Goal: Information Seeking & Learning: Learn about a topic

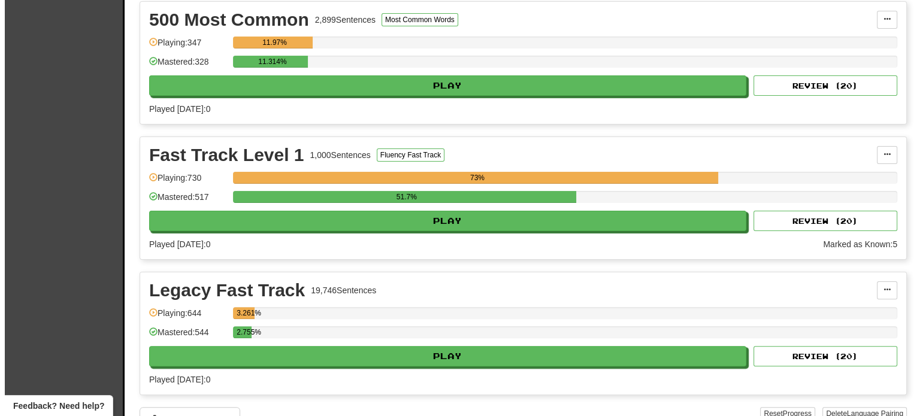
scroll to position [277, 0]
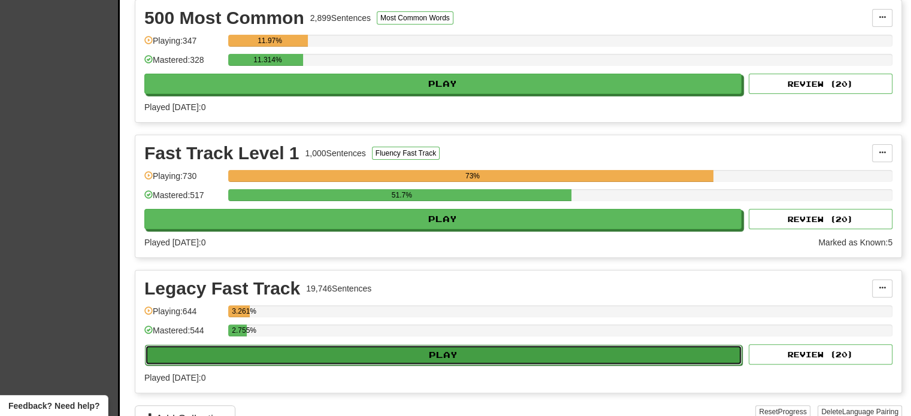
click at [568, 356] on button "Play" at bounding box center [443, 355] width 597 height 20
select select "**"
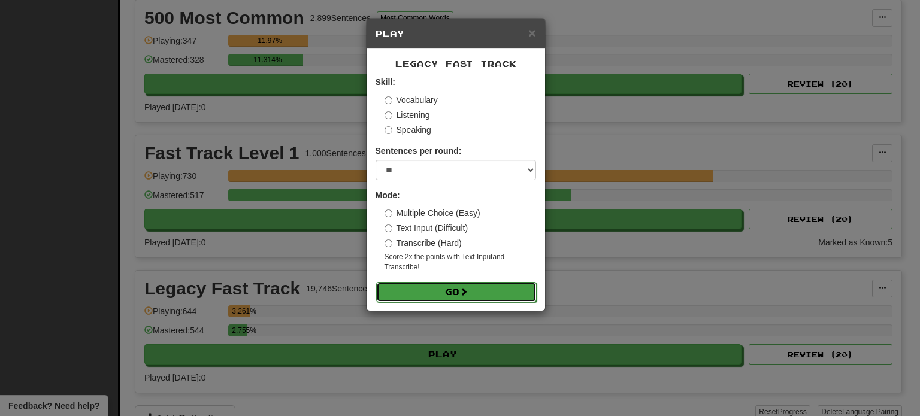
click at [442, 286] on button "Go" at bounding box center [456, 292] width 161 height 20
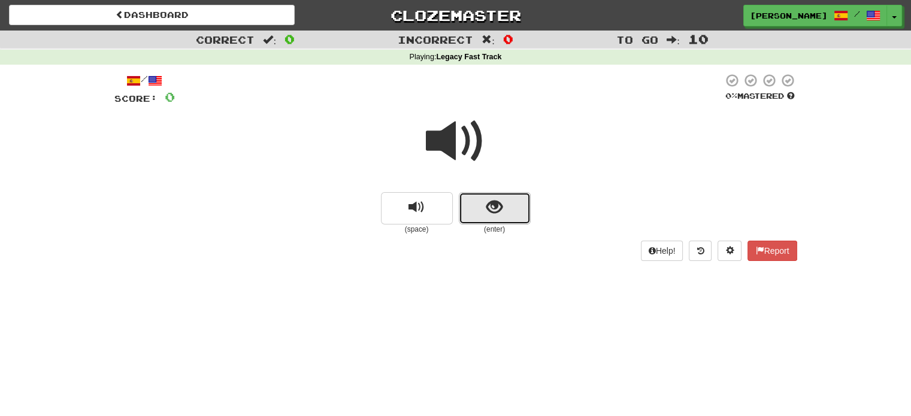
click at [496, 205] on span "show sentence" at bounding box center [494, 207] width 16 height 16
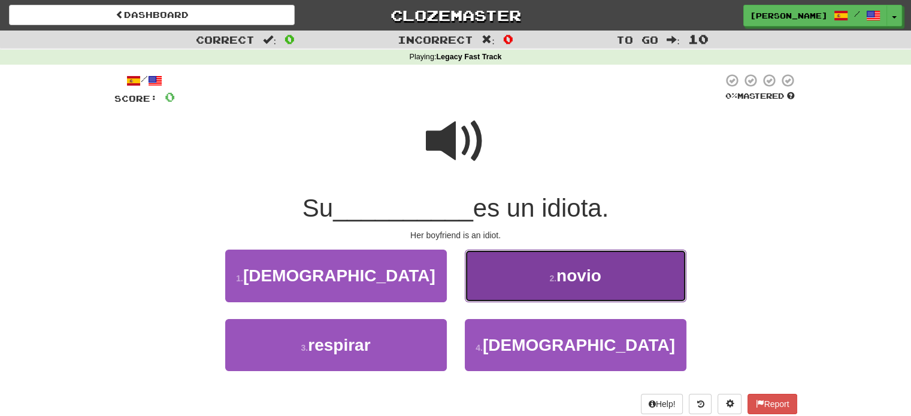
click at [517, 289] on button "2 . [GEOGRAPHIC_DATA]" at bounding box center [576, 276] width 222 height 52
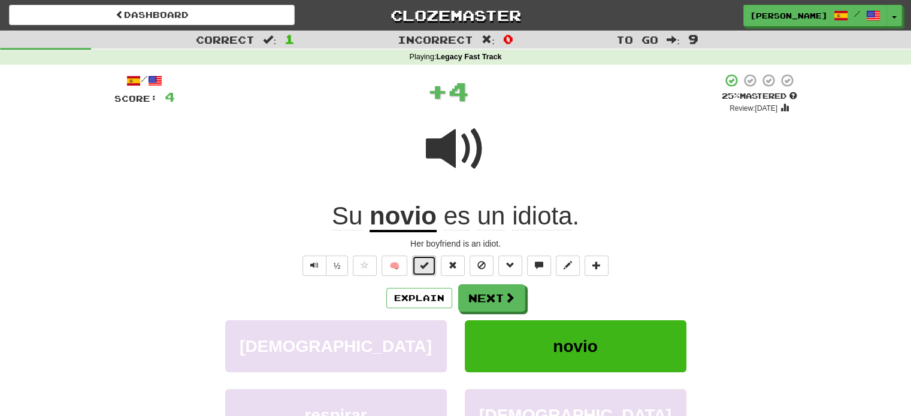
click at [423, 263] on span at bounding box center [424, 265] width 8 height 8
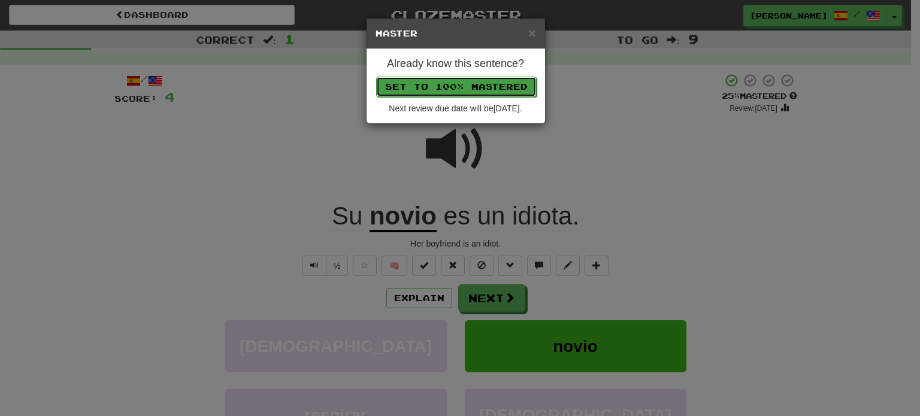
click at [457, 83] on button "Set to 100% Mastered" at bounding box center [456, 87] width 161 height 20
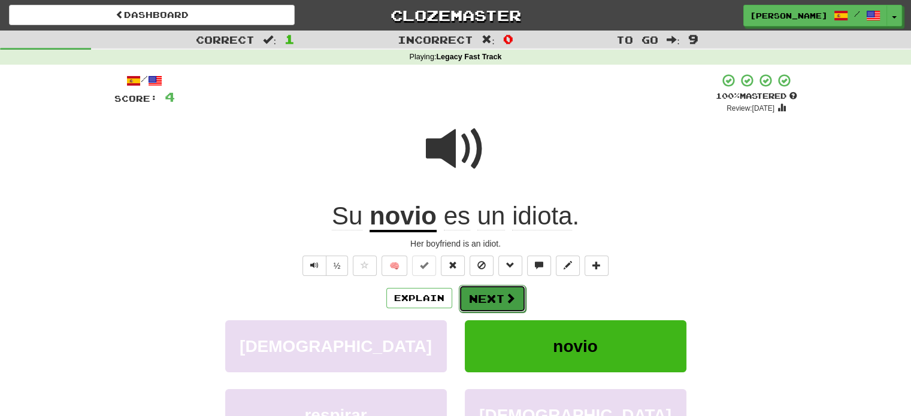
click at [481, 301] on button "Next" at bounding box center [492, 299] width 67 height 28
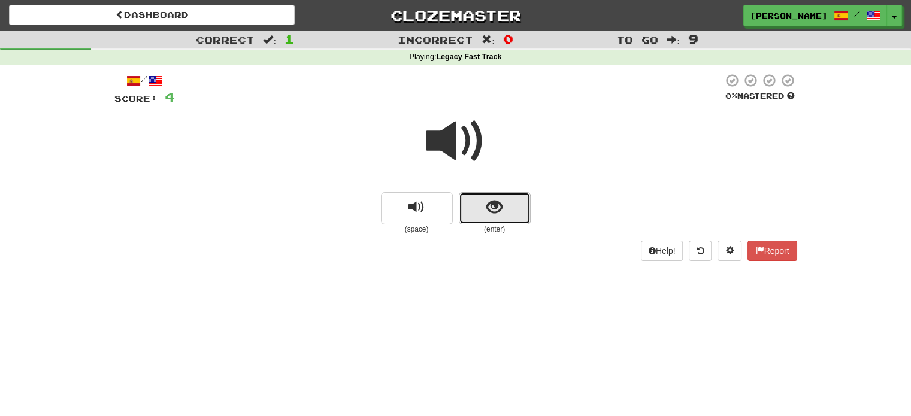
click at [520, 209] on button "show sentence" at bounding box center [495, 208] width 72 height 32
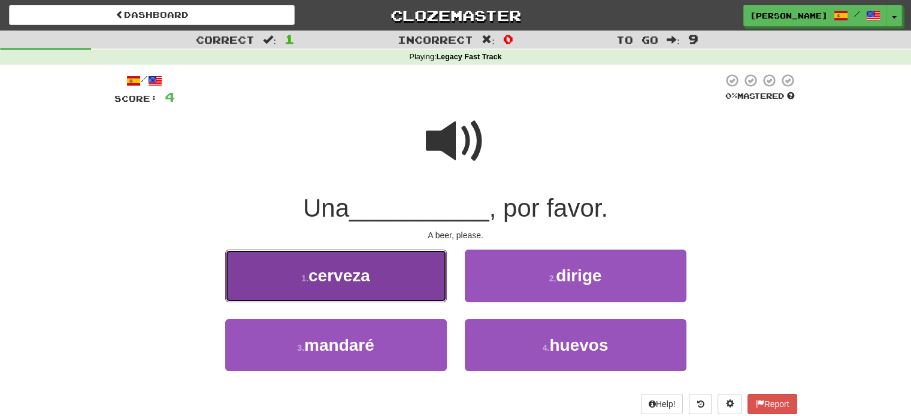
click at [409, 276] on button "1 . cerveza" at bounding box center [336, 276] width 222 height 52
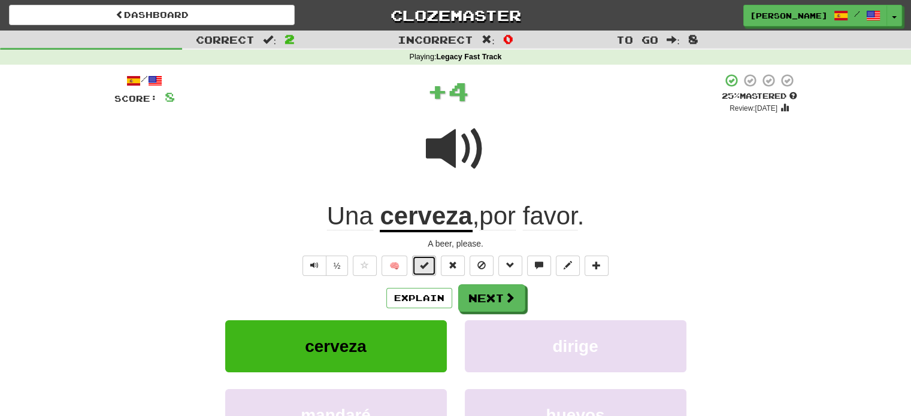
click at [426, 259] on button at bounding box center [424, 266] width 24 height 20
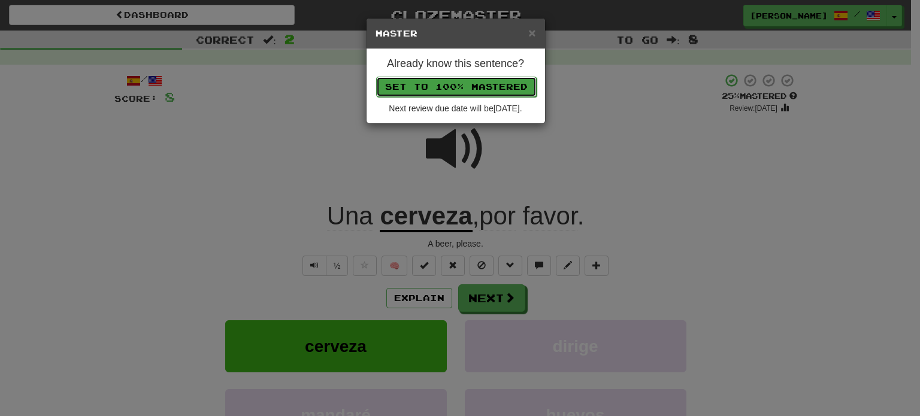
click at [449, 87] on button "Set to 100% Mastered" at bounding box center [456, 87] width 161 height 20
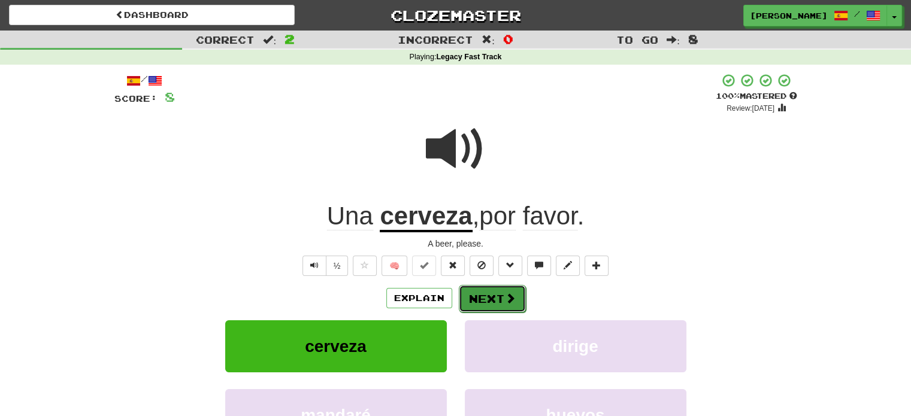
click at [474, 311] on button "Next" at bounding box center [492, 299] width 67 height 28
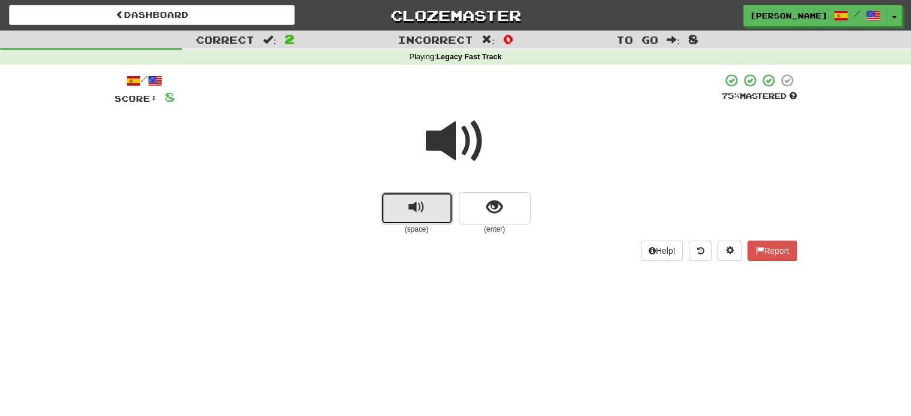
click at [426, 210] on button "replay audio" at bounding box center [417, 208] width 72 height 32
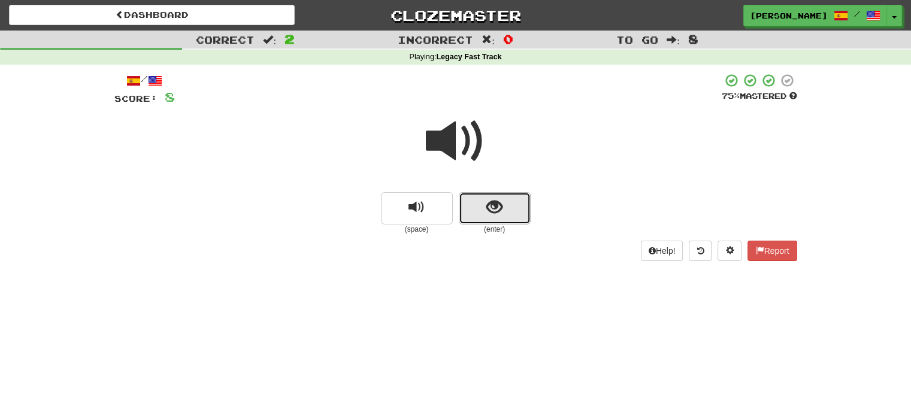
click at [488, 213] on span "show sentence" at bounding box center [494, 207] width 16 height 16
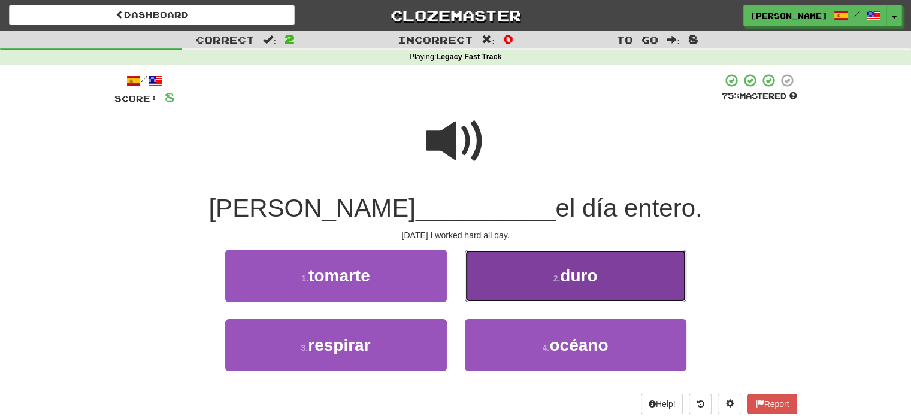
click at [511, 294] on button "2 . duro" at bounding box center [576, 276] width 222 height 52
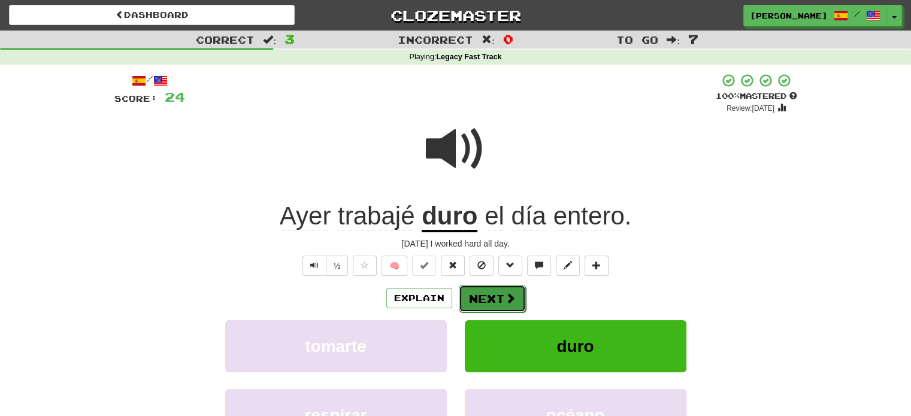
click at [490, 297] on button "Next" at bounding box center [492, 299] width 67 height 28
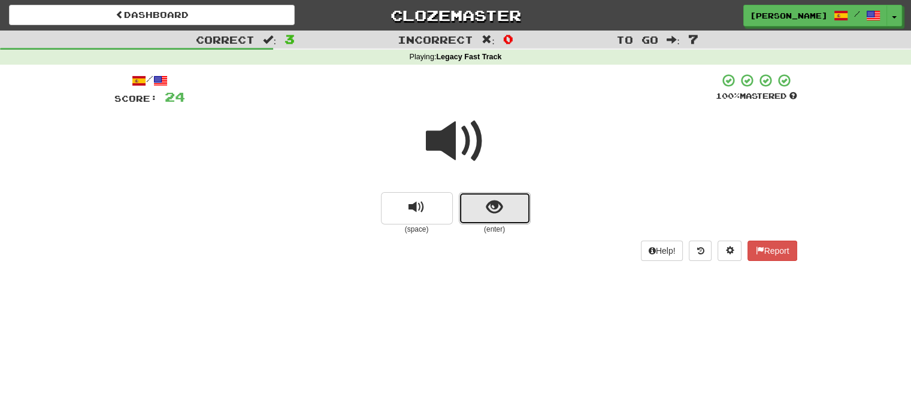
click at [469, 193] on button "show sentence" at bounding box center [495, 208] width 72 height 32
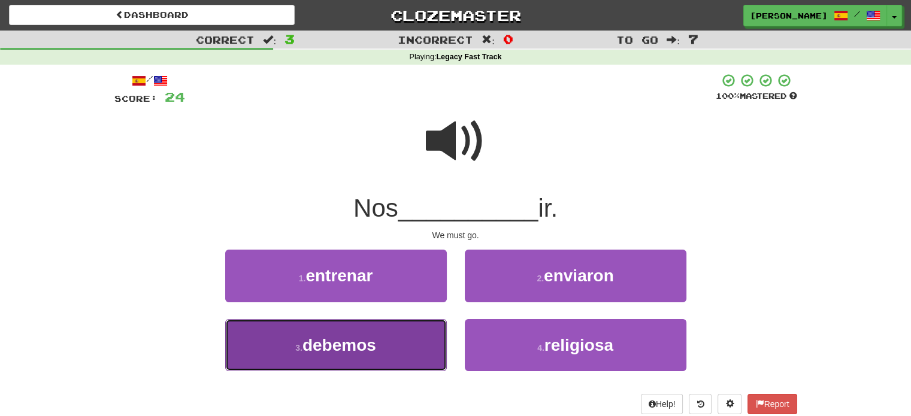
click at [379, 337] on button "3 . debemos" at bounding box center [336, 345] width 222 height 52
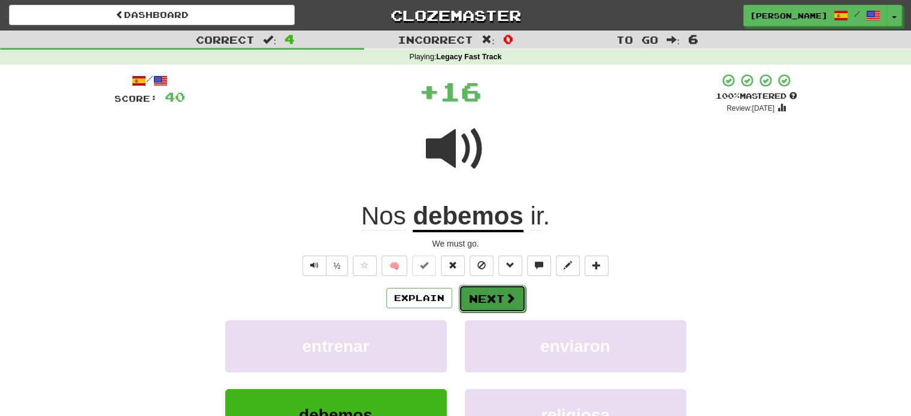
click at [470, 301] on button "Next" at bounding box center [492, 299] width 67 height 28
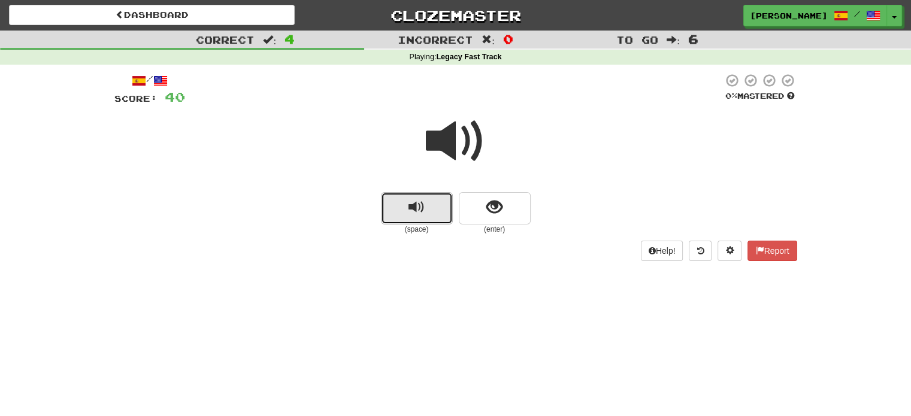
click at [427, 211] on button "replay audio" at bounding box center [417, 208] width 72 height 32
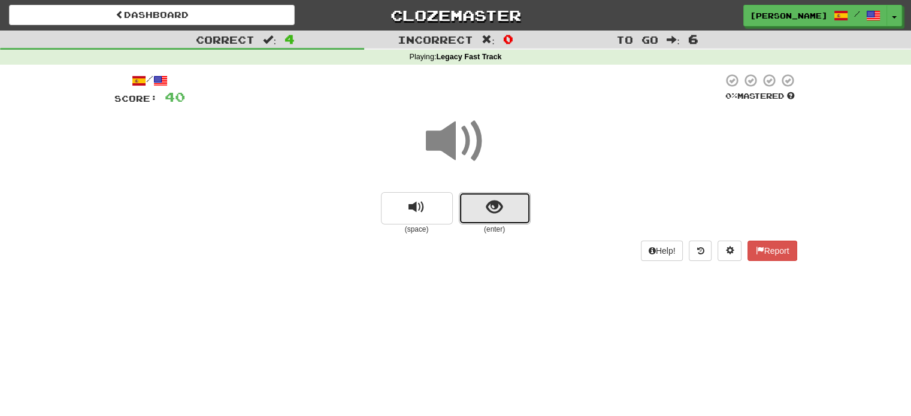
click at [481, 212] on button "show sentence" at bounding box center [495, 208] width 72 height 32
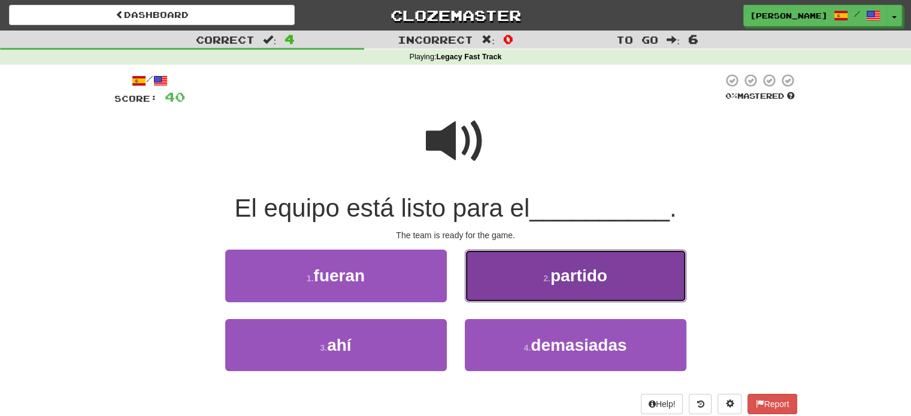
click at [522, 282] on button "2 . partido" at bounding box center [576, 276] width 222 height 52
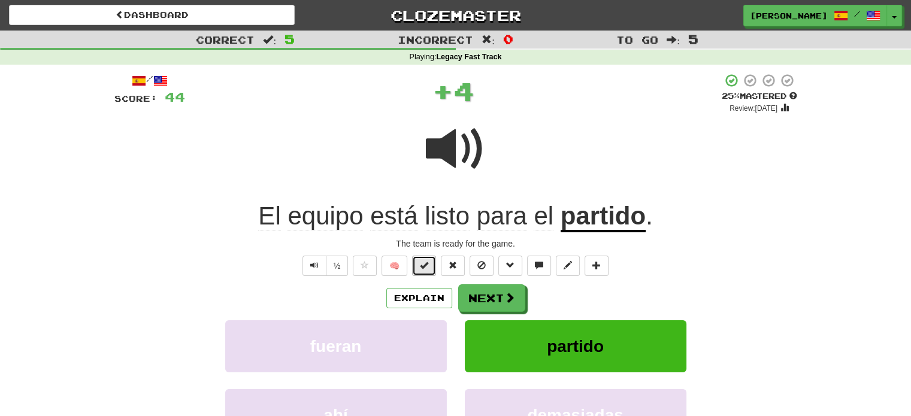
click at [425, 256] on button at bounding box center [424, 266] width 24 height 20
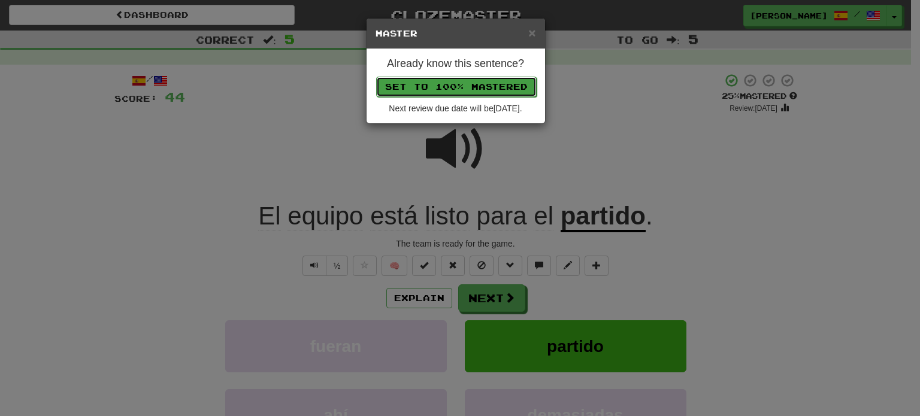
click at [436, 88] on button "Set to 100% Mastered" at bounding box center [456, 87] width 161 height 20
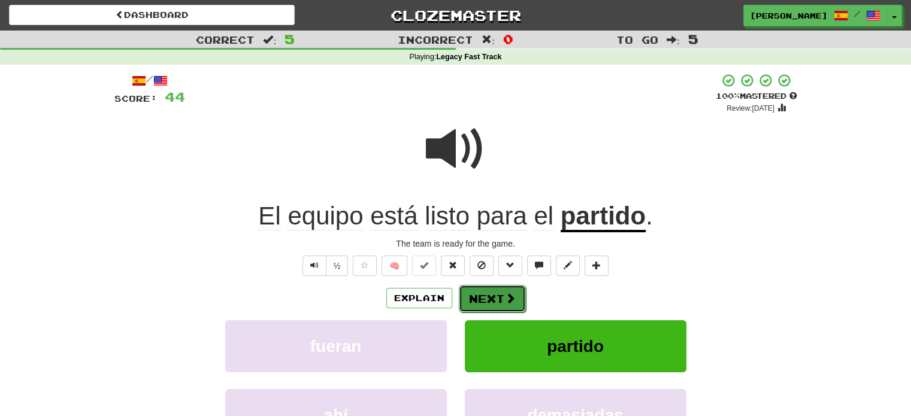
click at [486, 300] on button "Next" at bounding box center [492, 299] width 67 height 28
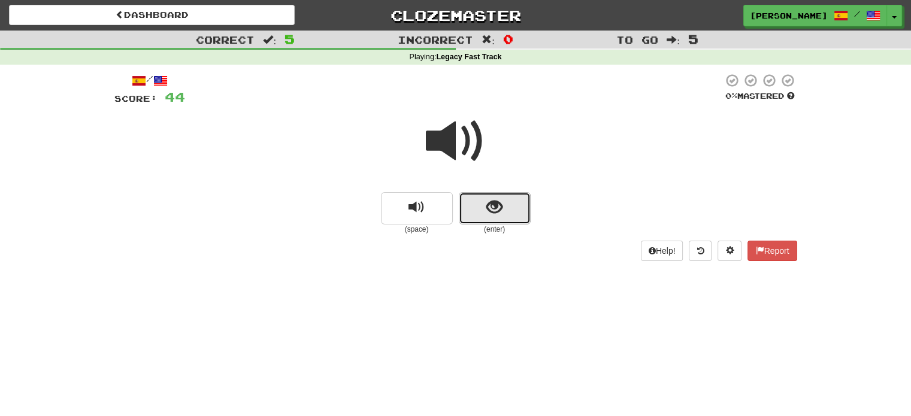
click at [470, 206] on button "show sentence" at bounding box center [495, 208] width 72 height 32
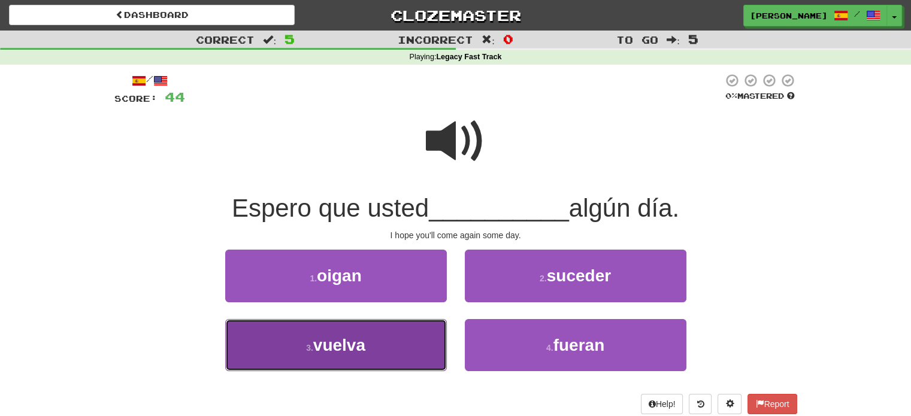
click at [415, 343] on button "3 . vuelva" at bounding box center [336, 345] width 222 height 52
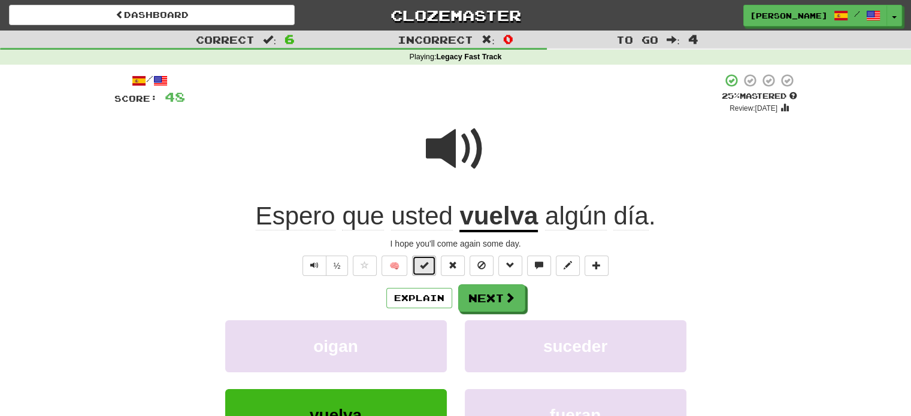
click at [427, 265] on span at bounding box center [424, 265] width 8 height 8
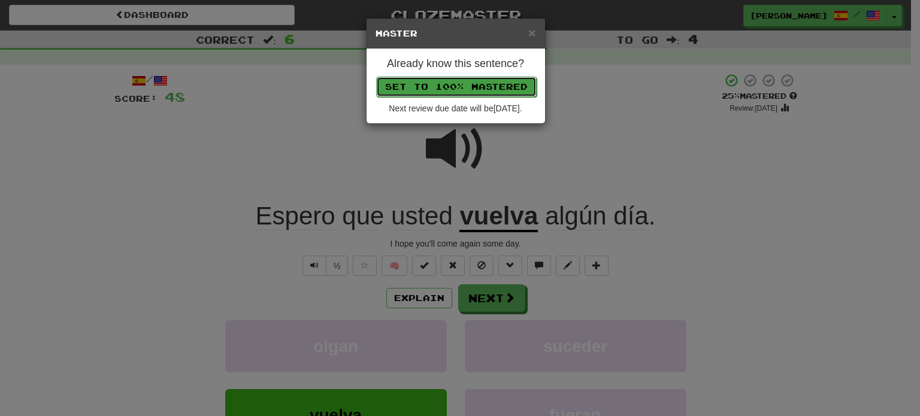
click at [434, 90] on button "Set to 100% Mastered" at bounding box center [456, 87] width 161 height 20
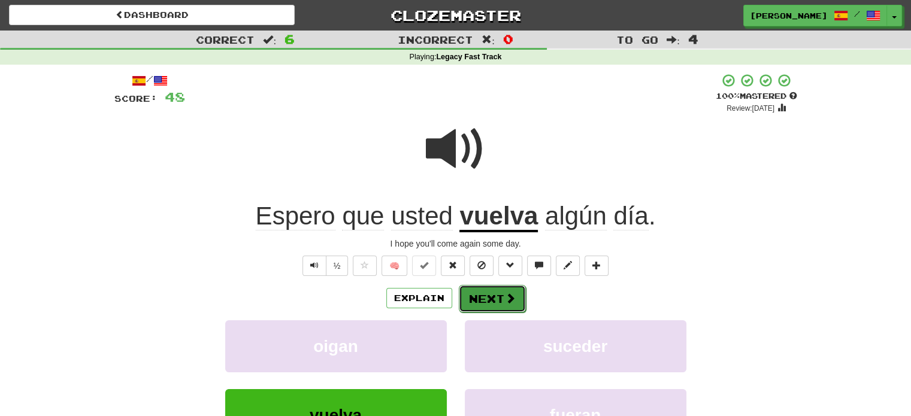
click at [492, 301] on button "Next" at bounding box center [492, 299] width 67 height 28
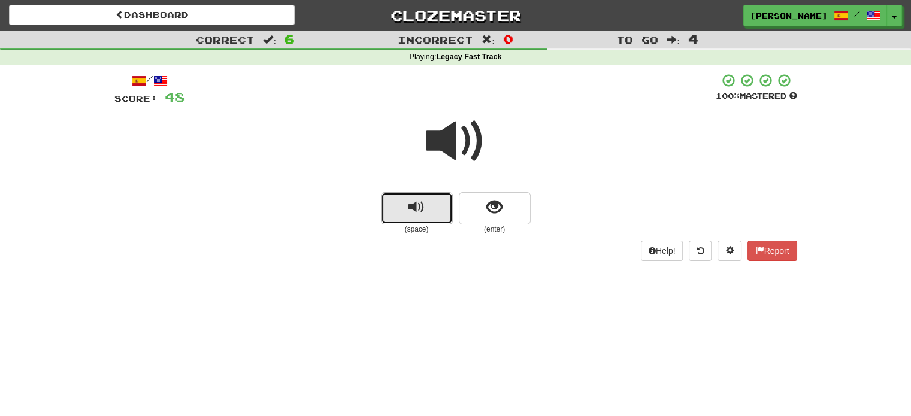
click at [429, 215] on button "replay audio" at bounding box center [417, 208] width 72 height 32
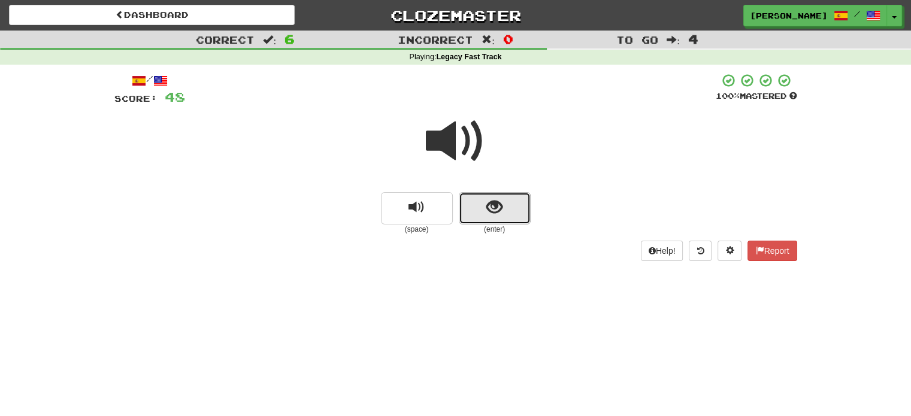
click at [484, 217] on button "show sentence" at bounding box center [495, 208] width 72 height 32
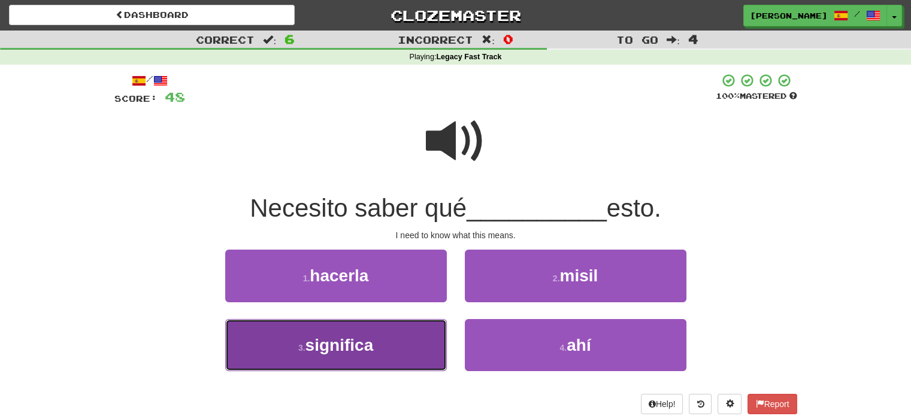
click at [388, 350] on button "3 . significa" at bounding box center [336, 345] width 222 height 52
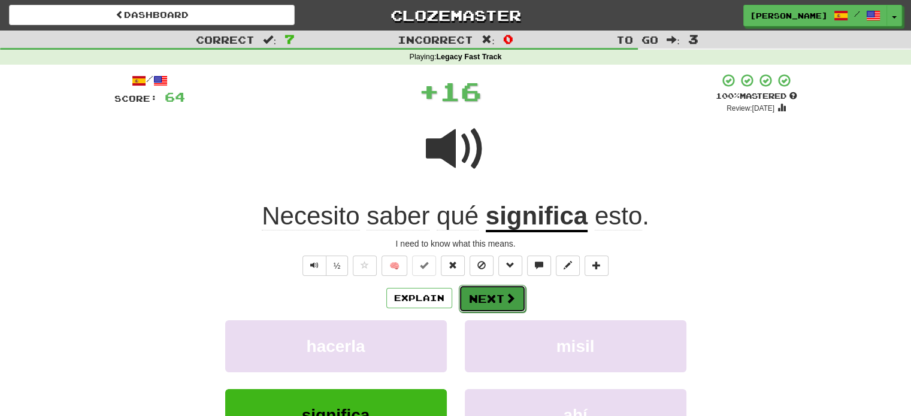
click at [513, 295] on span at bounding box center [510, 298] width 11 height 11
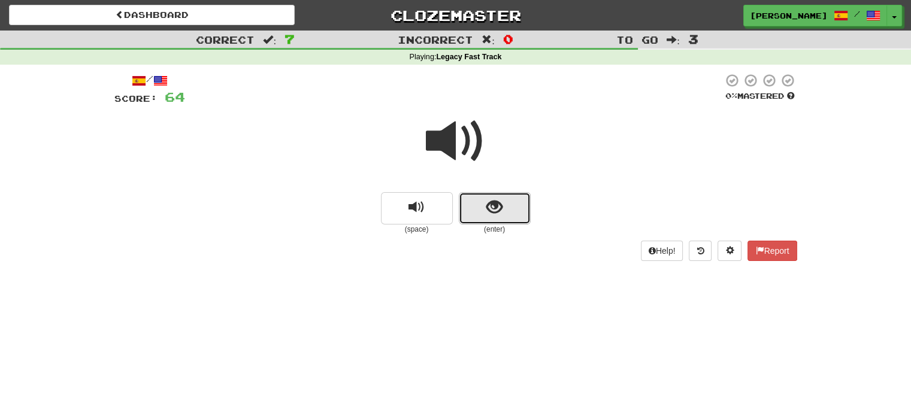
click at [477, 205] on button "show sentence" at bounding box center [495, 208] width 72 height 32
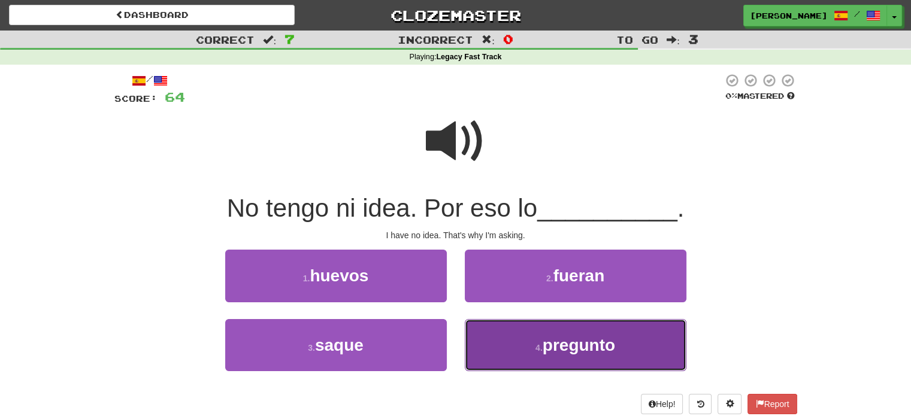
click at [513, 340] on button "4 . pregunto" at bounding box center [576, 345] width 222 height 52
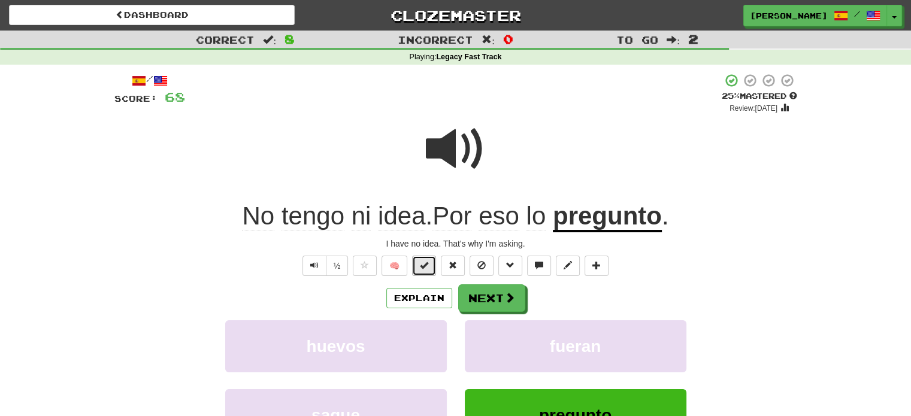
click at [421, 266] on span at bounding box center [424, 265] width 8 height 8
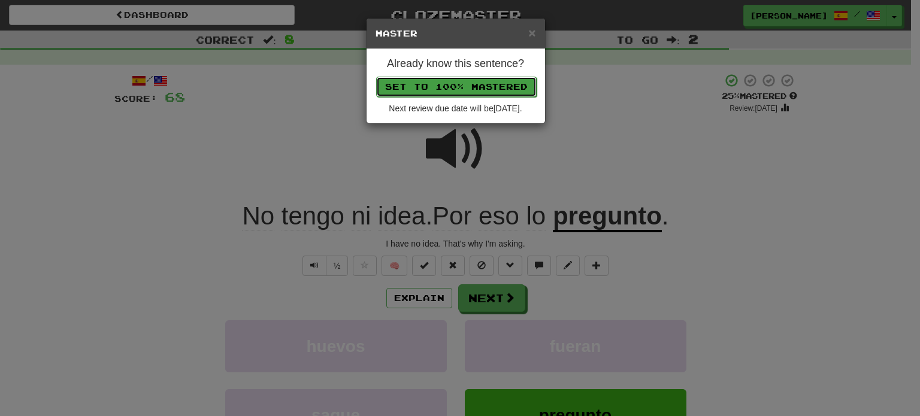
click at [475, 83] on button "Set to 100% Mastered" at bounding box center [456, 87] width 161 height 20
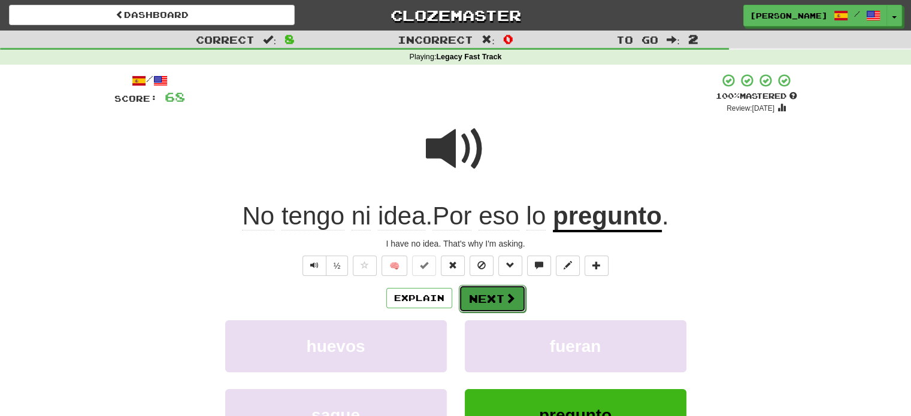
click at [472, 299] on button "Next" at bounding box center [492, 299] width 67 height 28
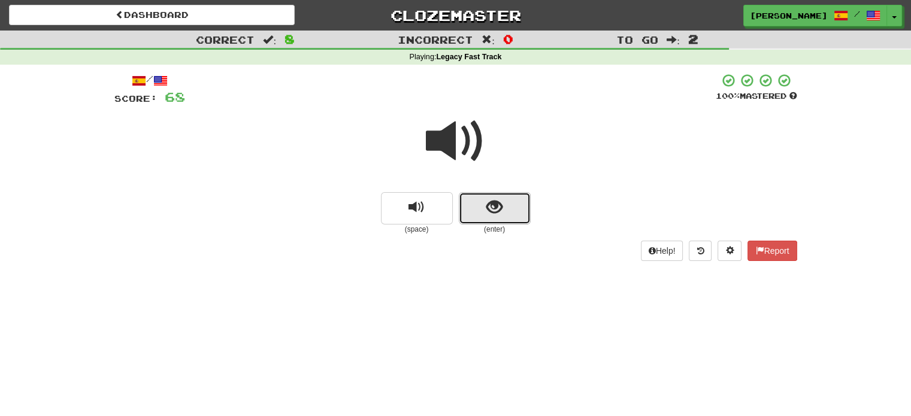
click at [497, 213] on span "show sentence" at bounding box center [494, 207] width 16 height 16
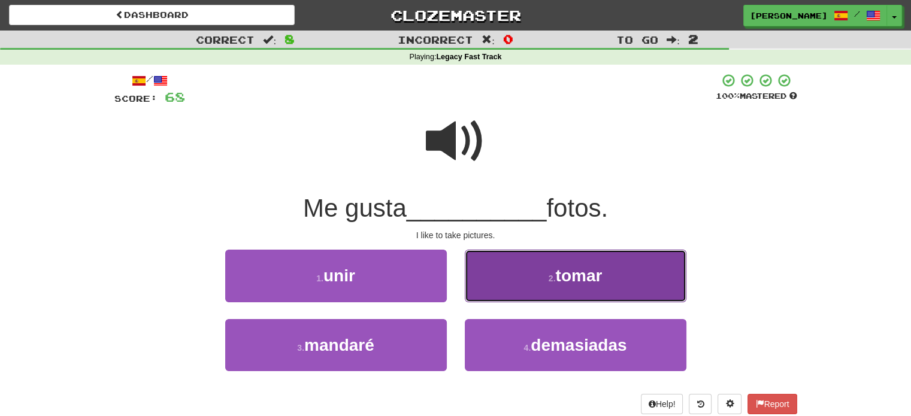
click at [542, 274] on button "2 . tomar" at bounding box center [576, 276] width 222 height 52
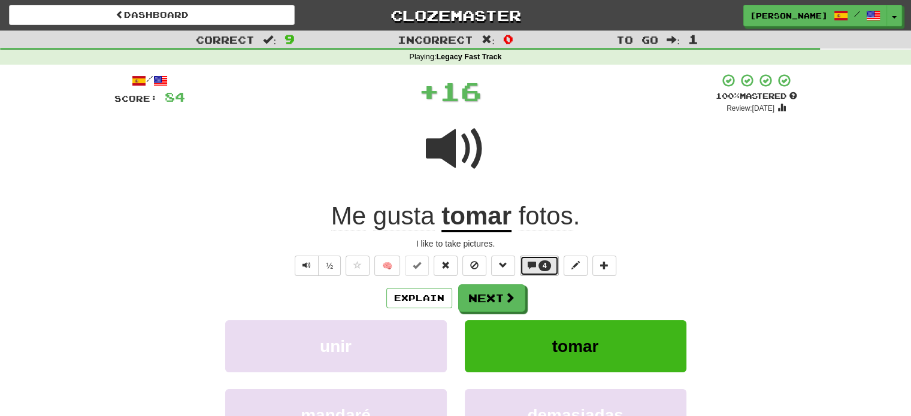
click at [536, 268] on button "4" at bounding box center [539, 266] width 39 height 20
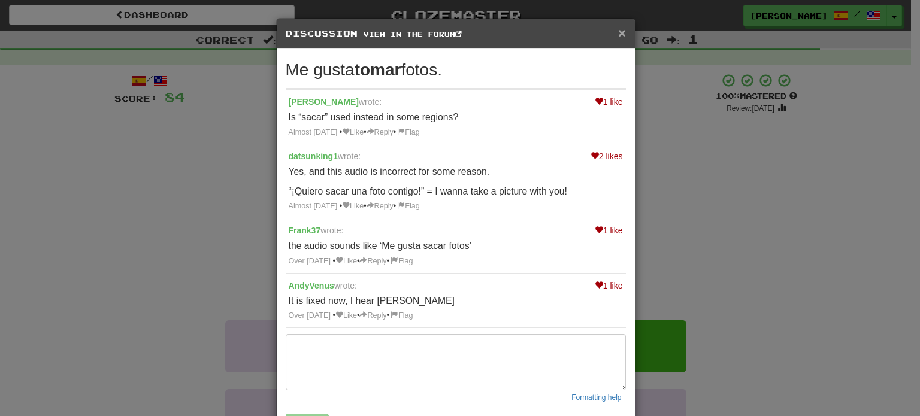
click at [618, 33] on span "×" at bounding box center [621, 33] width 7 height 14
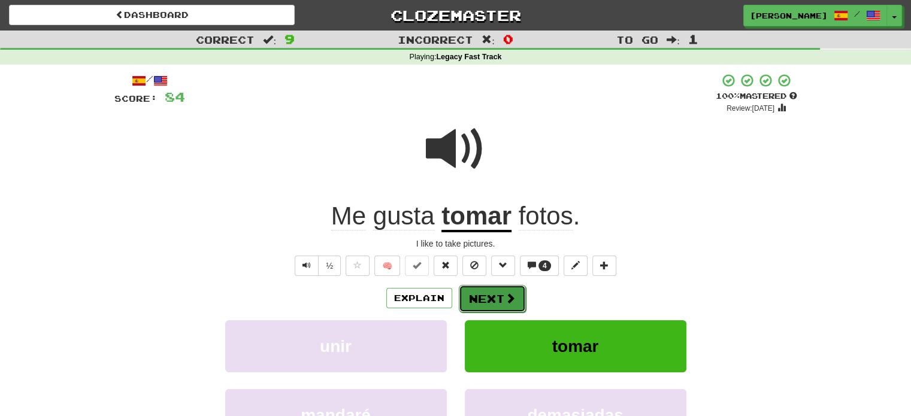
click at [476, 288] on button "Next" at bounding box center [492, 299] width 67 height 28
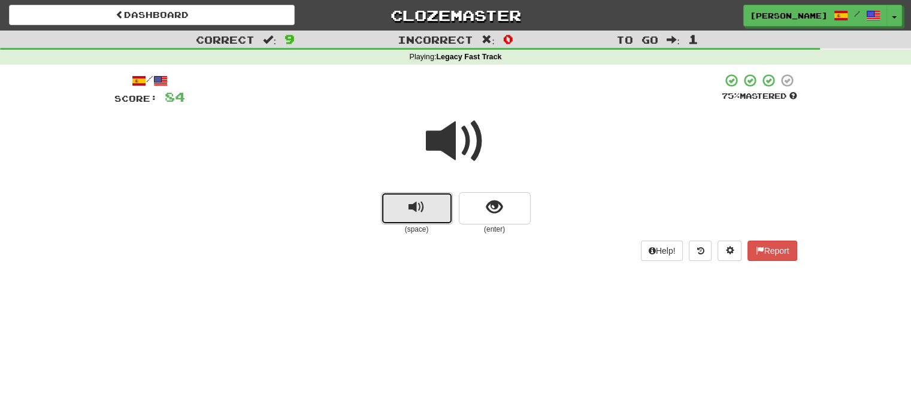
click at [402, 214] on button "replay audio" at bounding box center [417, 208] width 72 height 32
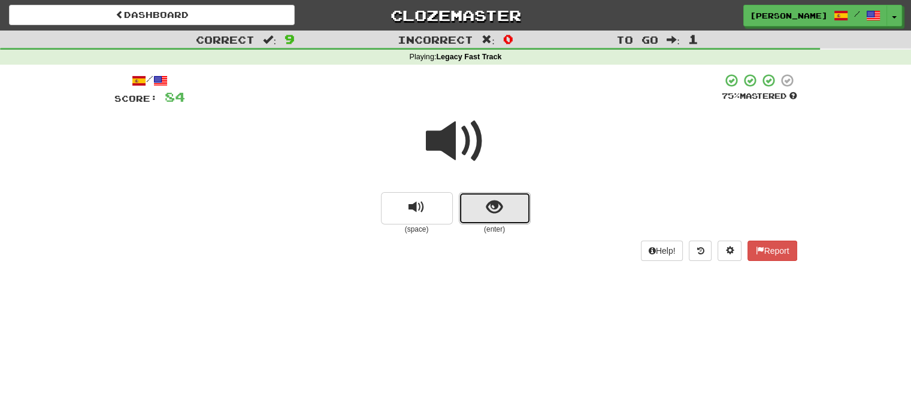
click at [510, 211] on button "show sentence" at bounding box center [495, 208] width 72 height 32
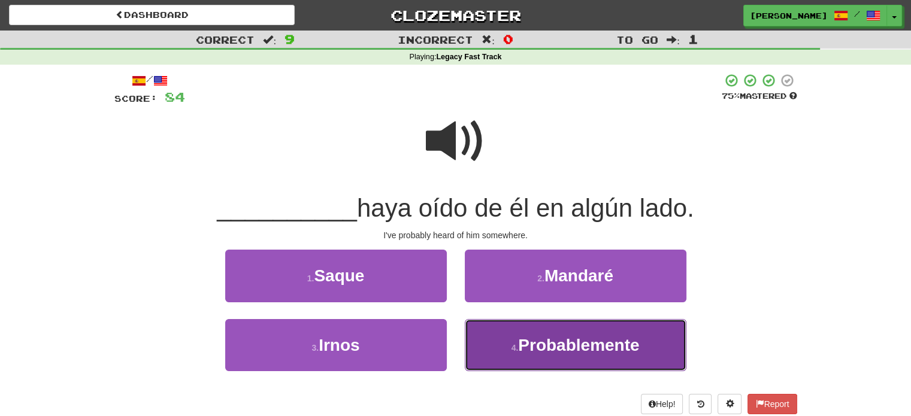
click at [521, 350] on span "Probablemente" at bounding box center [578, 345] width 121 height 19
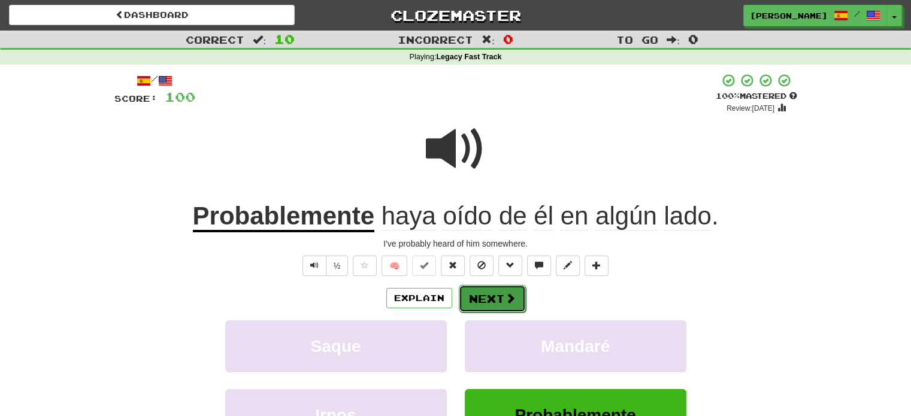
click at [483, 298] on button "Next" at bounding box center [492, 299] width 67 height 28
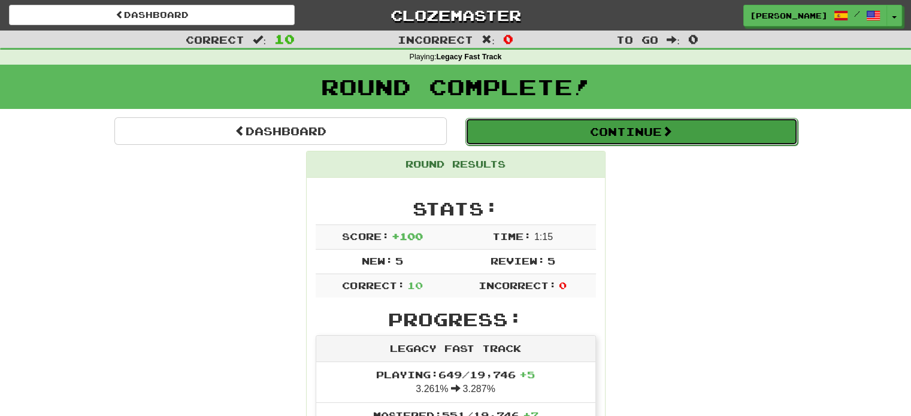
click at [643, 126] on button "Continue" at bounding box center [631, 132] width 332 height 28
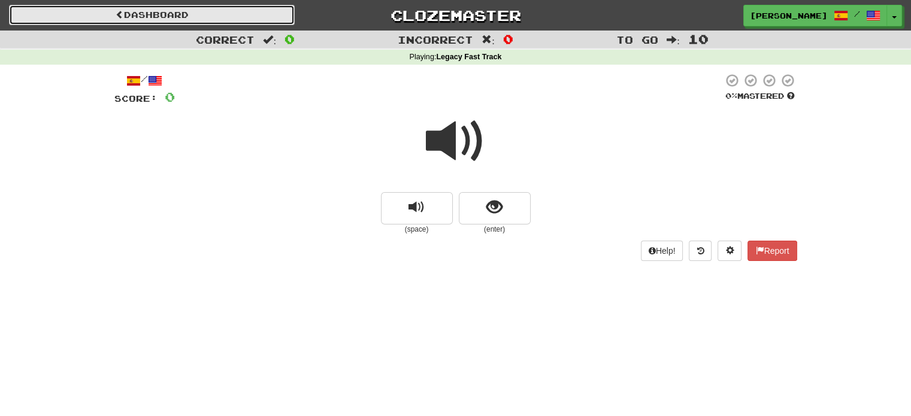
click at [227, 5] on link "Dashboard" at bounding box center [152, 15] width 286 height 20
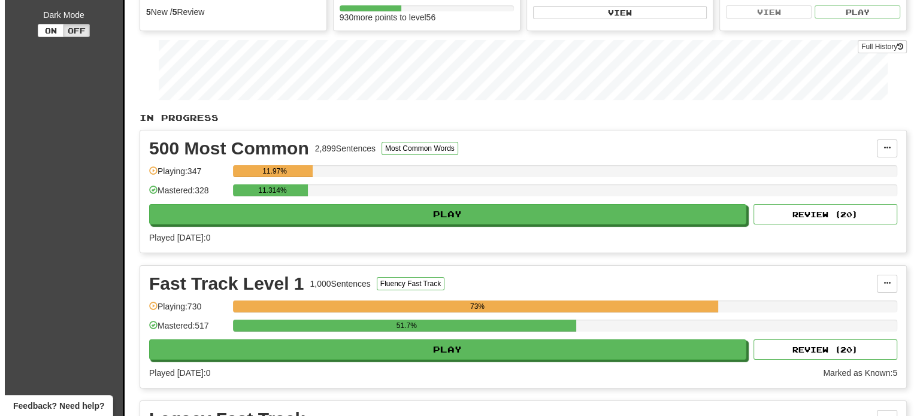
scroll to position [148, 0]
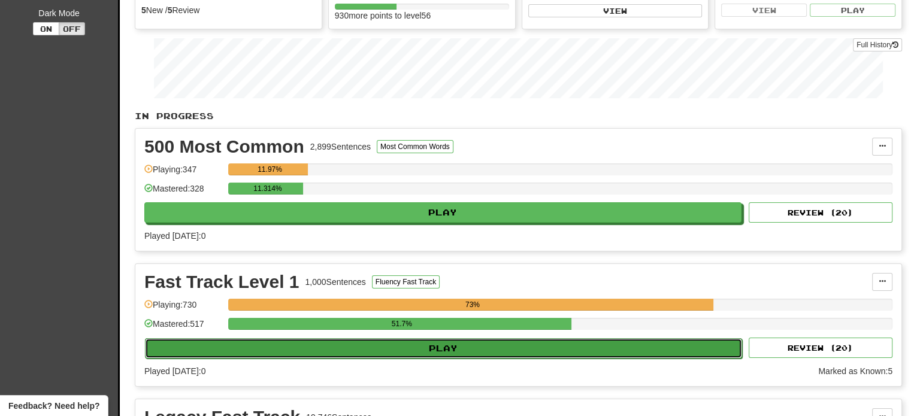
click at [377, 349] on button "Play" at bounding box center [443, 348] width 597 height 20
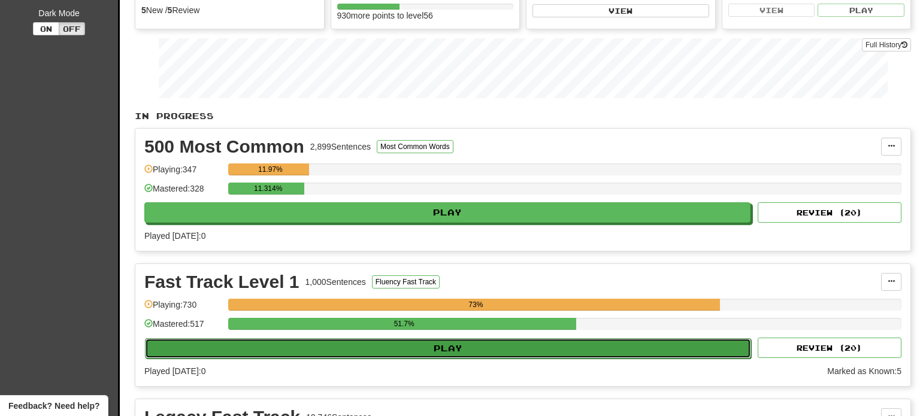
select select "**"
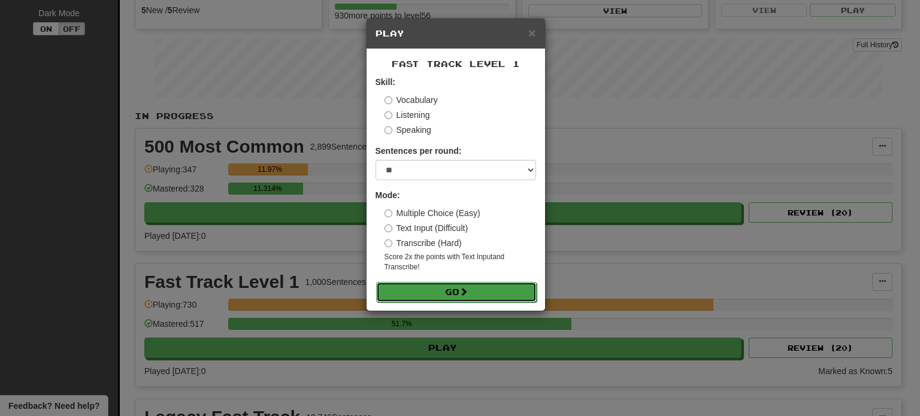
click at [429, 292] on button "Go" at bounding box center [456, 292] width 161 height 20
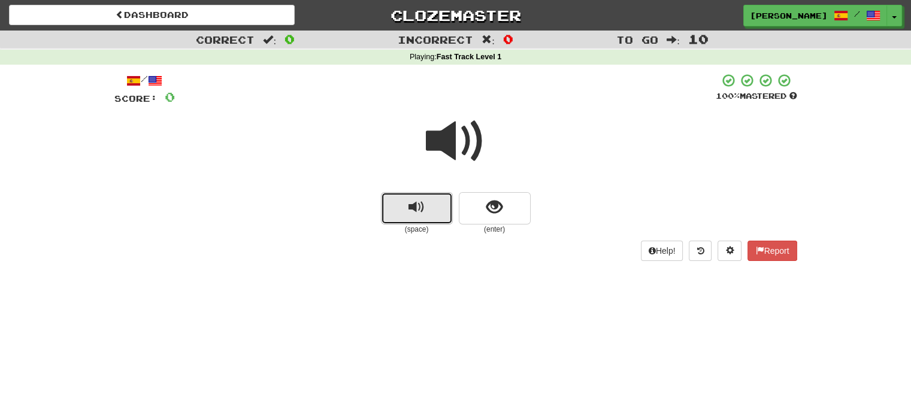
click at [415, 209] on span "replay audio" at bounding box center [417, 207] width 16 height 16
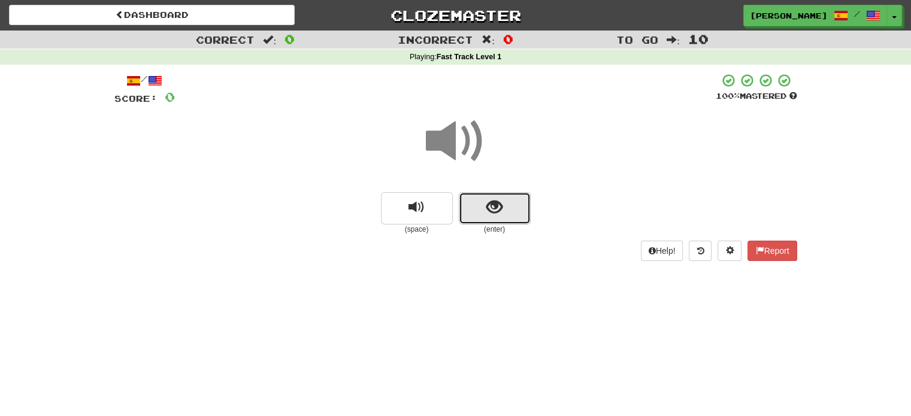
click at [486, 216] on button "show sentence" at bounding box center [495, 208] width 72 height 32
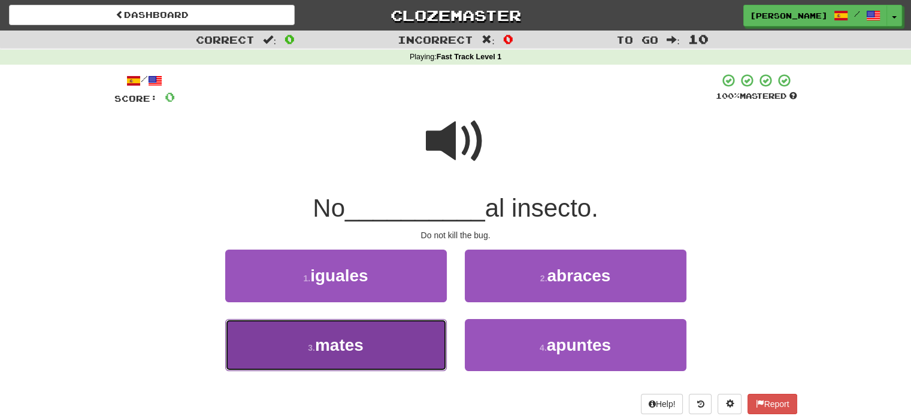
click at [386, 349] on button "3 . mates" at bounding box center [336, 345] width 222 height 52
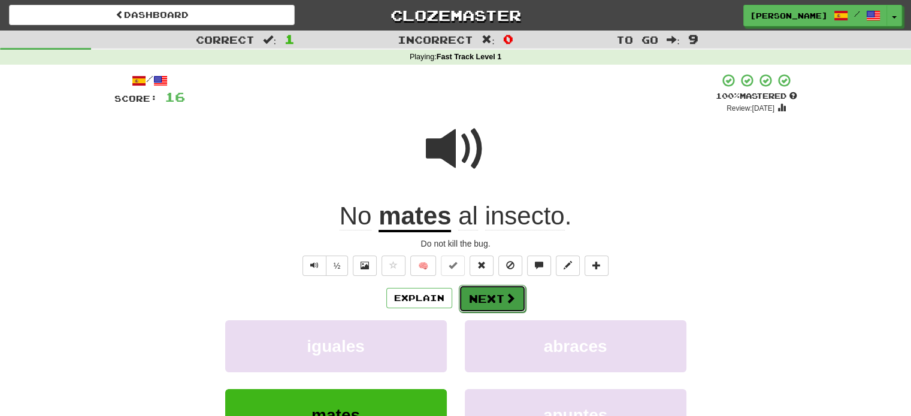
click at [498, 297] on button "Next" at bounding box center [492, 299] width 67 height 28
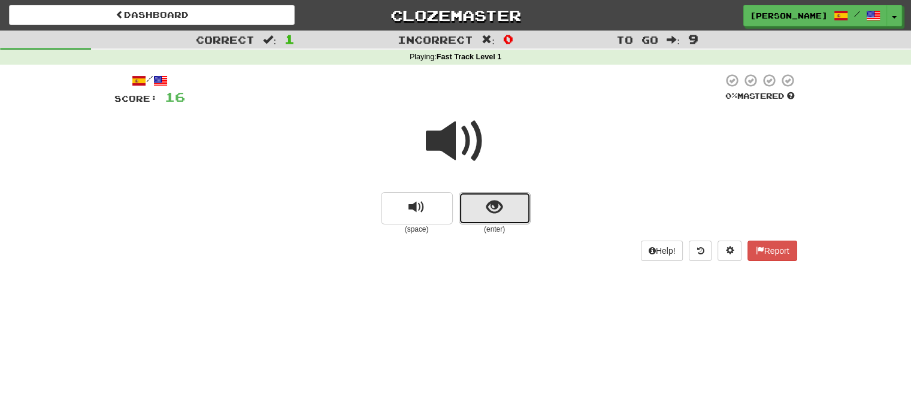
click at [482, 198] on button "show sentence" at bounding box center [495, 208] width 72 height 32
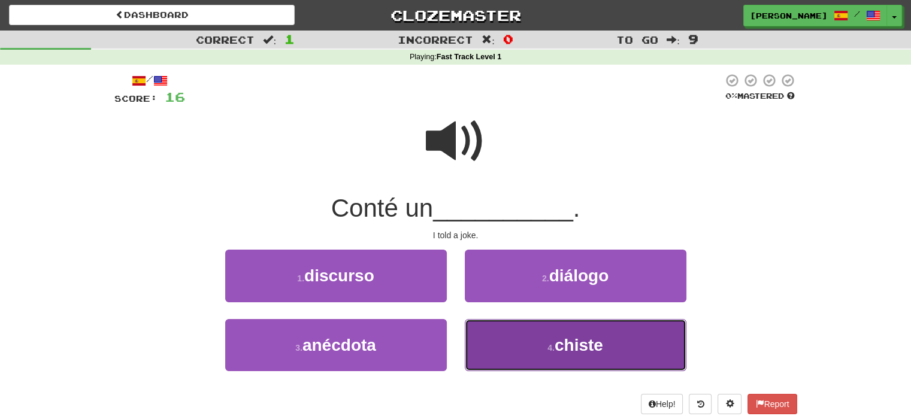
click at [534, 347] on button "4 . chiste" at bounding box center [576, 345] width 222 height 52
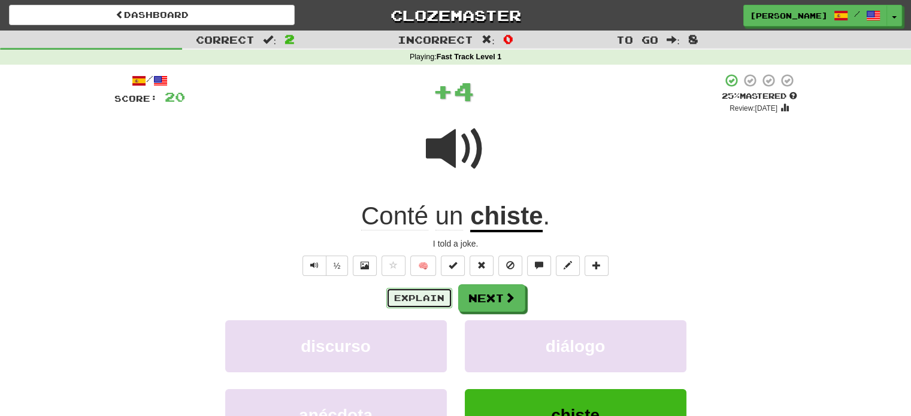
click at [416, 299] on button "Explain" at bounding box center [419, 298] width 66 height 20
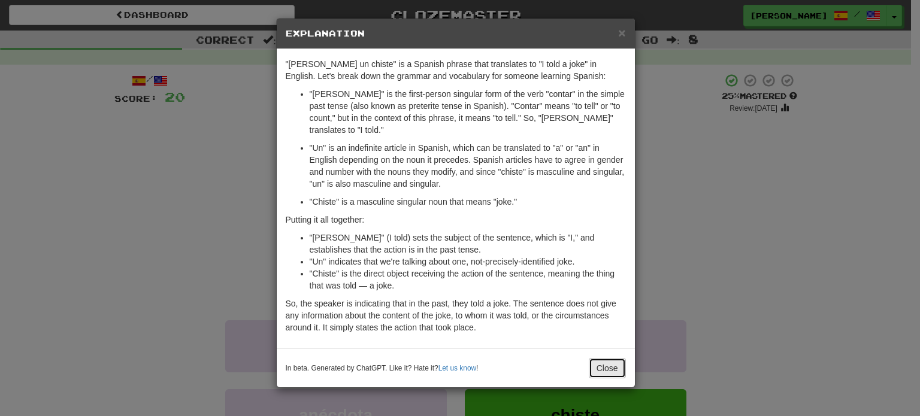
click at [604, 360] on button "Close" at bounding box center [607, 368] width 37 height 20
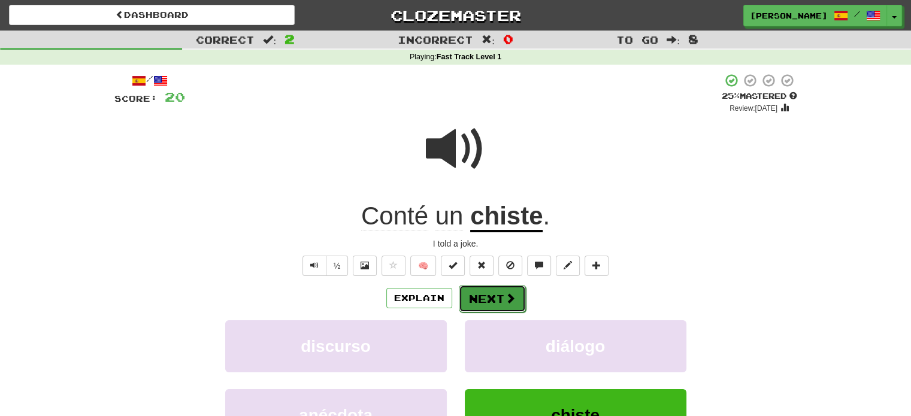
click at [506, 301] on span at bounding box center [510, 298] width 11 height 11
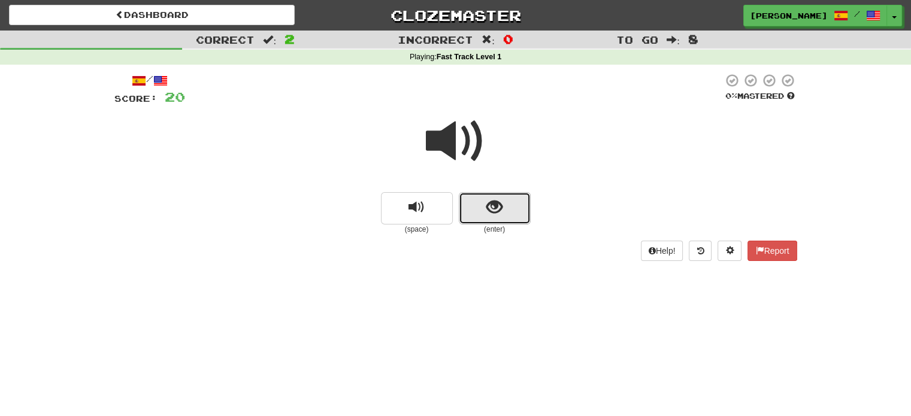
click at [486, 203] on span "show sentence" at bounding box center [494, 207] width 16 height 16
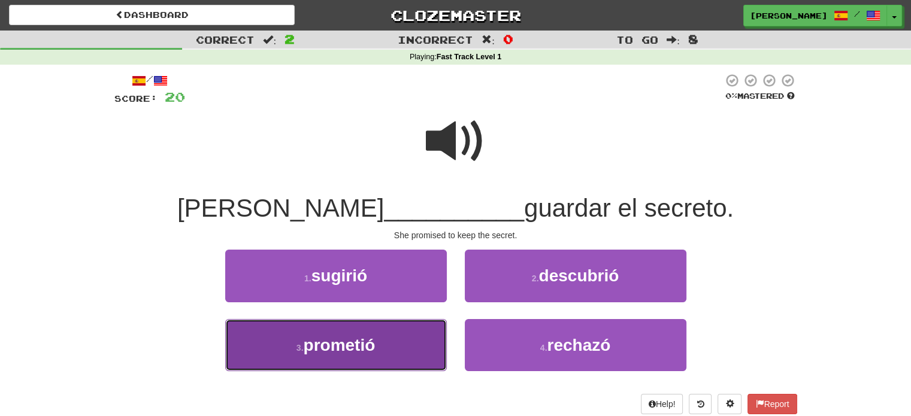
click at [371, 359] on button "3 . prometió" at bounding box center [336, 345] width 222 height 52
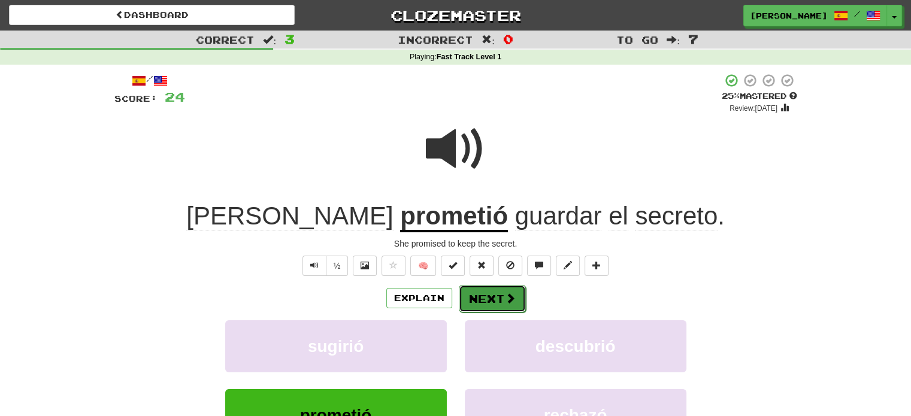
click at [492, 294] on button "Next" at bounding box center [492, 299] width 67 height 28
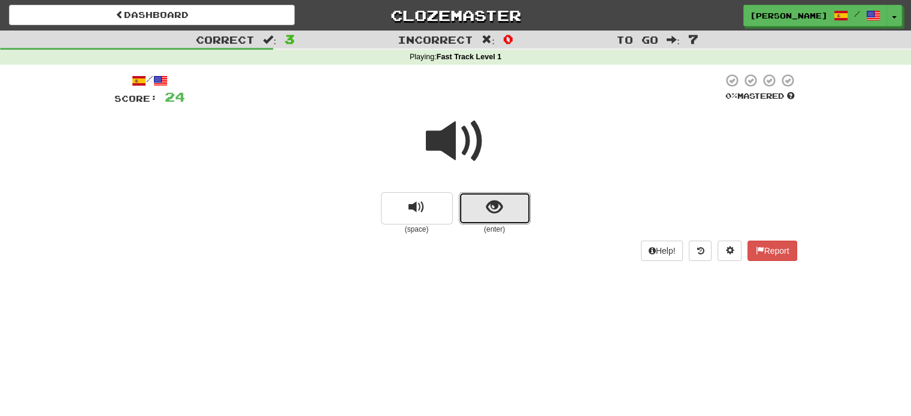
click at [474, 217] on button "show sentence" at bounding box center [495, 208] width 72 height 32
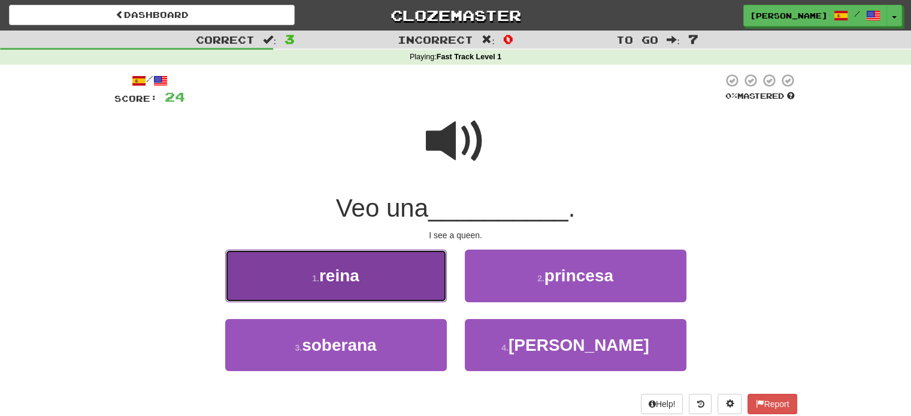
click at [422, 264] on button "1 . reina" at bounding box center [336, 276] width 222 height 52
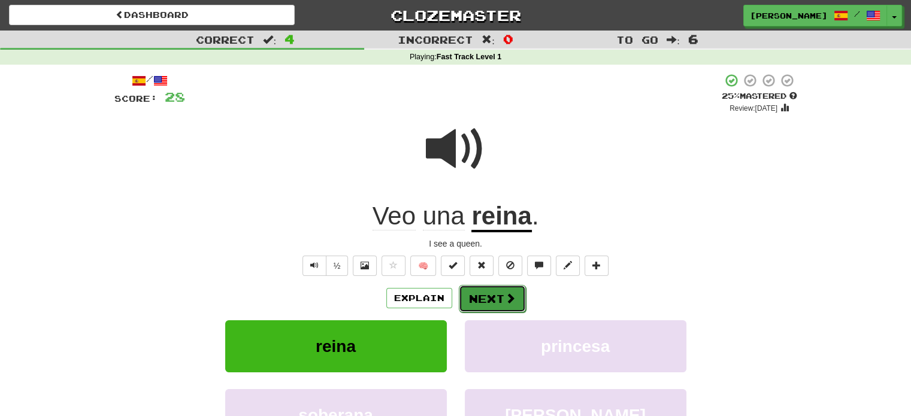
click at [479, 292] on button "Next" at bounding box center [492, 299] width 67 height 28
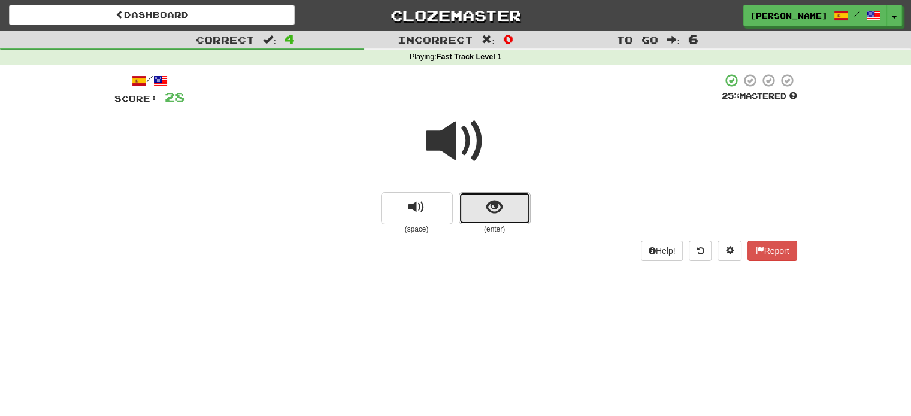
click at [480, 201] on button "show sentence" at bounding box center [495, 208] width 72 height 32
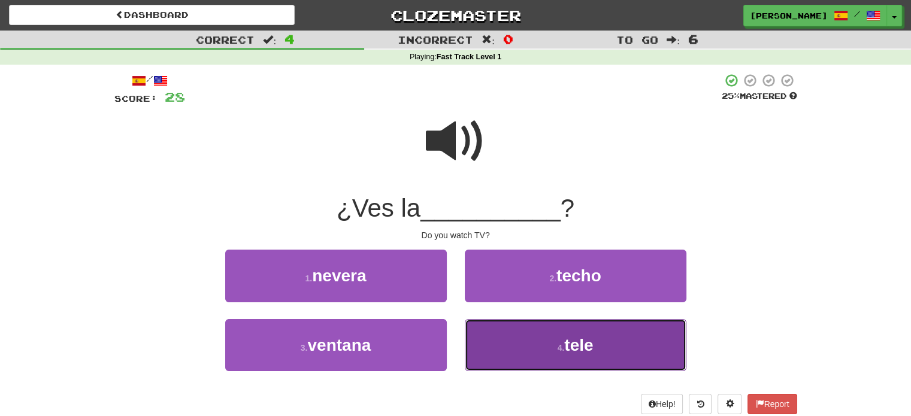
click at [528, 355] on button "4 . tele" at bounding box center [576, 345] width 222 height 52
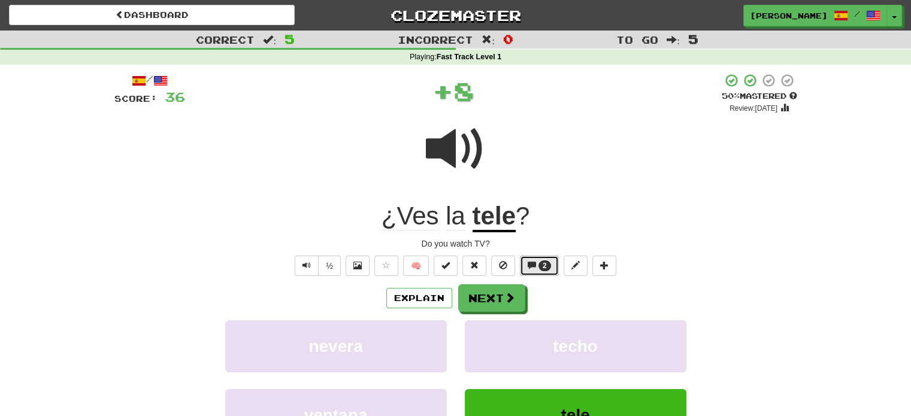
click at [538, 271] on button "2" at bounding box center [539, 266] width 39 height 20
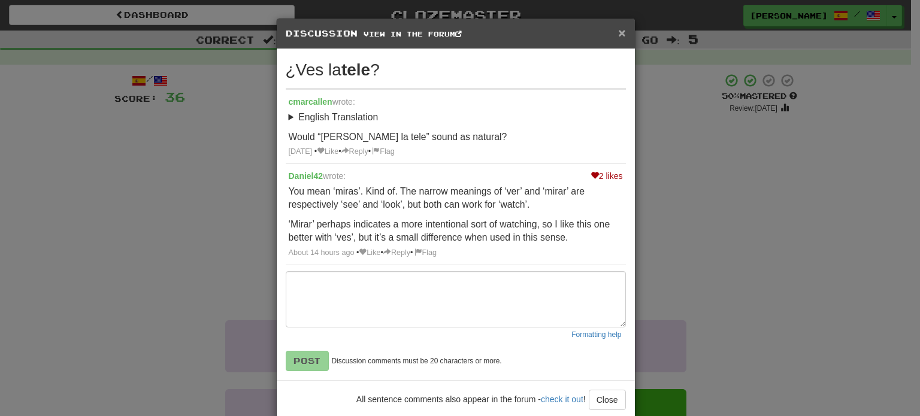
click at [620, 31] on span "×" at bounding box center [621, 33] width 7 height 14
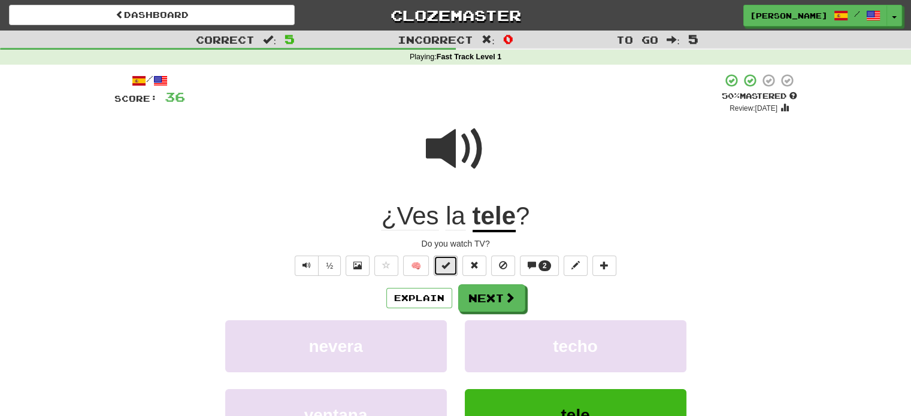
click at [445, 270] on button at bounding box center [446, 266] width 24 height 20
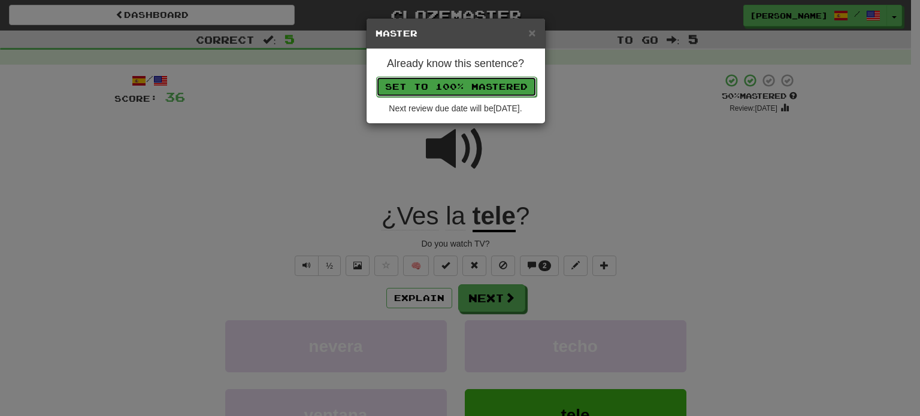
click at [429, 78] on button "Set to 100% Mastered" at bounding box center [456, 87] width 161 height 20
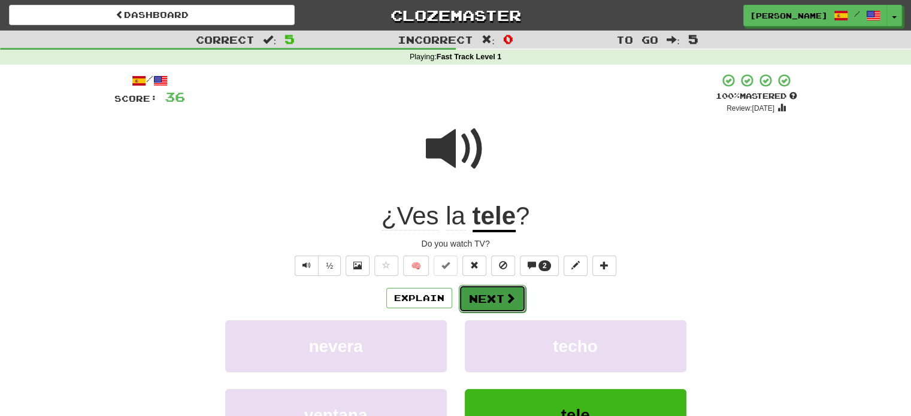
click at [494, 296] on button "Next" at bounding box center [492, 299] width 67 height 28
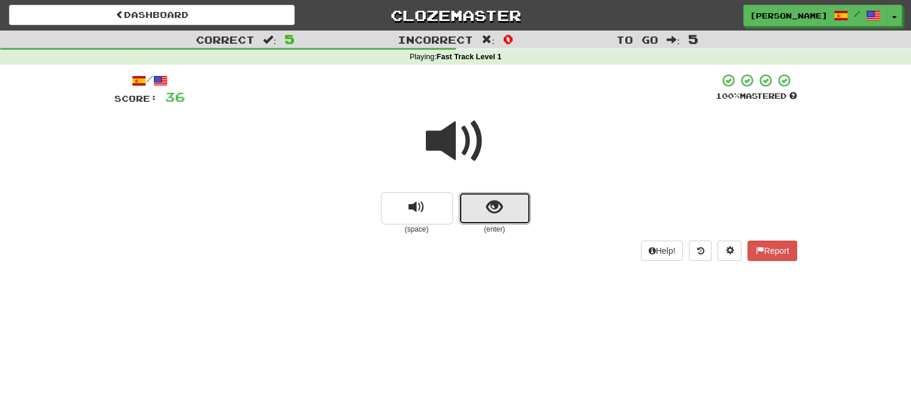
click at [482, 210] on button "show sentence" at bounding box center [495, 208] width 72 height 32
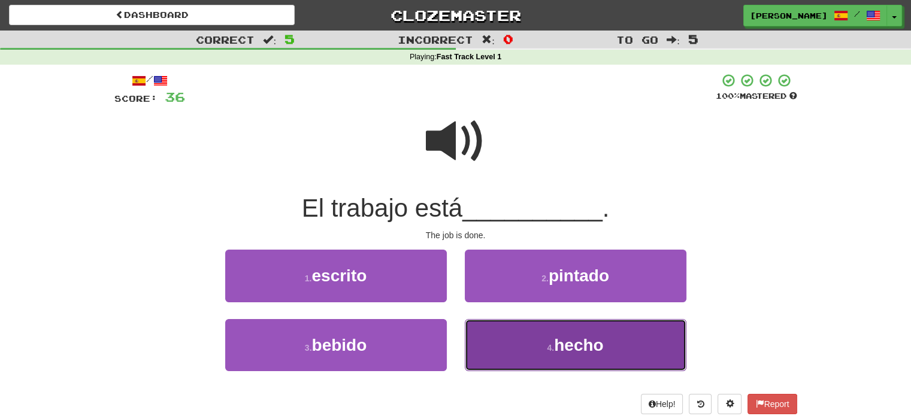
click at [519, 340] on button "4 . hecho" at bounding box center [576, 345] width 222 height 52
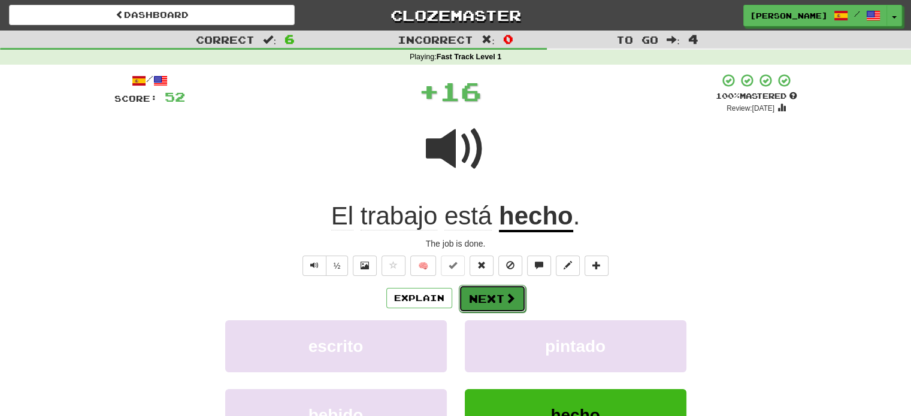
click at [509, 300] on span at bounding box center [510, 298] width 11 height 11
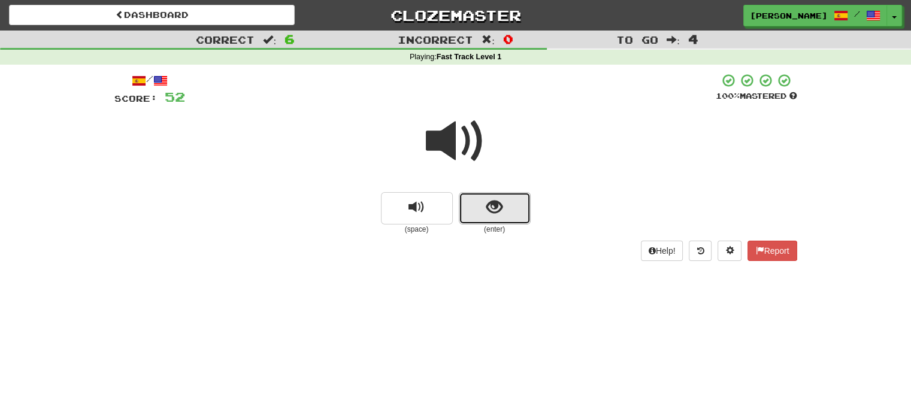
click at [506, 222] on button "show sentence" at bounding box center [495, 208] width 72 height 32
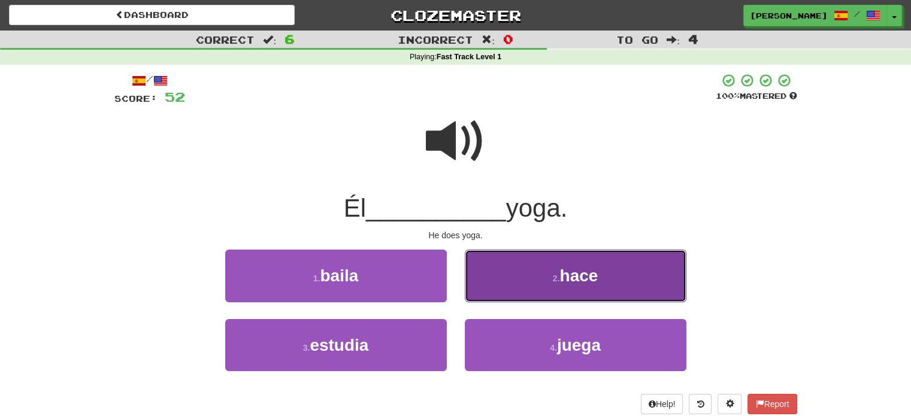
click at [530, 285] on button "2 . hace" at bounding box center [576, 276] width 222 height 52
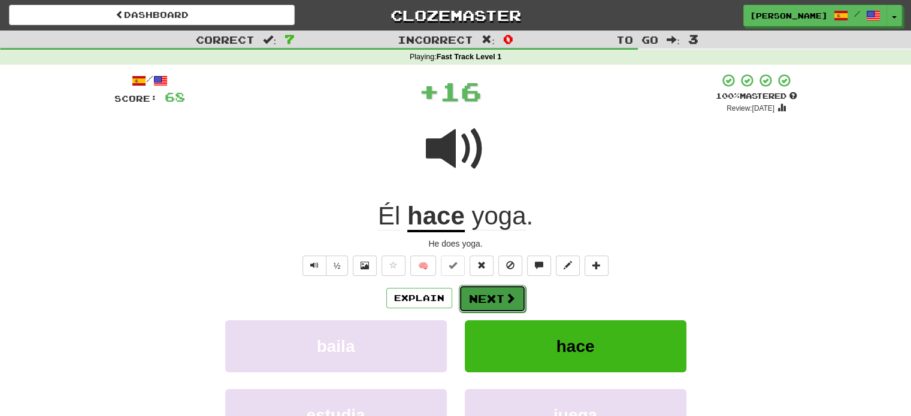
click at [508, 289] on button "Next" at bounding box center [492, 299] width 67 height 28
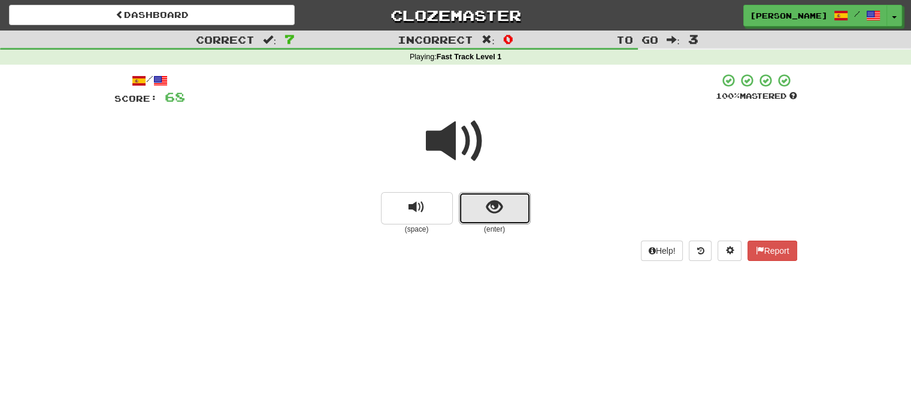
click at [494, 220] on button "show sentence" at bounding box center [495, 208] width 72 height 32
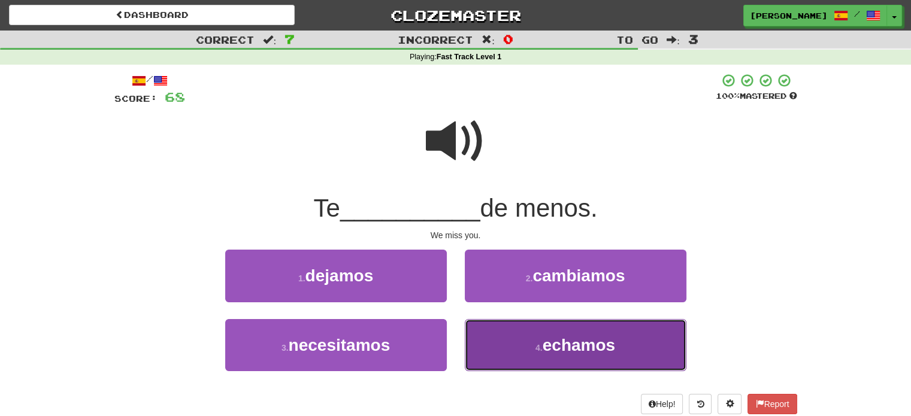
click at [506, 344] on button "4 . echamos" at bounding box center [576, 345] width 222 height 52
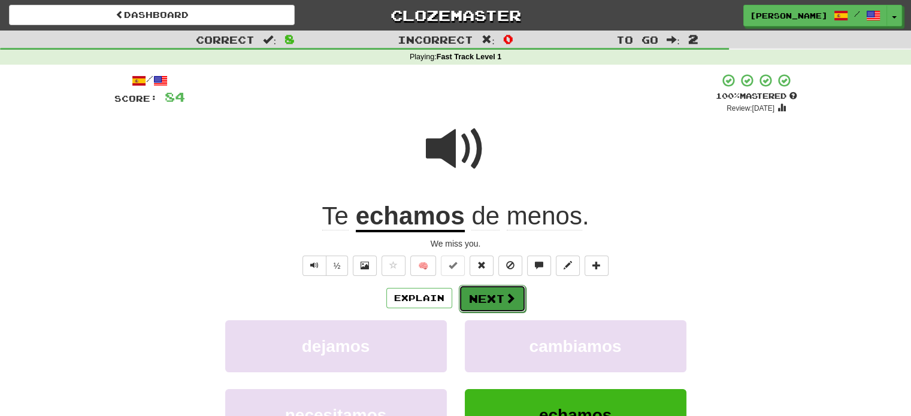
click at [507, 297] on span at bounding box center [510, 298] width 11 height 11
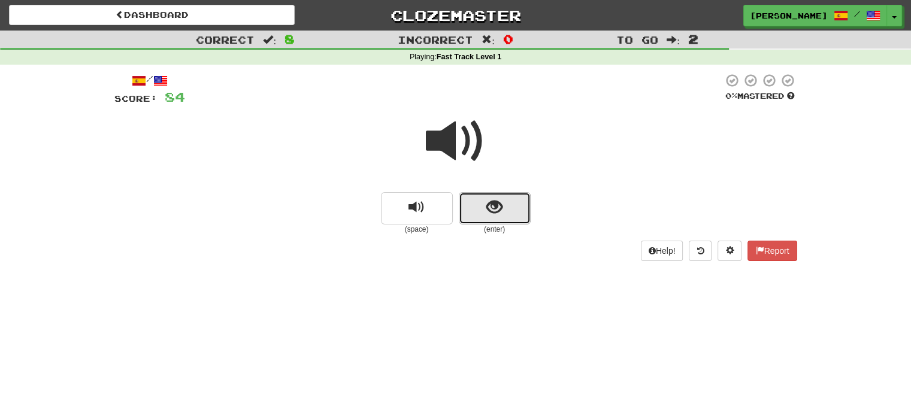
click at [503, 214] on button "show sentence" at bounding box center [495, 208] width 72 height 32
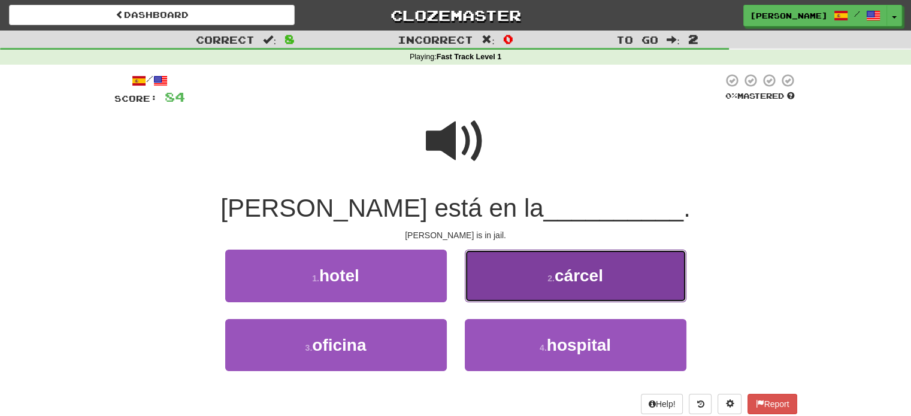
click at [513, 277] on button "2 . cárcel" at bounding box center [576, 276] width 222 height 52
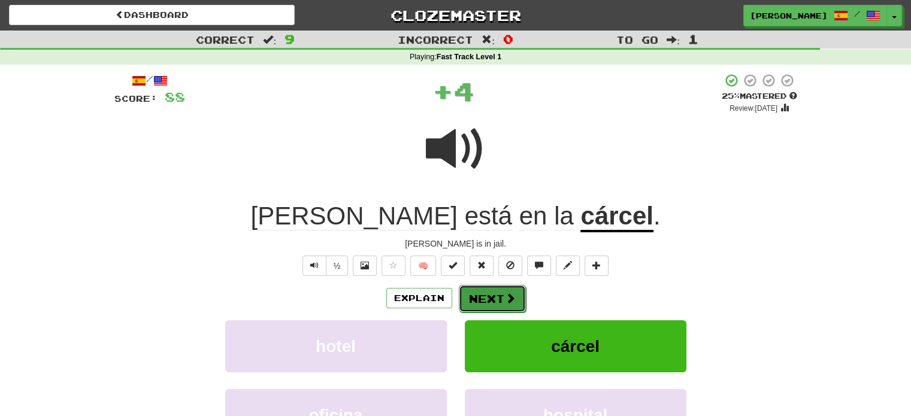
click at [474, 301] on button "Next" at bounding box center [492, 299] width 67 height 28
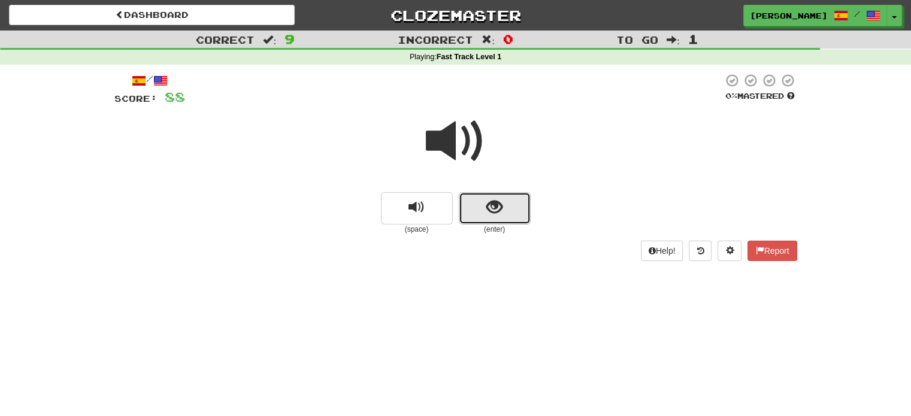
click at [494, 205] on span "show sentence" at bounding box center [494, 207] width 16 height 16
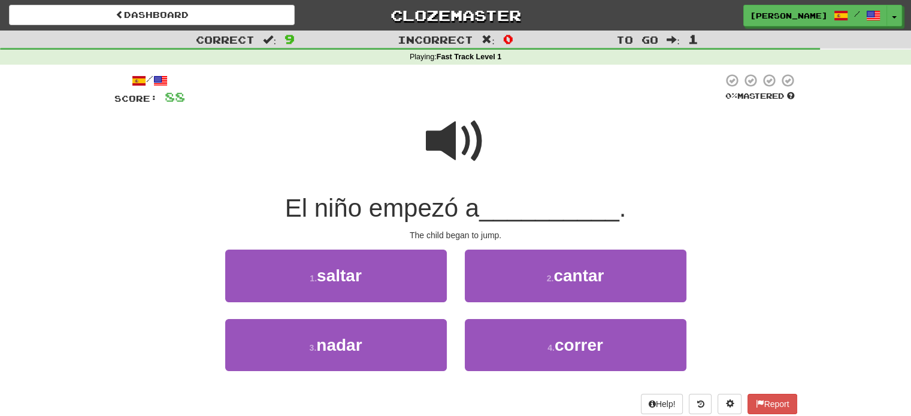
click at [447, 131] on span at bounding box center [456, 141] width 60 height 60
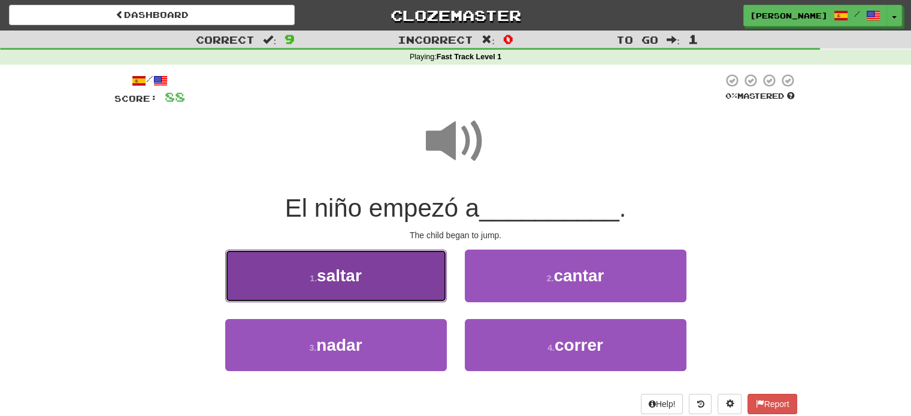
click at [354, 258] on button "1 . saltar" at bounding box center [336, 276] width 222 height 52
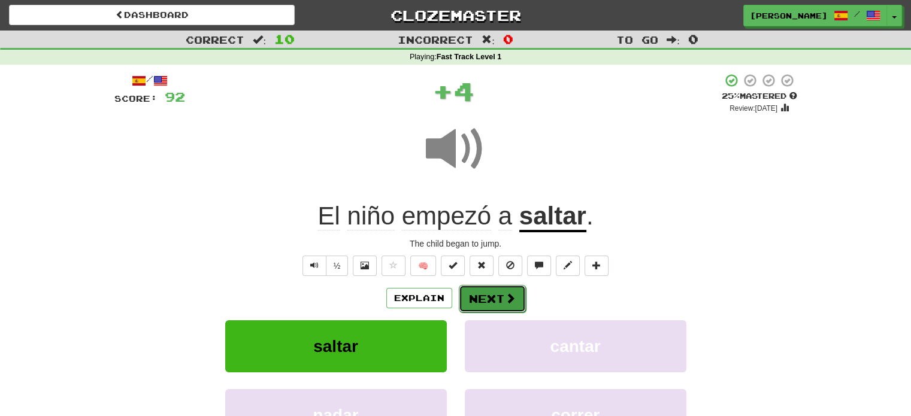
click at [483, 297] on button "Next" at bounding box center [492, 299] width 67 height 28
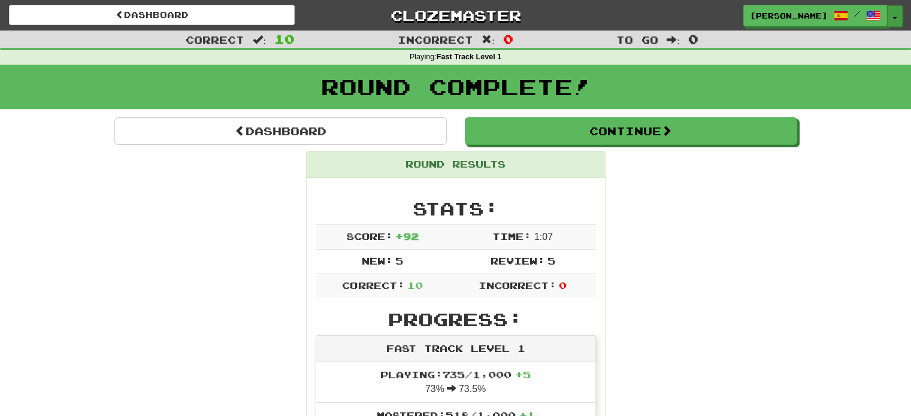
click at [893, 21] on button "Toggle Dropdown" at bounding box center [895, 16] width 16 height 22
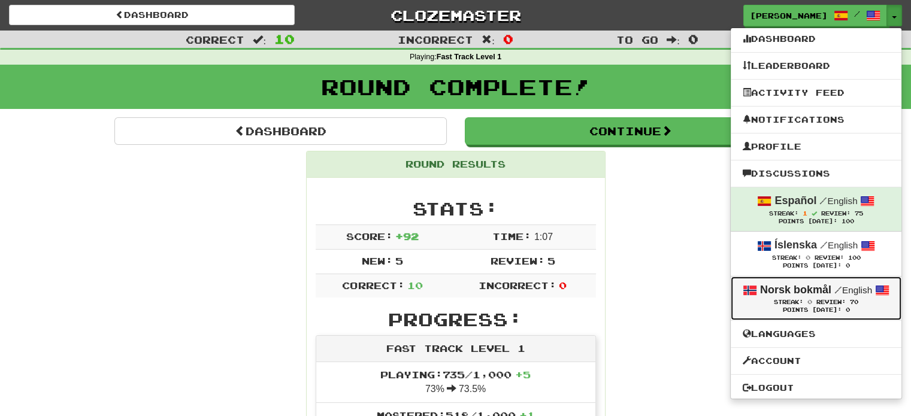
click at [773, 298] on div "Streak: 0 Review: 70" at bounding box center [816, 302] width 147 height 9
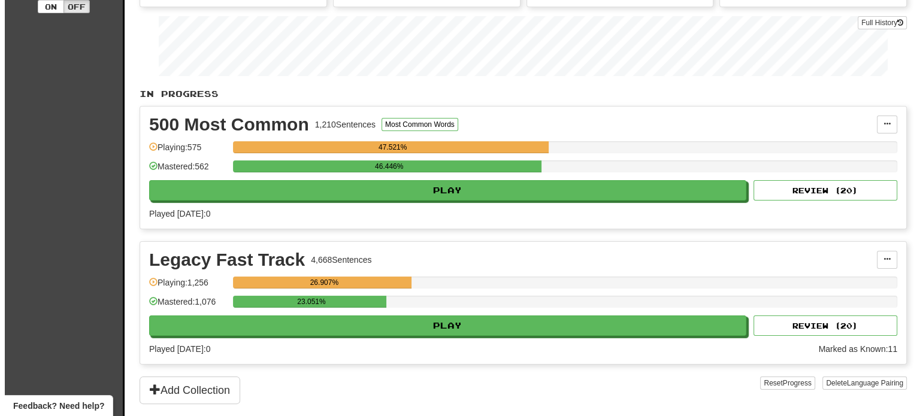
scroll to position [171, 0]
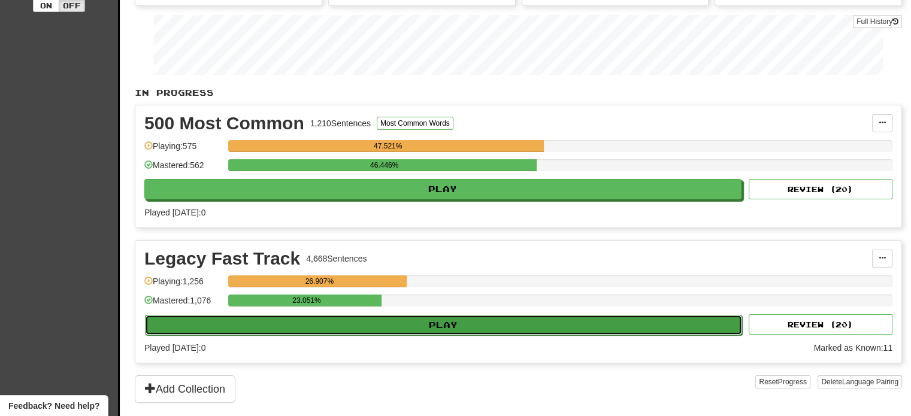
click at [540, 321] on button "Play" at bounding box center [443, 325] width 597 height 20
select select "**"
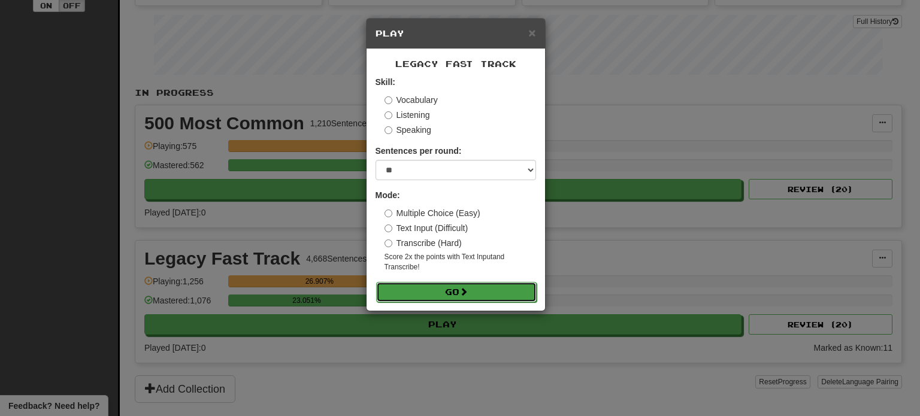
click at [468, 288] on span at bounding box center [464, 292] width 8 height 8
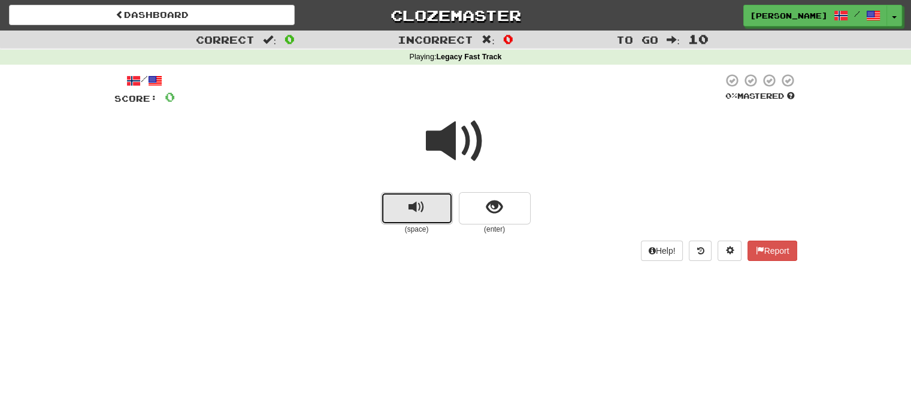
click at [415, 205] on span "replay audio" at bounding box center [417, 207] width 16 height 16
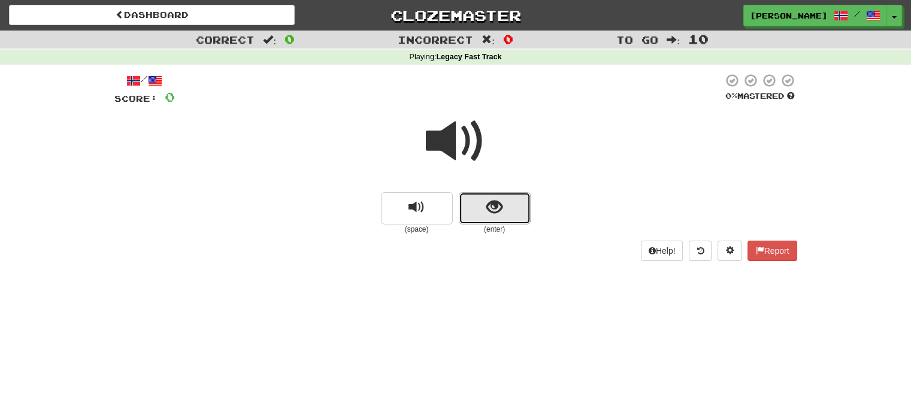
click at [482, 205] on button "show sentence" at bounding box center [495, 208] width 72 height 32
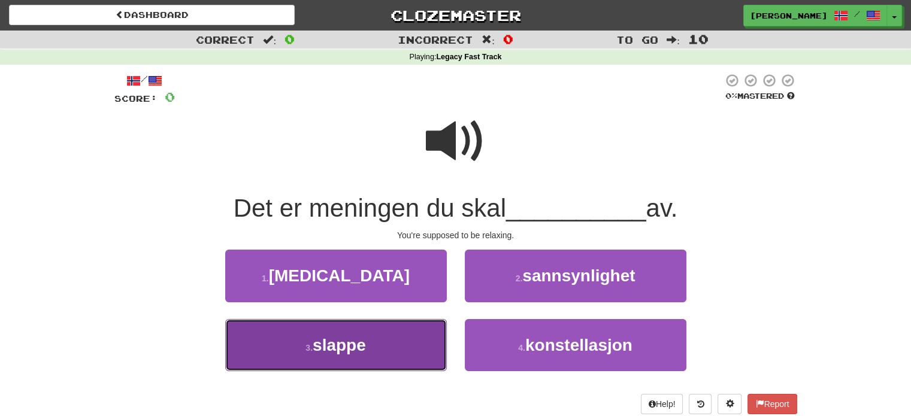
click at [375, 342] on button "3 . slappe" at bounding box center [336, 345] width 222 height 52
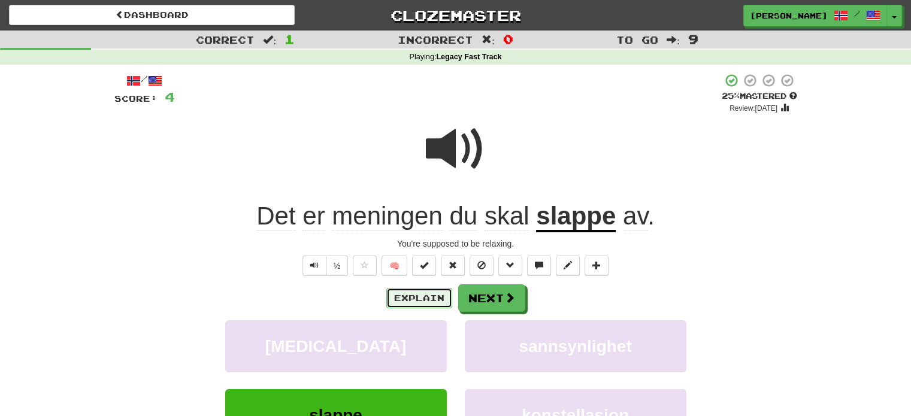
click at [437, 297] on button "Explain" at bounding box center [419, 298] width 66 height 20
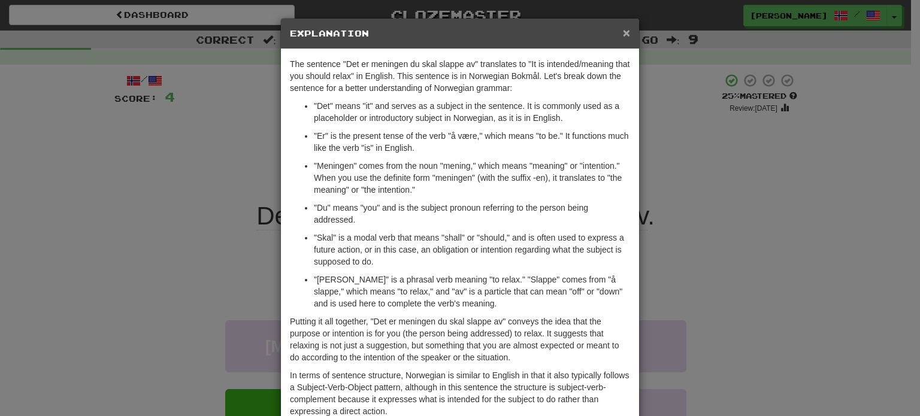
click at [623, 35] on span "×" at bounding box center [626, 33] width 7 height 14
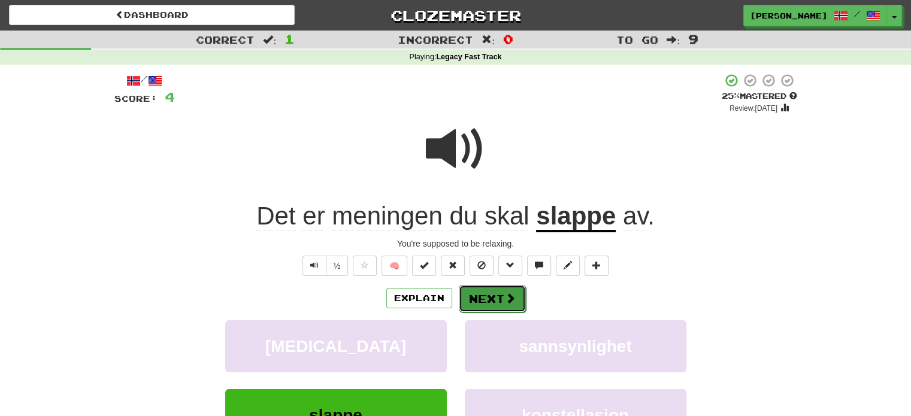
click at [505, 297] on span at bounding box center [510, 298] width 11 height 11
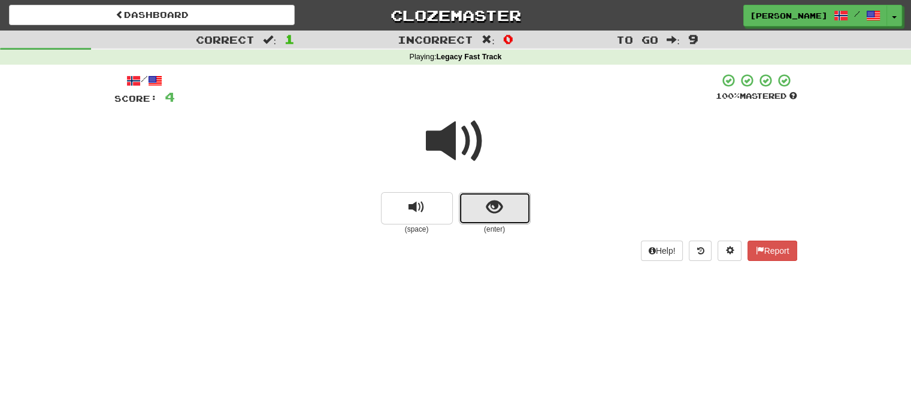
click at [480, 195] on button "show sentence" at bounding box center [495, 208] width 72 height 32
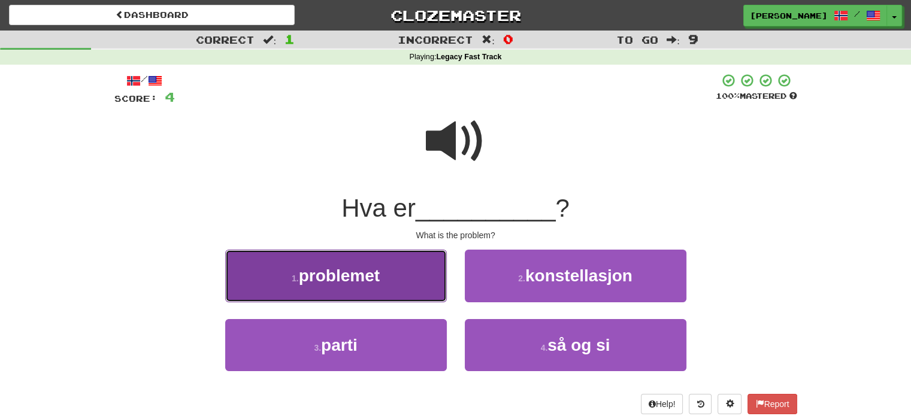
click at [409, 256] on button "1 . problemet" at bounding box center [336, 276] width 222 height 52
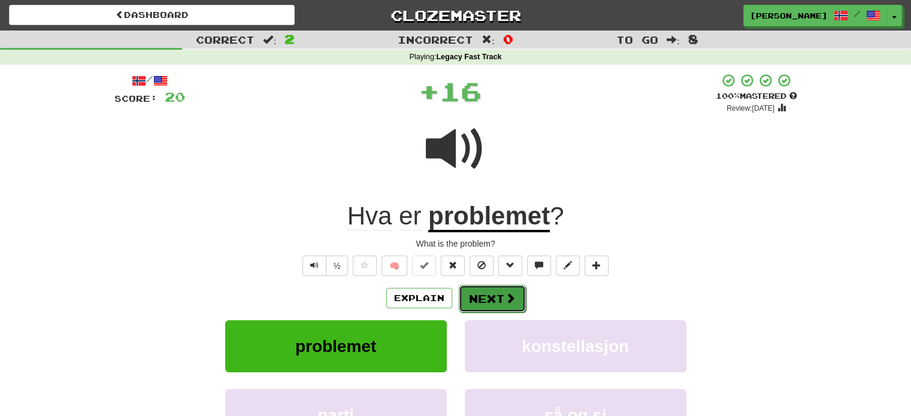
click at [477, 296] on button "Next" at bounding box center [492, 299] width 67 height 28
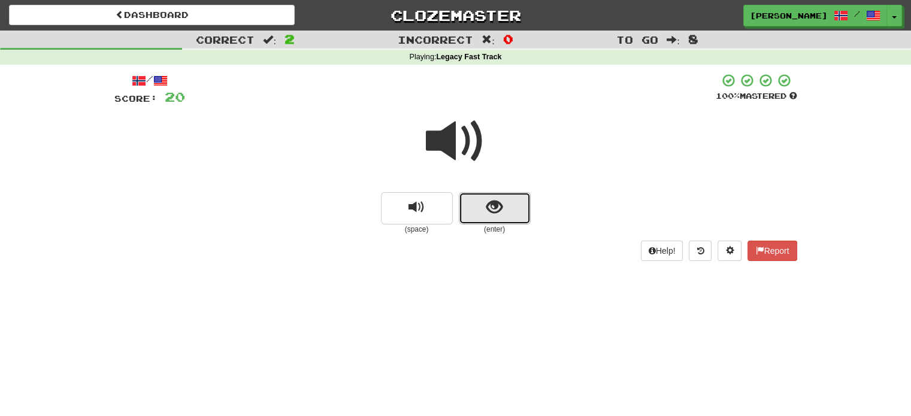
click at [507, 198] on button "show sentence" at bounding box center [495, 208] width 72 height 32
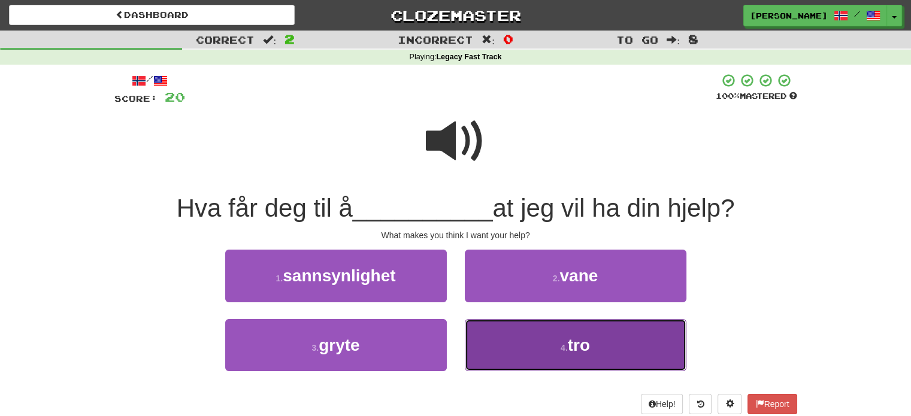
click at [518, 355] on button "4 . tro" at bounding box center [576, 345] width 222 height 52
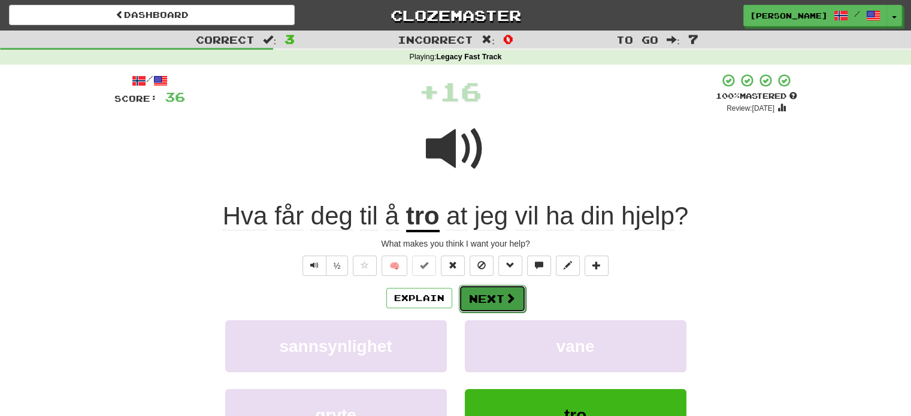
click at [486, 304] on button "Next" at bounding box center [492, 299] width 67 height 28
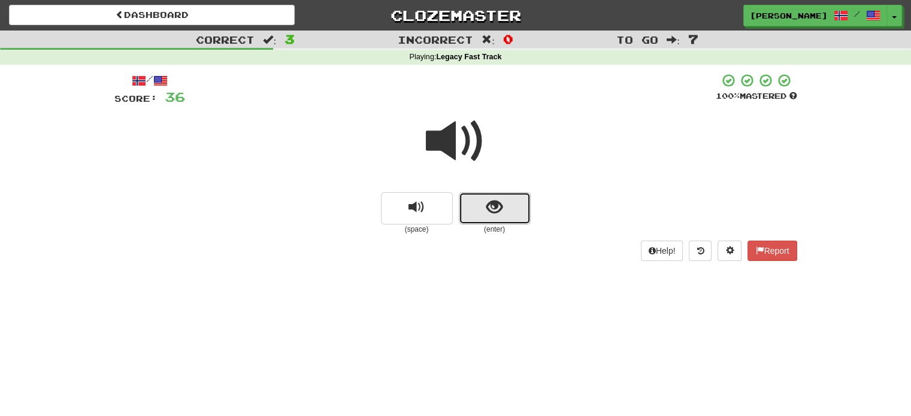
click at [494, 210] on span "show sentence" at bounding box center [494, 207] width 16 height 16
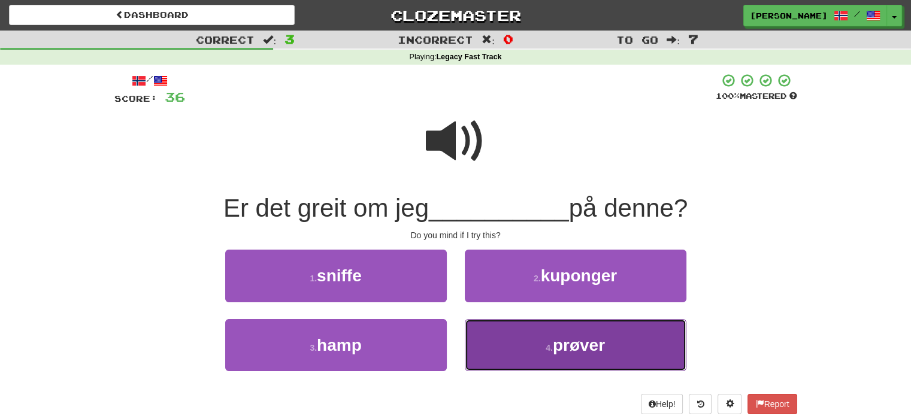
click at [522, 347] on button "4 . prøver" at bounding box center [576, 345] width 222 height 52
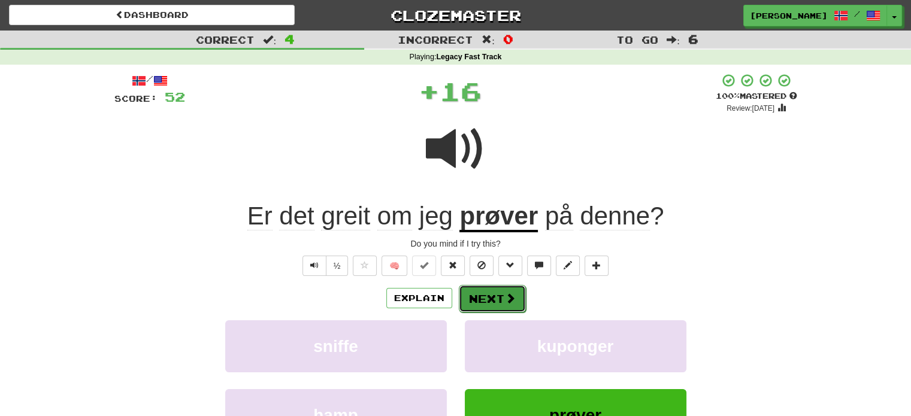
click at [482, 300] on button "Next" at bounding box center [492, 299] width 67 height 28
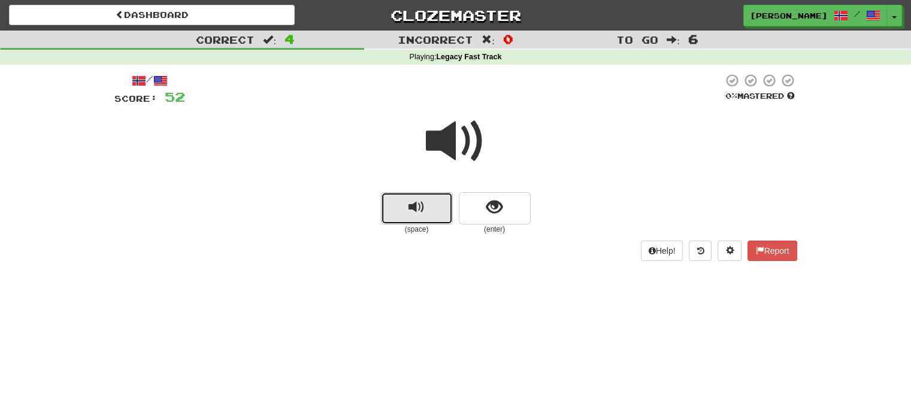
click at [420, 213] on span "replay audio" at bounding box center [417, 207] width 16 height 16
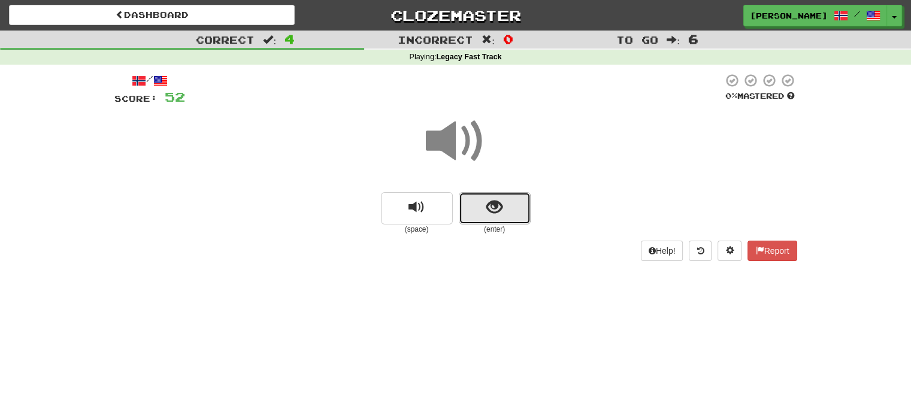
click at [492, 215] on span "show sentence" at bounding box center [494, 207] width 16 height 16
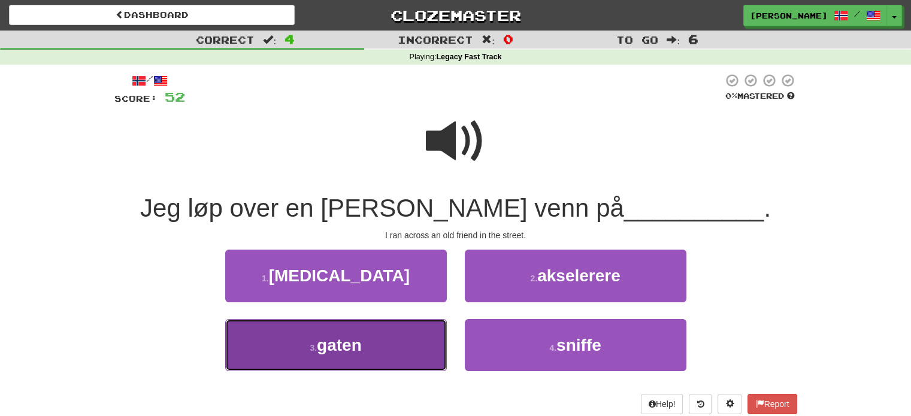
click at [410, 344] on button "3 . gaten" at bounding box center [336, 345] width 222 height 52
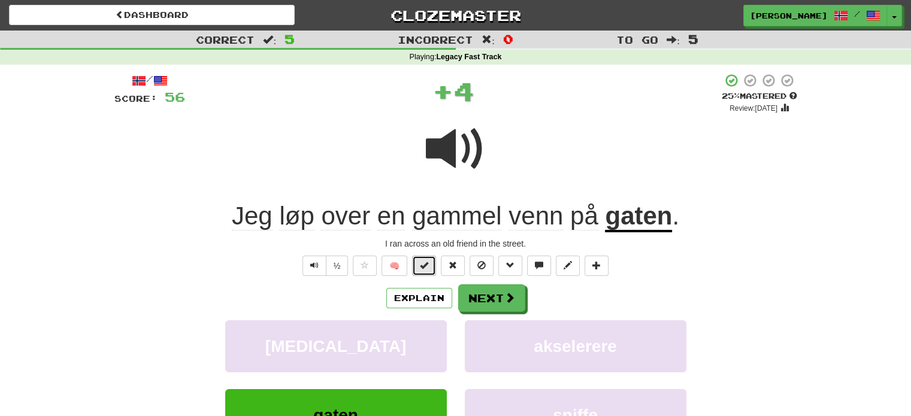
click at [425, 268] on span at bounding box center [424, 265] width 8 height 8
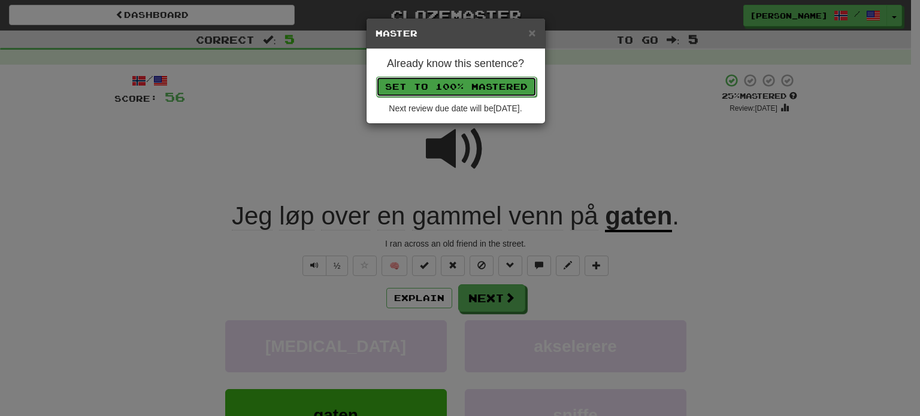
click at [470, 86] on button "Set to 100% Mastered" at bounding box center [456, 87] width 161 height 20
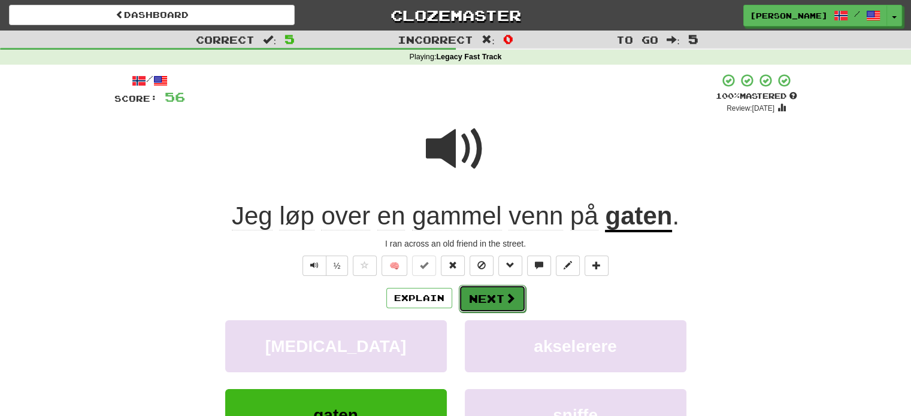
click at [501, 301] on button "Next" at bounding box center [492, 299] width 67 height 28
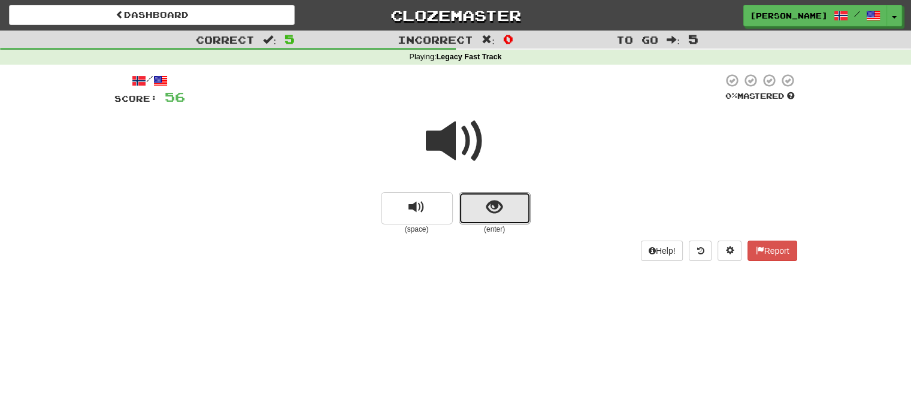
click at [490, 210] on span "show sentence" at bounding box center [494, 207] width 16 height 16
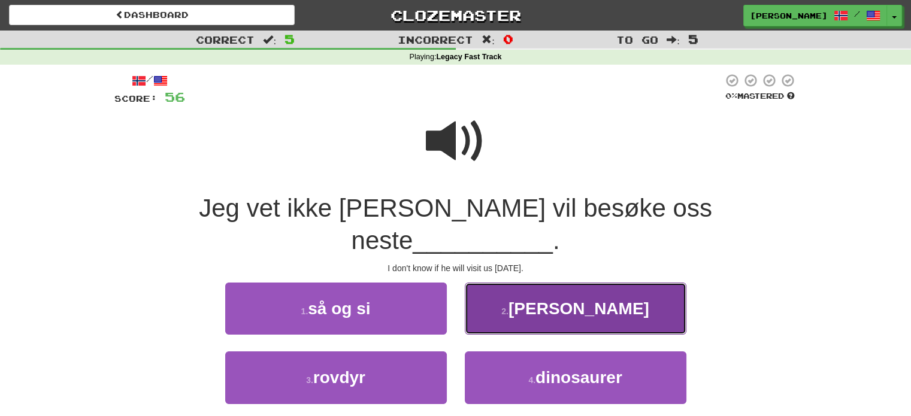
click at [527, 283] on button "2 . søndag" at bounding box center [576, 309] width 222 height 52
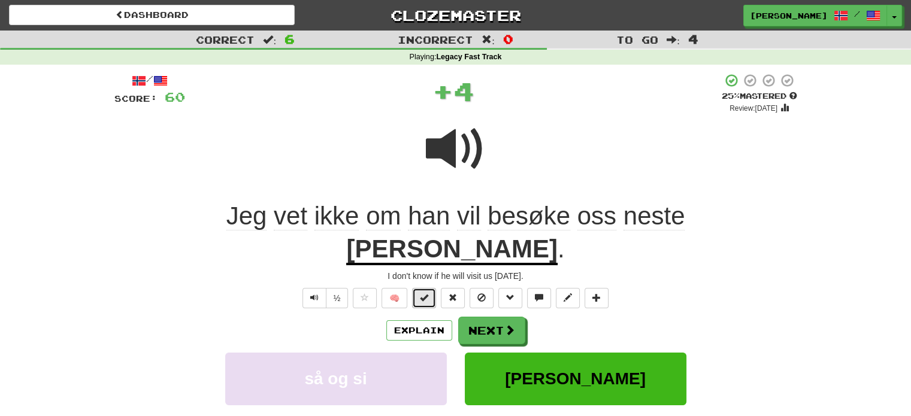
click at [428, 294] on span at bounding box center [424, 298] width 8 height 8
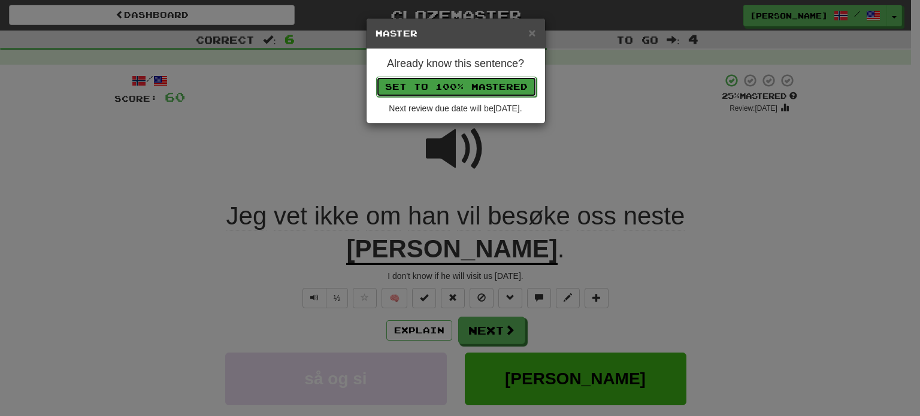
click at [474, 89] on button "Set to 100% Mastered" at bounding box center [456, 87] width 161 height 20
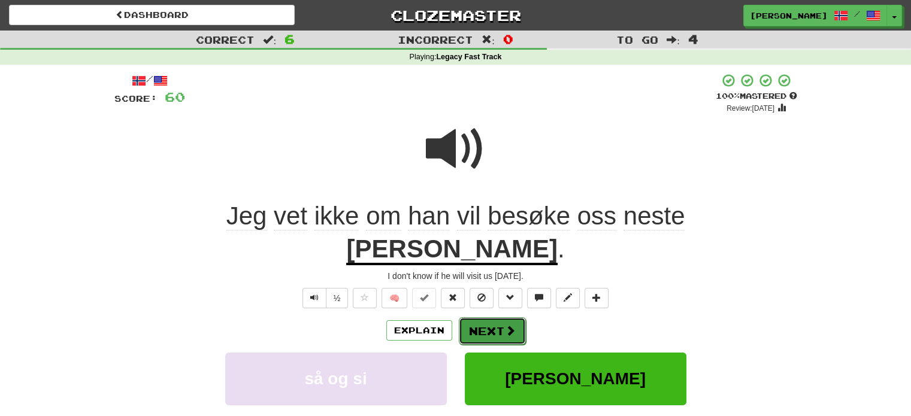
click at [494, 318] on button "Next" at bounding box center [492, 332] width 67 height 28
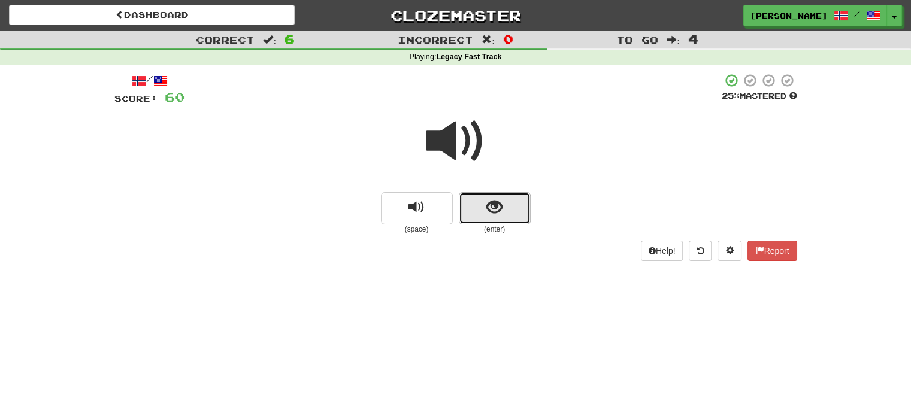
click at [464, 210] on button "show sentence" at bounding box center [495, 208] width 72 height 32
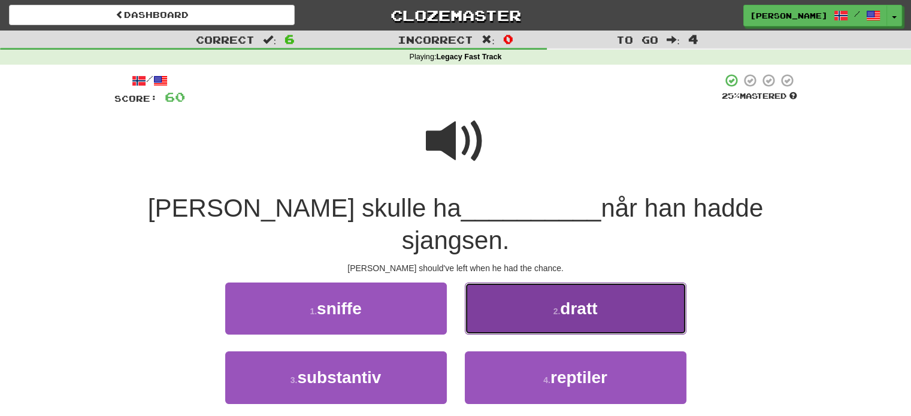
click at [606, 283] on button "2 . dratt" at bounding box center [576, 309] width 222 height 52
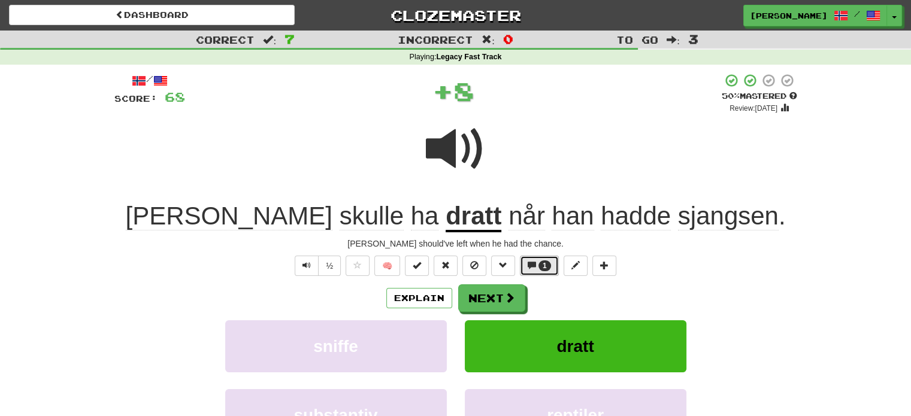
click at [537, 267] on button "1" at bounding box center [539, 266] width 39 height 20
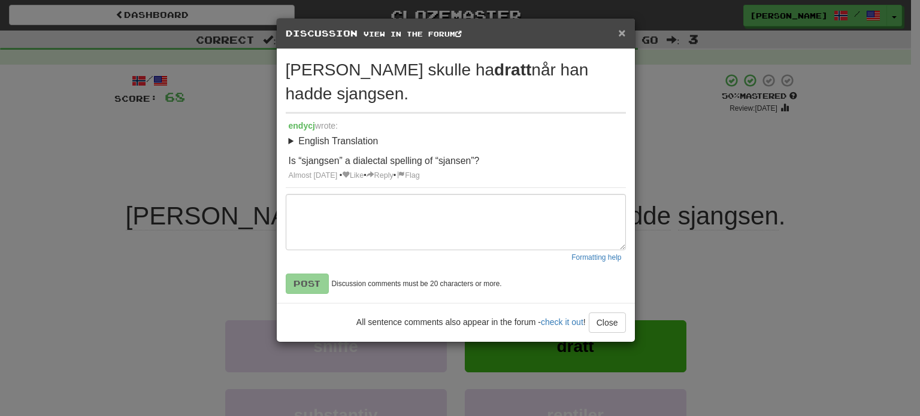
click at [624, 33] on span "×" at bounding box center [621, 33] width 7 height 14
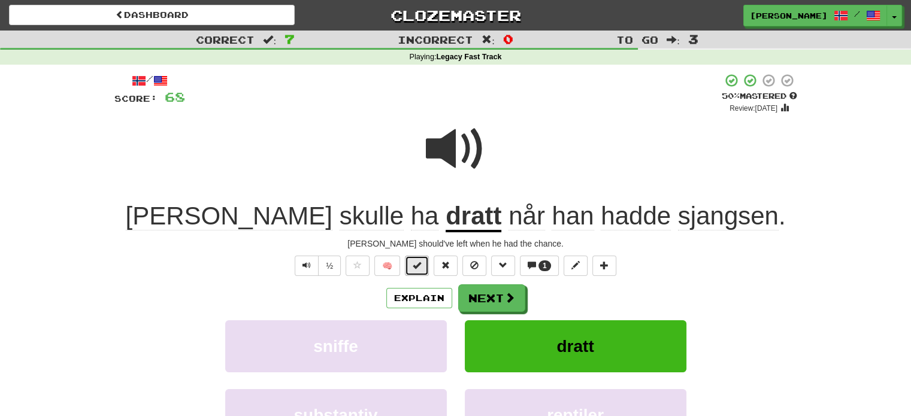
click at [409, 265] on button at bounding box center [417, 266] width 24 height 20
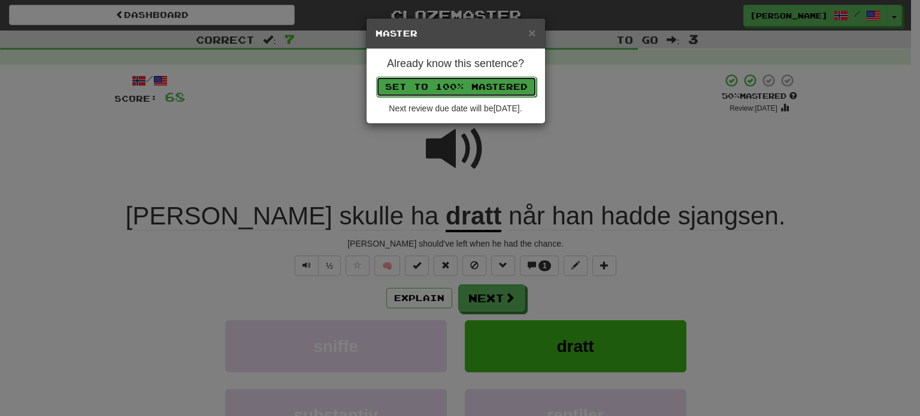
click at [465, 89] on button "Set to 100% Mastered" at bounding box center [456, 87] width 161 height 20
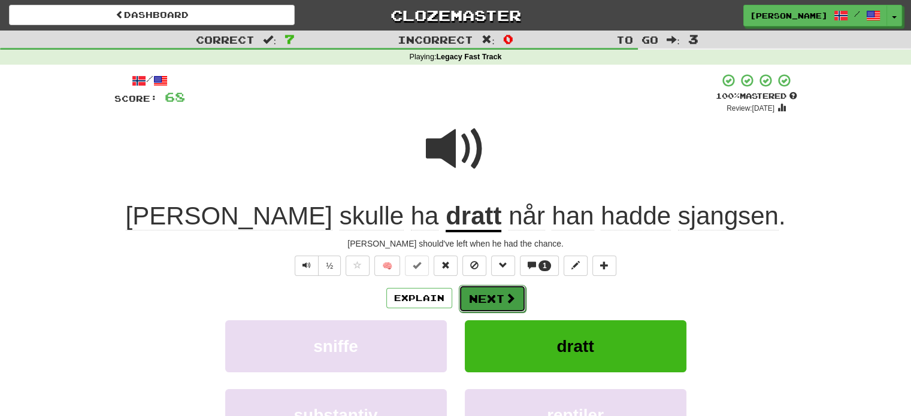
click at [484, 295] on button "Next" at bounding box center [492, 299] width 67 height 28
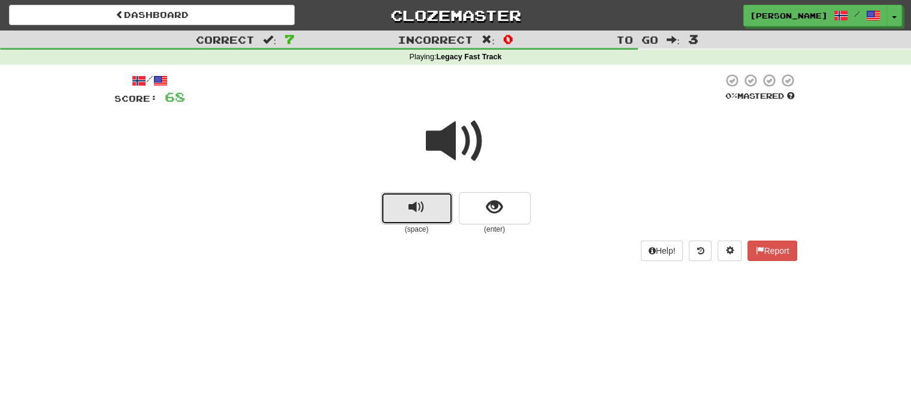
click at [418, 208] on span "replay audio" at bounding box center [417, 207] width 16 height 16
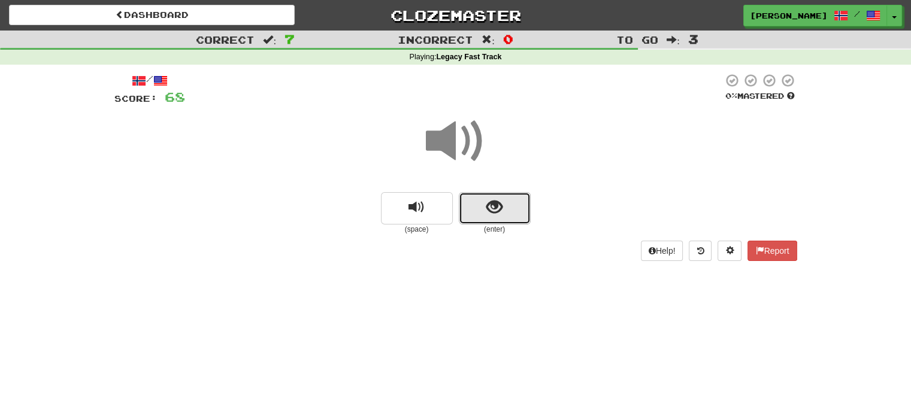
click at [490, 207] on span "show sentence" at bounding box center [494, 207] width 16 height 16
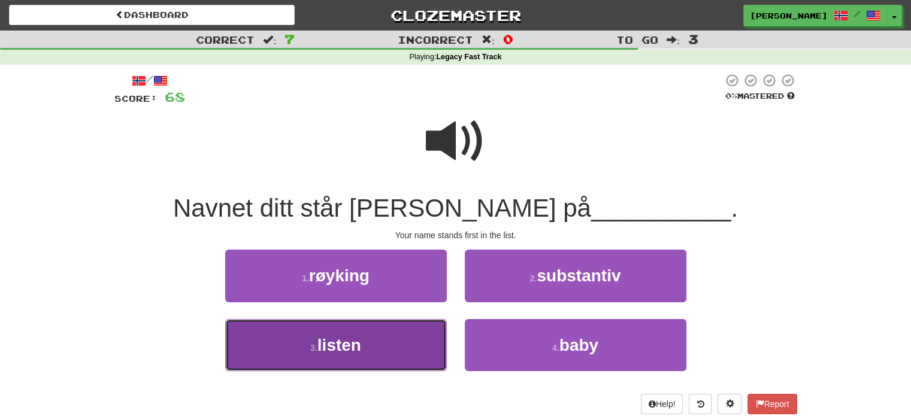
click at [387, 346] on button "3 . listen" at bounding box center [336, 345] width 222 height 52
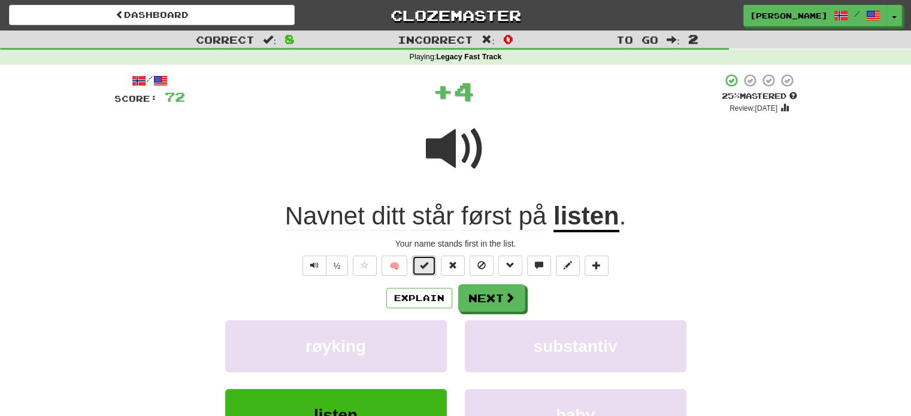
click at [424, 261] on span at bounding box center [424, 265] width 8 height 8
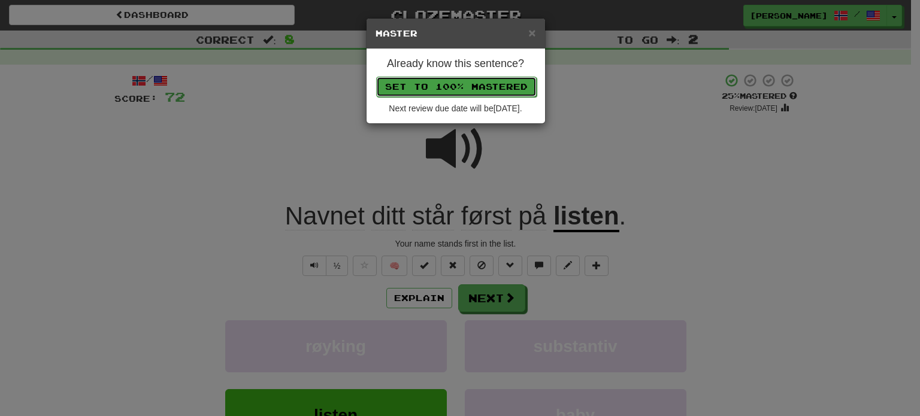
click at [451, 87] on button "Set to 100% Mastered" at bounding box center [456, 87] width 161 height 20
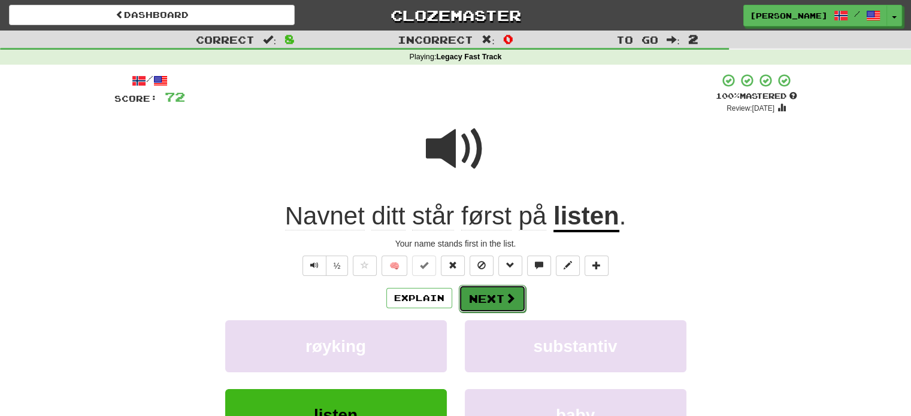
click at [482, 299] on button "Next" at bounding box center [492, 299] width 67 height 28
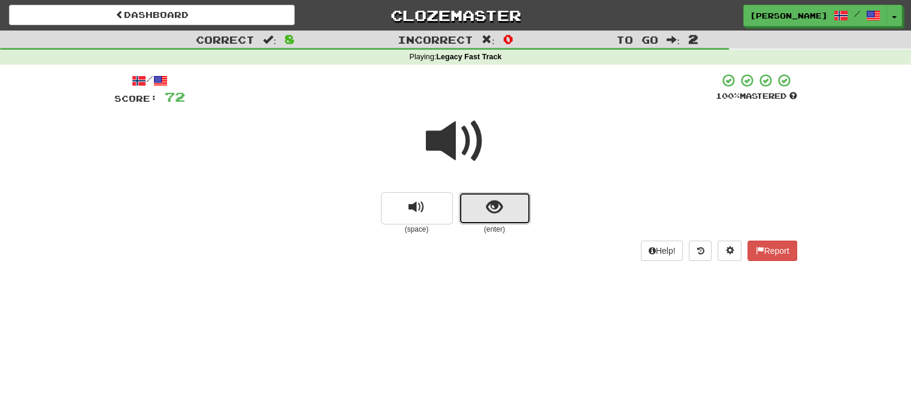
click at [472, 196] on button "show sentence" at bounding box center [495, 208] width 72 height 32
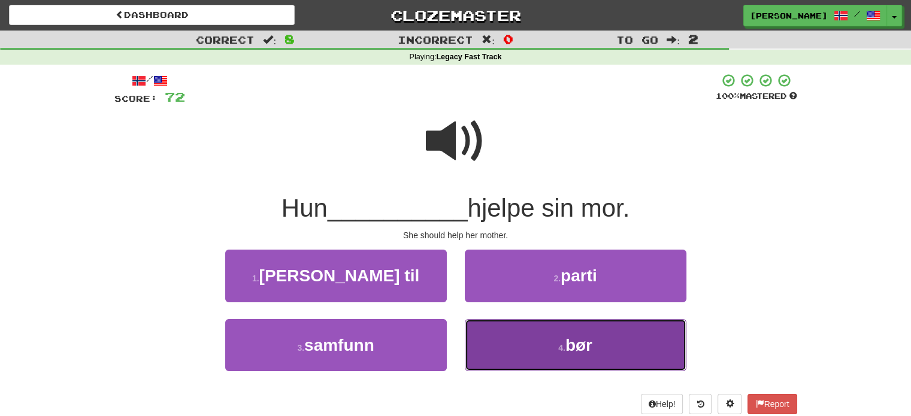
click at [522, 342] on button "4 . bør" at bounding box center [576, 345] width 222 height 52
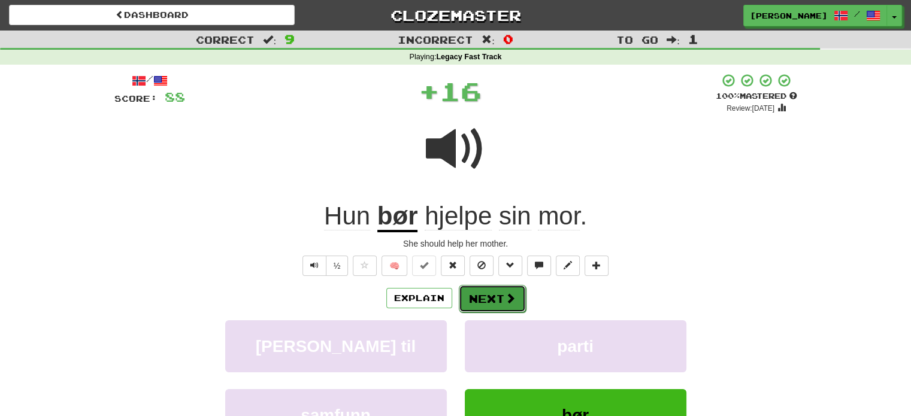
click at [477, 292] on button "Next" at bounding box center [492, 299] width 67 height 28
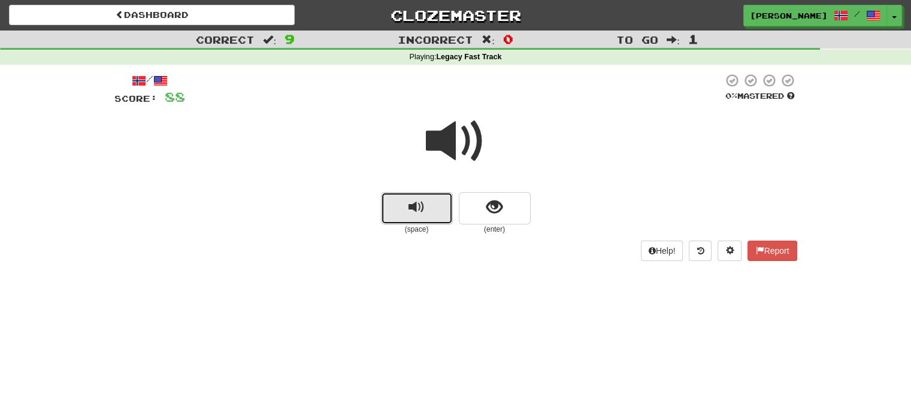
click at [418, 212] on span "replay audio" at bounding box center [417, 207] width 16 height 16
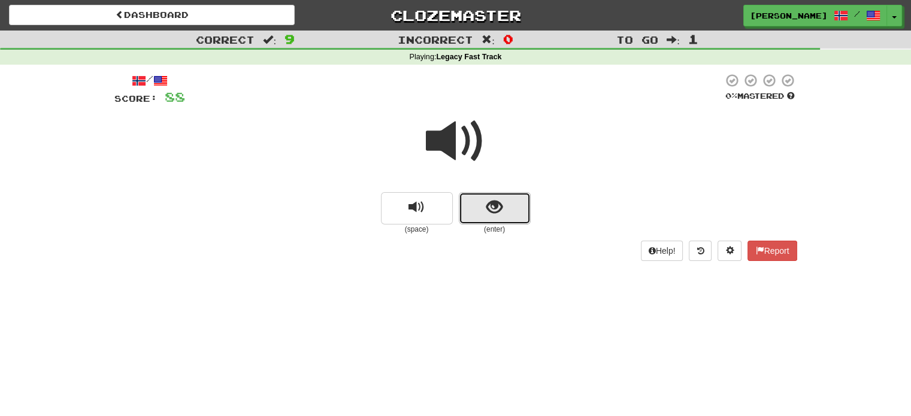
click at [494, 219] on button "show sentence" at bounding box center [495, 208] width 72 height 32
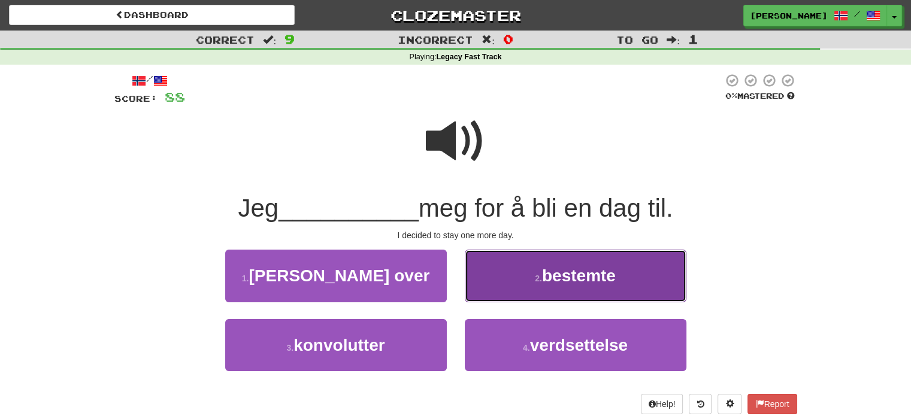
click at [548, 289] on button "2 . bestemte" at bounding box center [576, 276] width 222 height 52
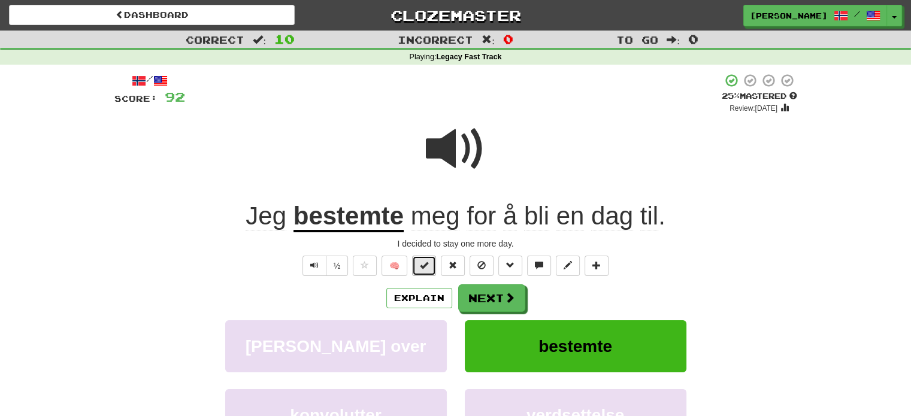
click at [428, 267] on span at bounding box center [424, 265] width 8 height 8
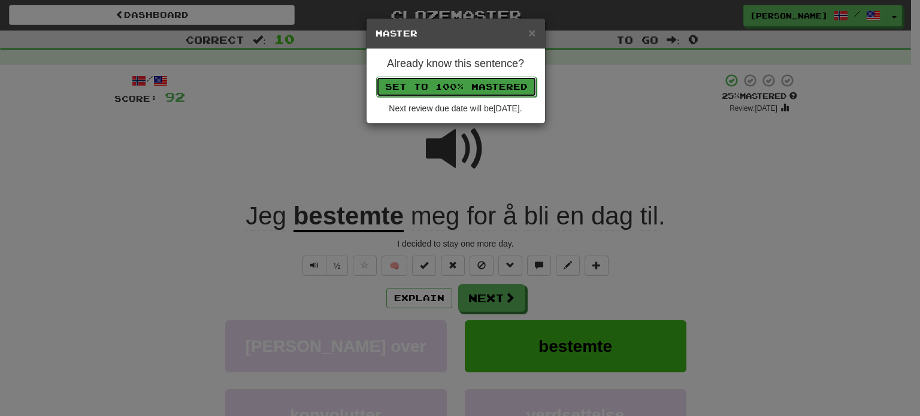
click at [457, 86] on button "Set to 100% Mastered" at bounding box center [456, 87] width 161 height 20
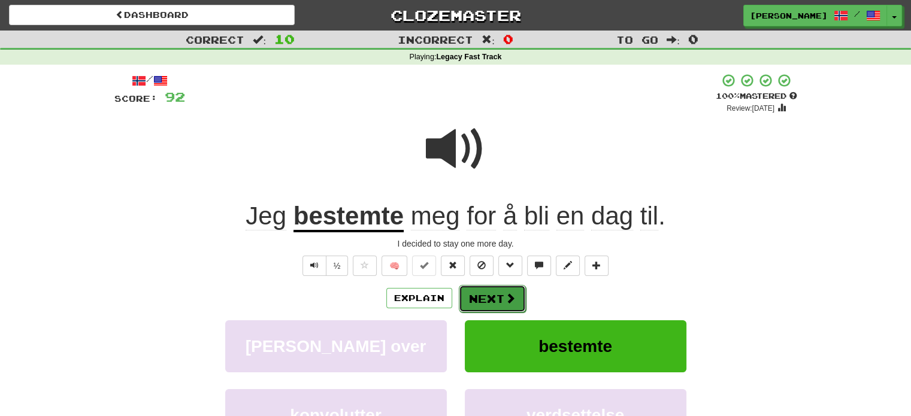
click at [478, 299] on button "Next" at bounding box center [492, 299] width 67 height 28
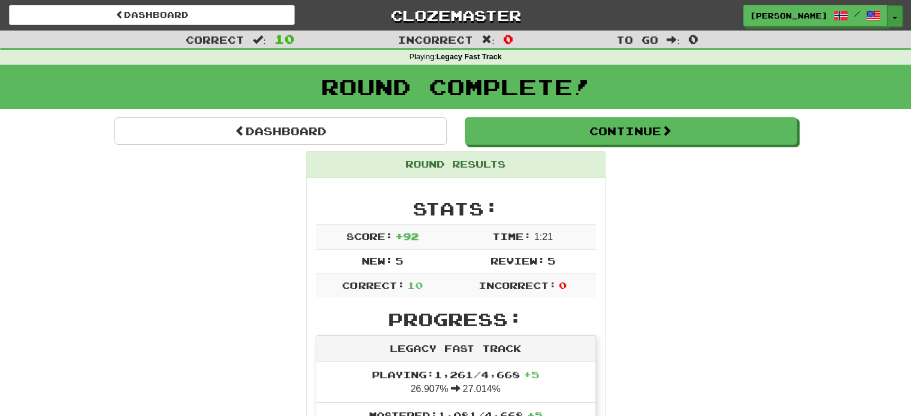
click at [894, 16] on button "Toggle Dropdown" at bounding box center [895, 16] width 16 height 22
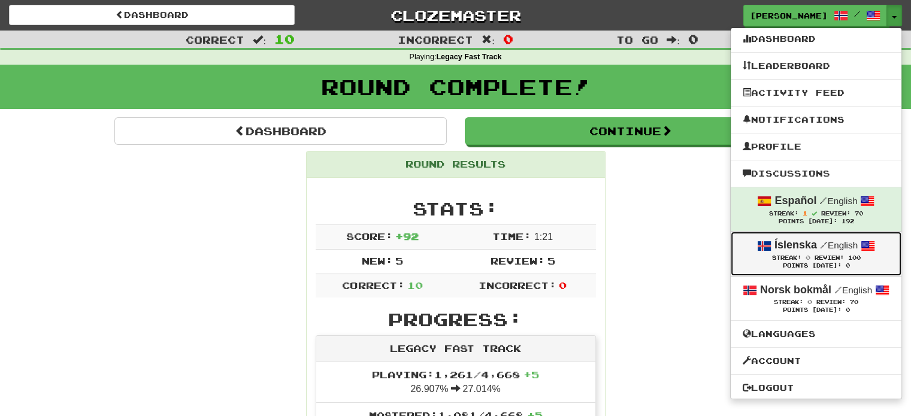
click at [787, 251] on div "Íslenska / English" at bounding box center [816, 246] width 147 height 16
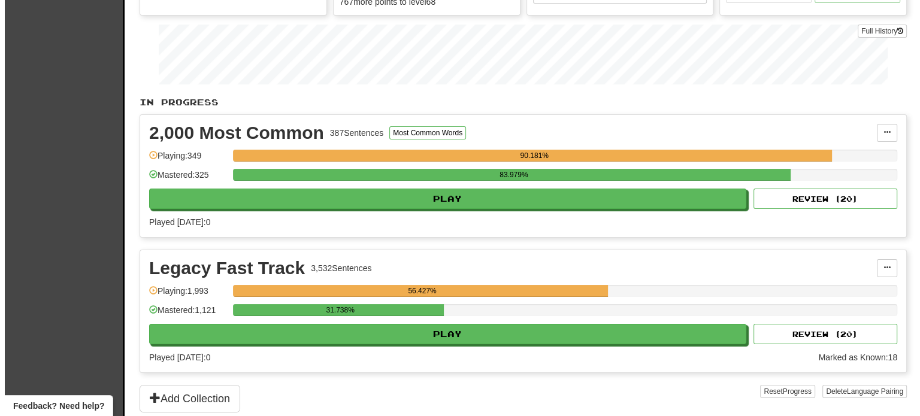
scroll to position [168, 0]
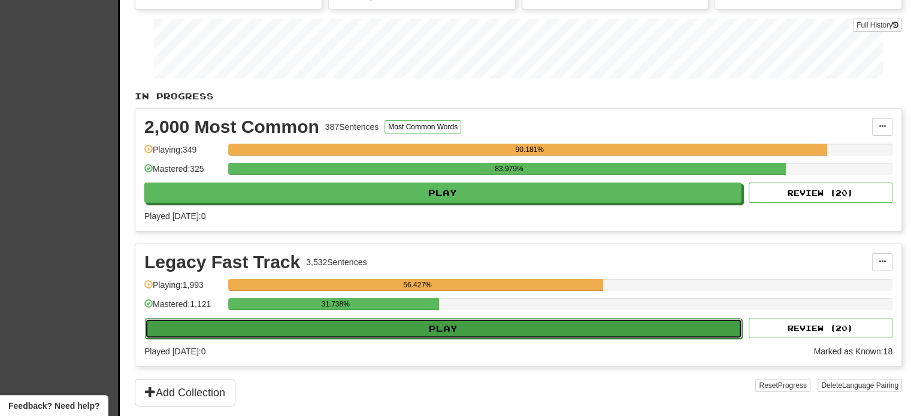
click at [515, 323] on button "Play" at bounding box center [443, 329] width 597 height 20
select select "**"
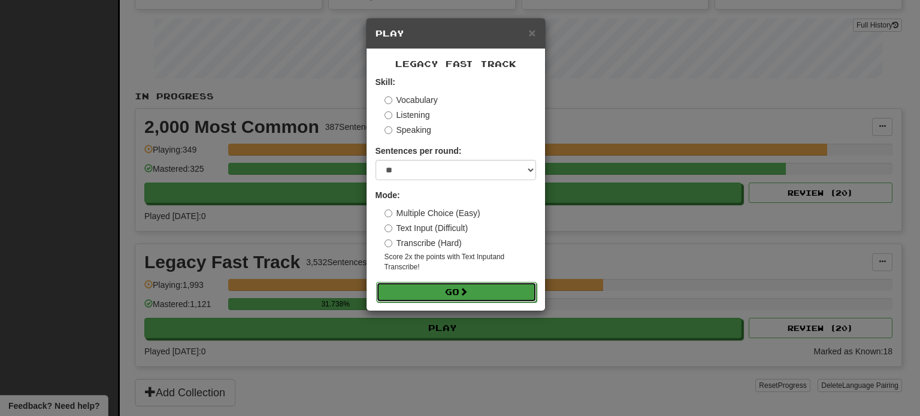
click at [478, 292] on button "Go" at bounding box center [456, 292] width 161 height 20
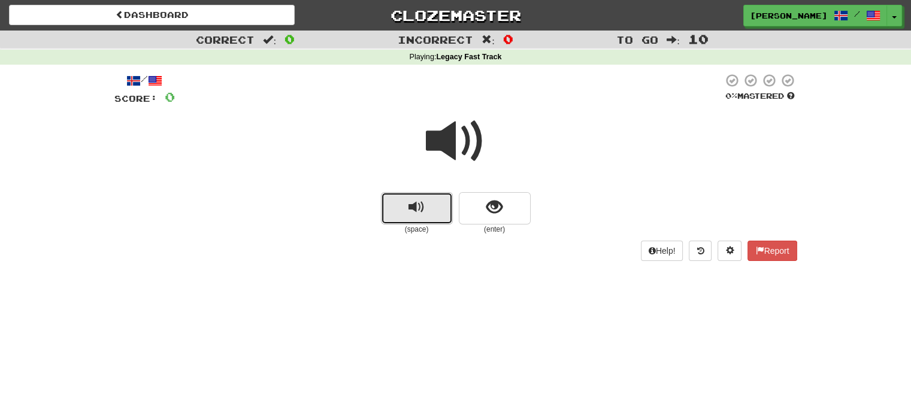
click at [410, 209] on span "replay audio" at bounding box center [417, 207] width 16 height 16
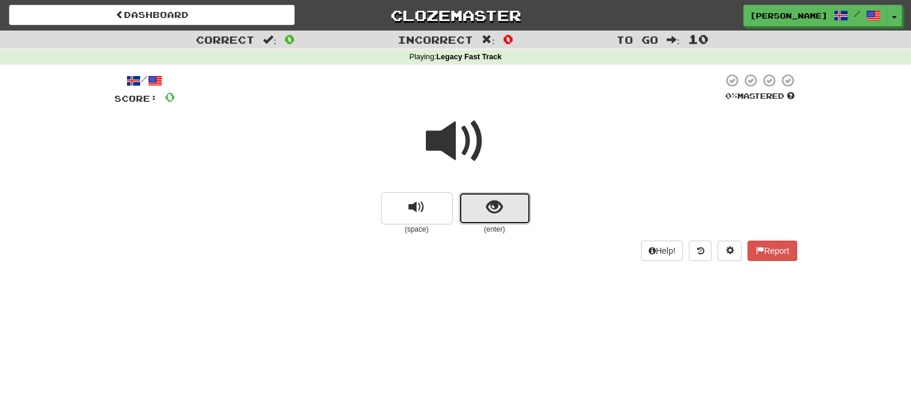
click at [493, 208] on span "show sentence" at bounding box center [494, 207] width 16 height 16
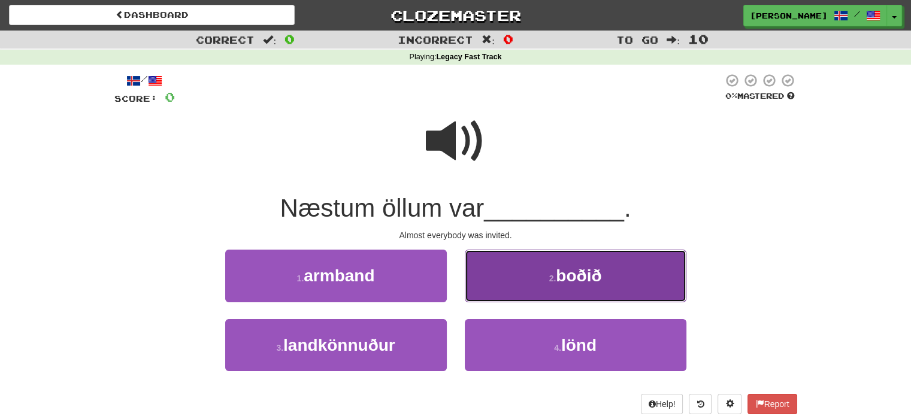
click at [534, 288] on button "2 . boðið" at bounding box center [576, 276] width 222 height 52
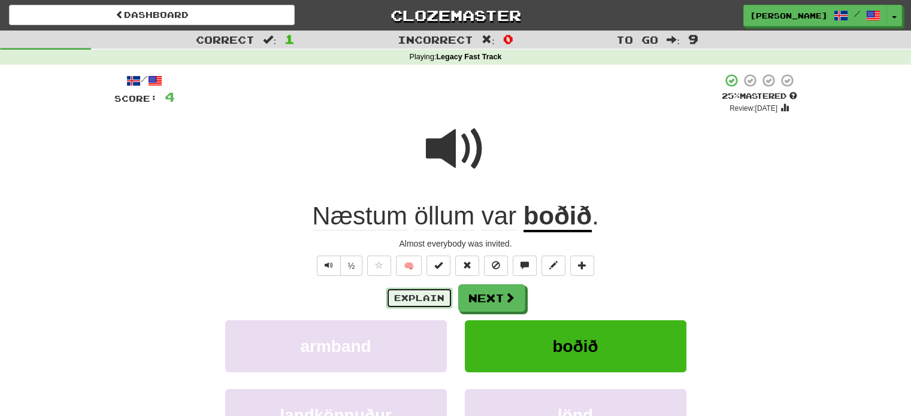
click at [412, 296] on button "Explain" at bounding box center [419, 298] width 66 height 20
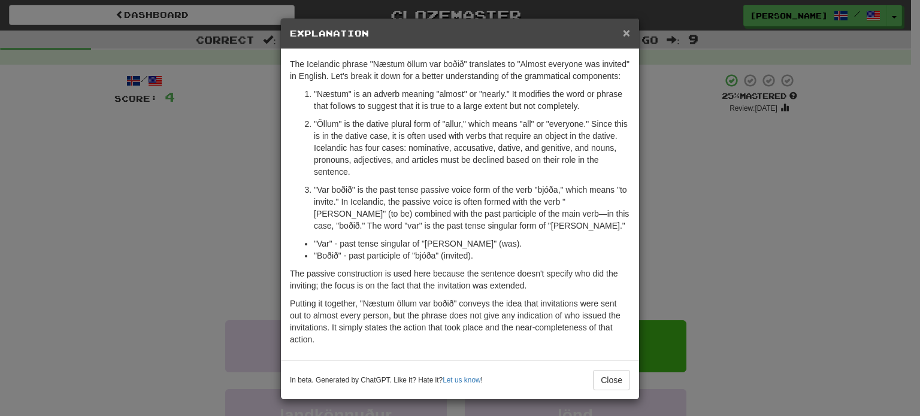
click at [624, 33] on span "×" at bounding box center [626, 33] width 7 height 14
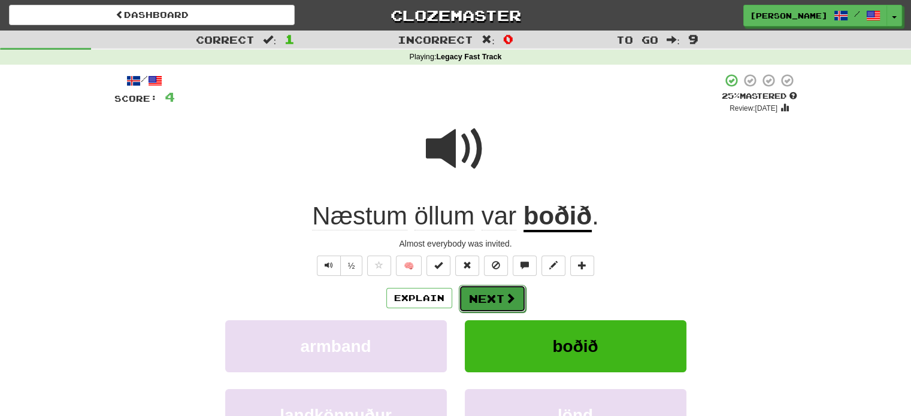
click at [501, 297] on button "Next" at bounding box center [492, 299] width 67 height 28
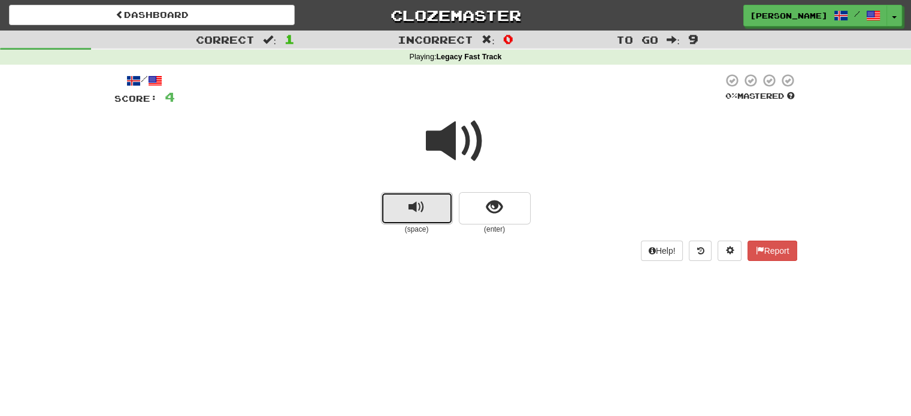
click at [424, 215] on span "replay audio" at bounding box center [417, 207] width 16 height 16
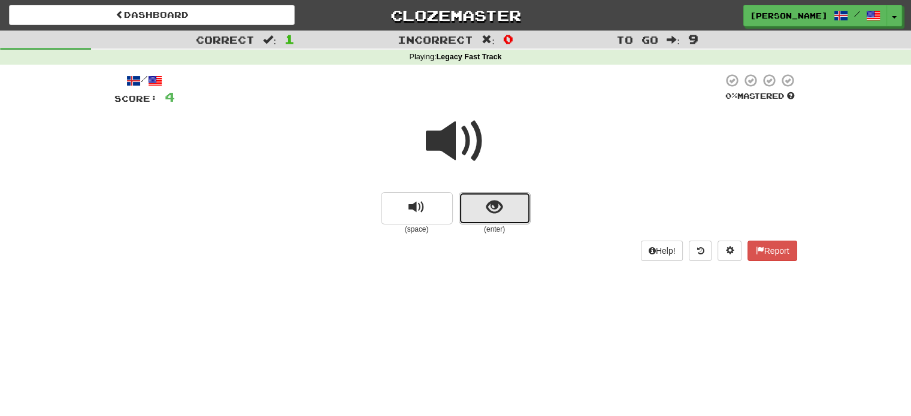
click at [483, 213] on button "show sentence" at bounding box center [495, 208] width 72 height 32
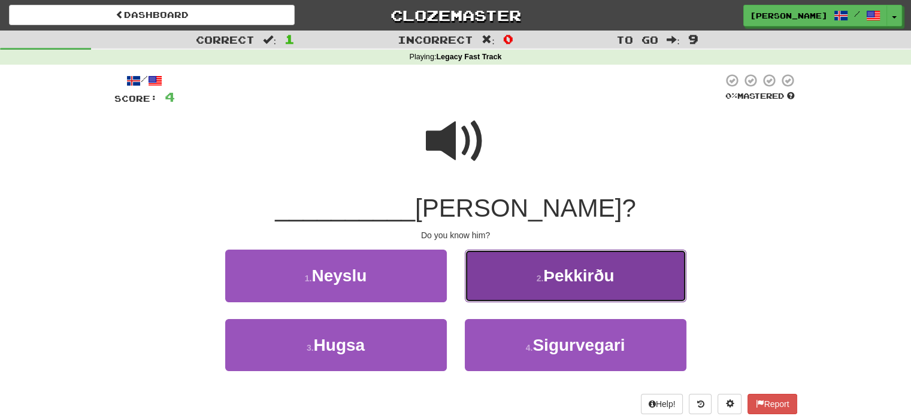
click at [513, 282] on button "2 . Þekkirðu" at bounding box center [576, 276] width 222 height 52
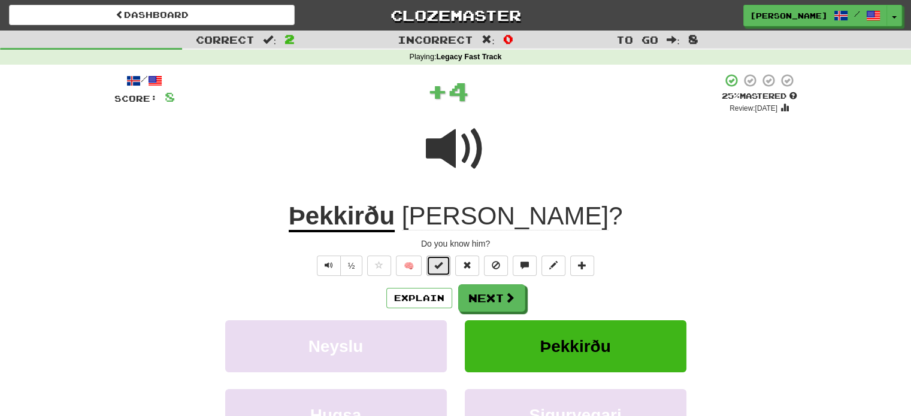
click at [434, 267] on button at bounding box center [439, 266] width 24 height 20
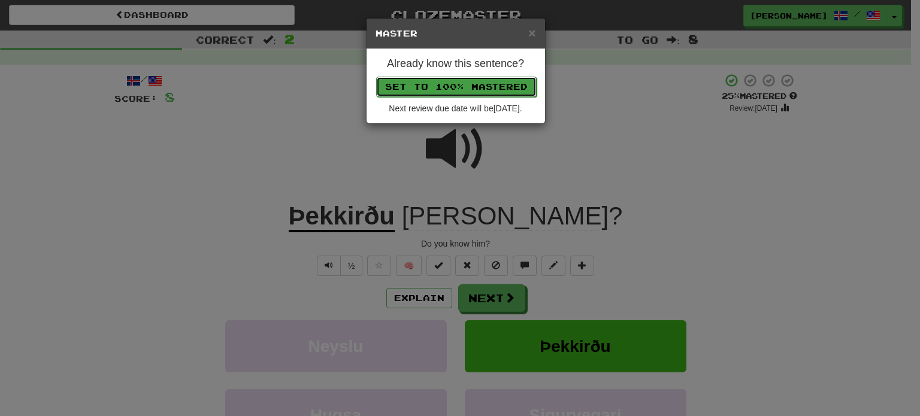
click at [458, 92] on button "Set to 100% Mastered" at bounding box center [456, 87] width 161 height 20
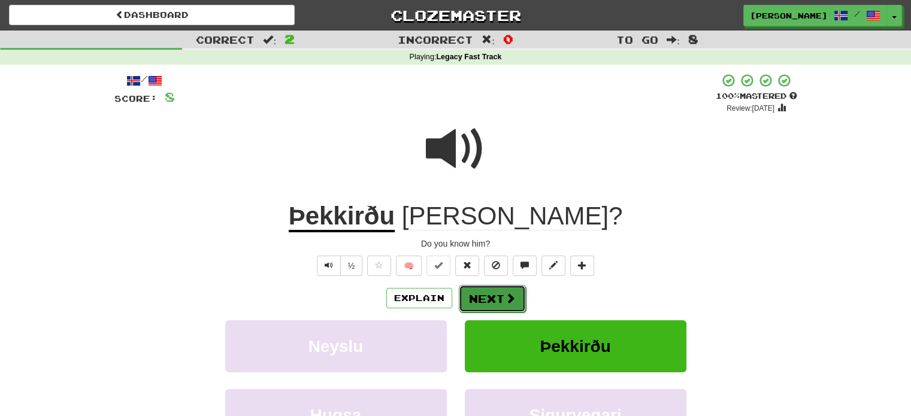
click at [479, 296] on button "Next" at bounding box center [492, 299] width 67 height 28
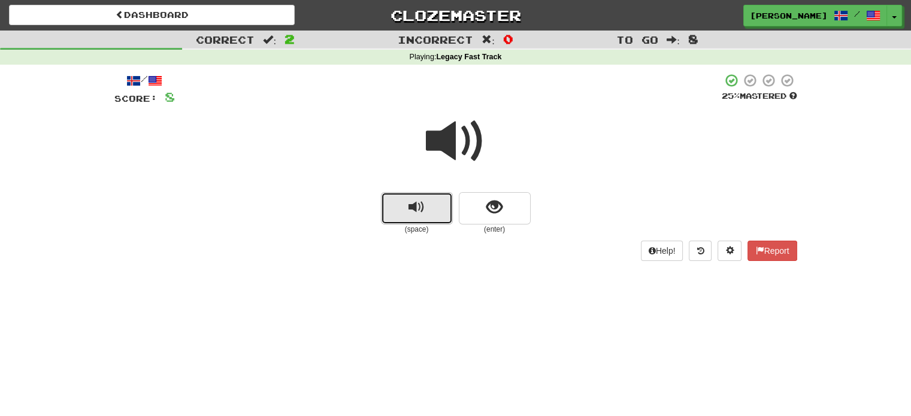
click at [409, 202] on span "replay audio" at bounding box center [417, 207] width 16 height 16
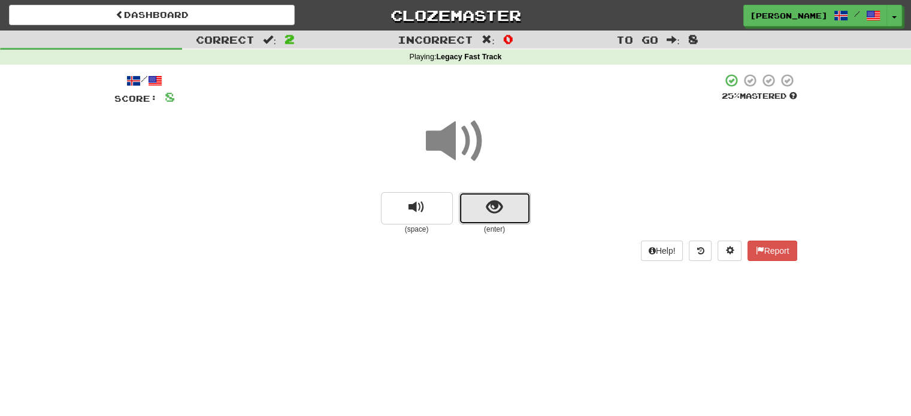
click at [489, 203] on span "show sentence" at bounding box center [494, 207] width 16 height 16
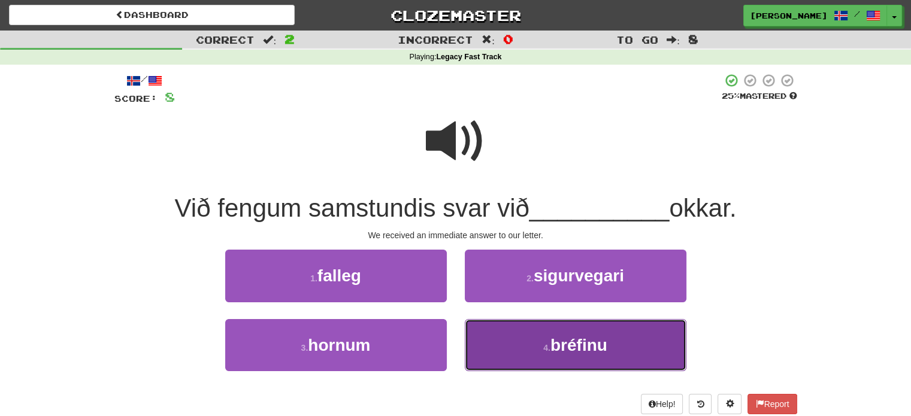
click at [529, 337] on button "4 . bréfinu" at bounding box center [576, 345] width 222 height 52
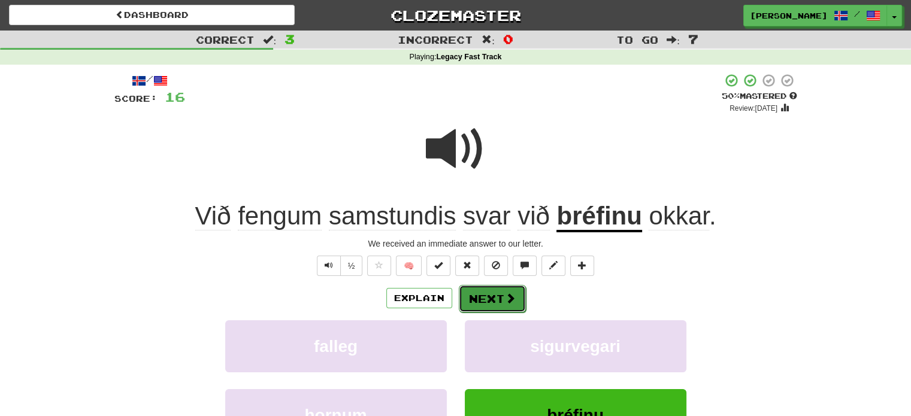
click at [489, 301] on button "Next" at bounding box center [492, 299] width 67 height 28
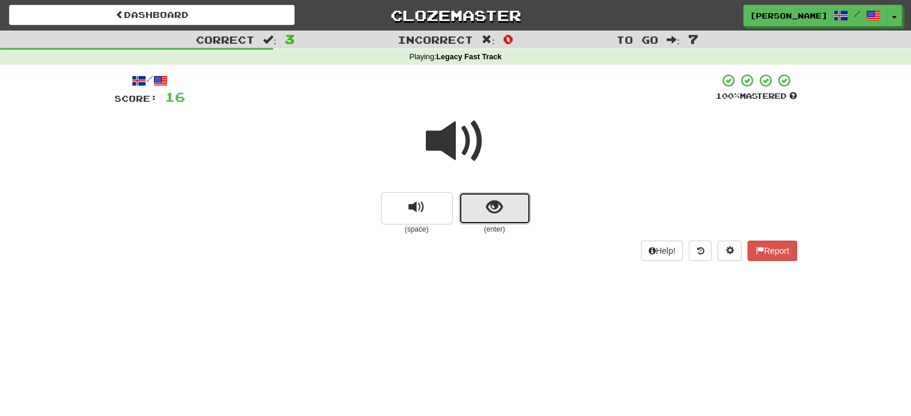
click at [491, 214] on span "show sentence" at bounding box center [494, 207] width 16 height 16
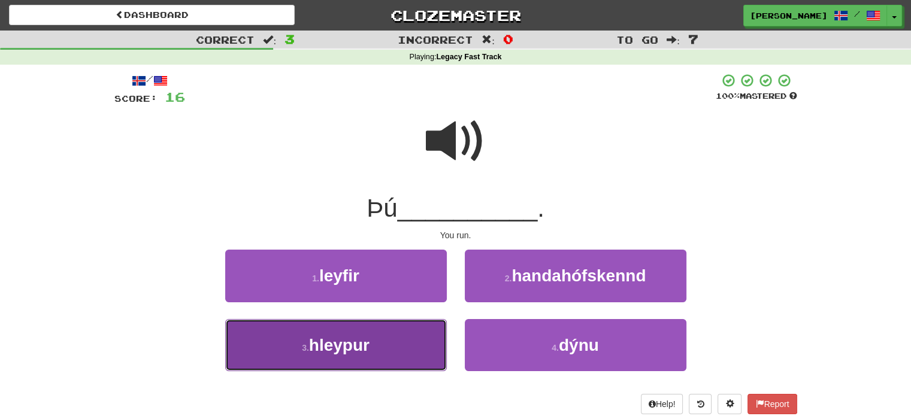
click at [377, 325] on button "3 . [GEOGRAPHIC_DATA]" at bounding box center [336, 345] width 222 height 52
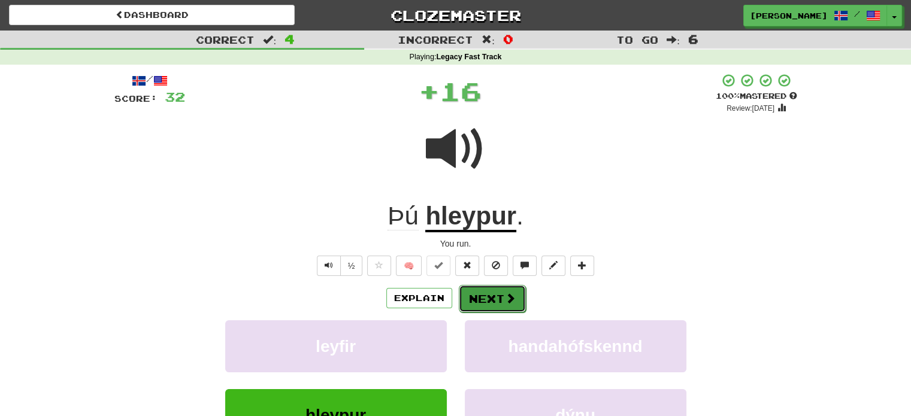
click at [472, 288] on button "Next" at bounding box center [492, 299] width 67 height 28
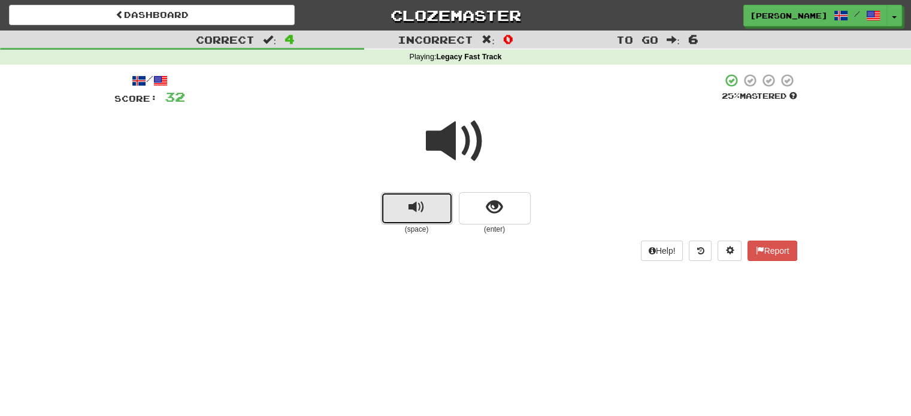
click at [407, 222] on button "replay audio" at bounding box center [417, 208] width 72 height 32
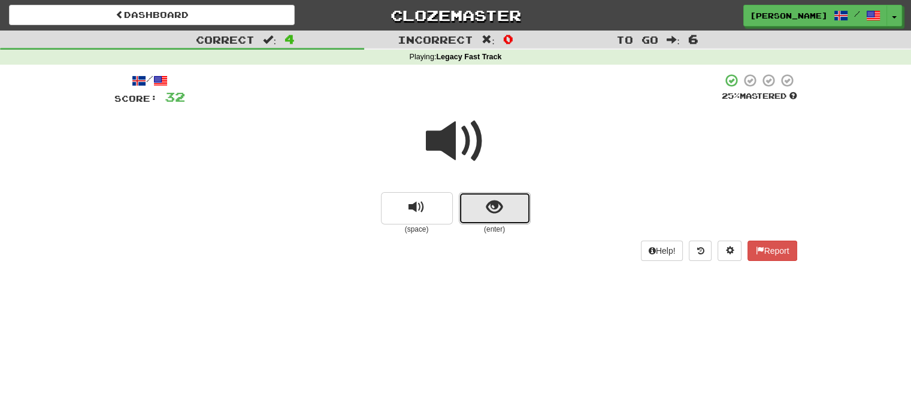
click at [490, 205] on span "show sentence" at bounding box center [494, 207] width 16 height 16
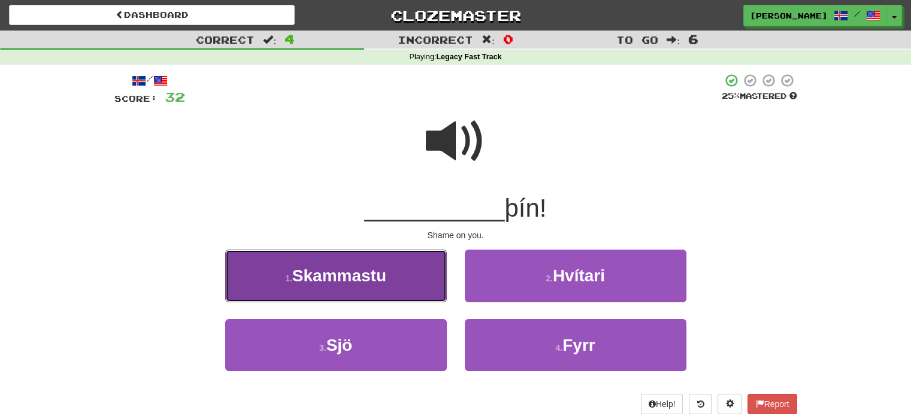
click at [411, 276] on button "1 . Skammastu" at bounding box center [336, 276] width 222 height 52
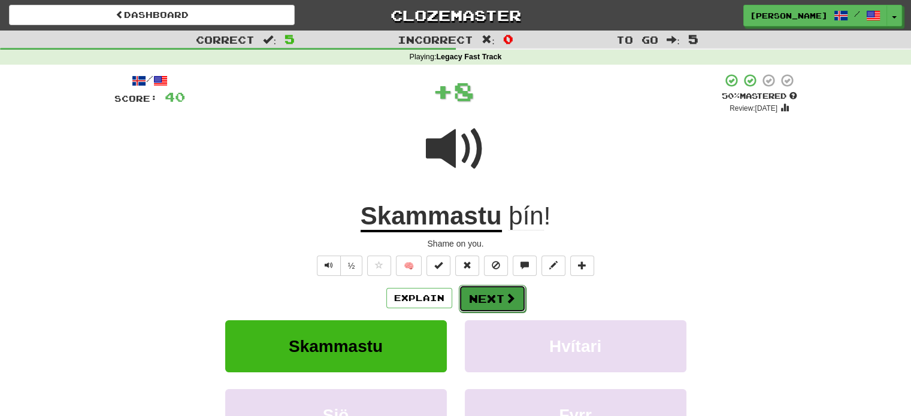
click at [498, 310] on button "Next" at bounding box center [492, 299] width 67 height 28
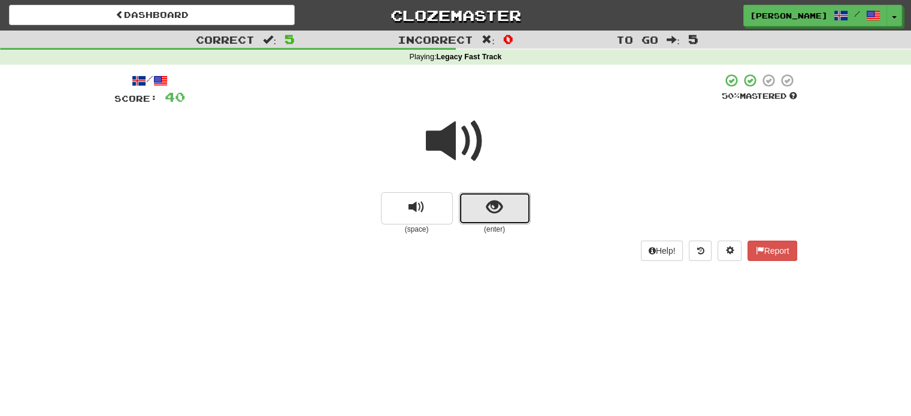
click at [498, 202] on span "show sentence" at bounding box center [494, 207] width 16 height 16
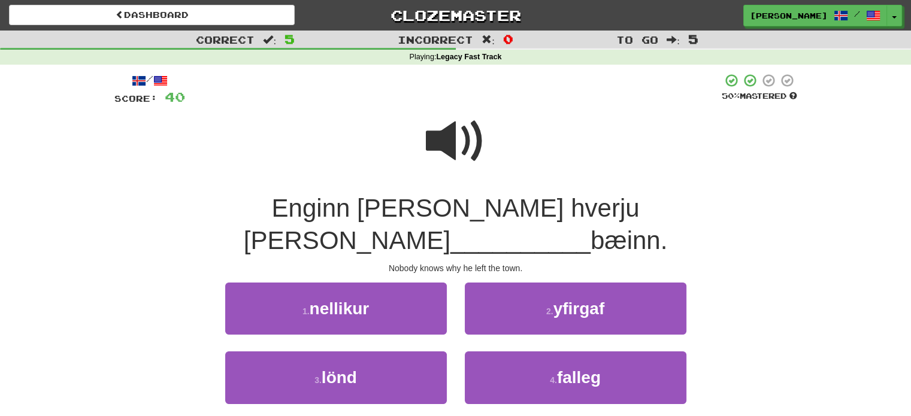
click at [535, 304] on div "2 . [GEOGRAPHIC_DATA]" at bounding box center [576, 317] width 240 height 69
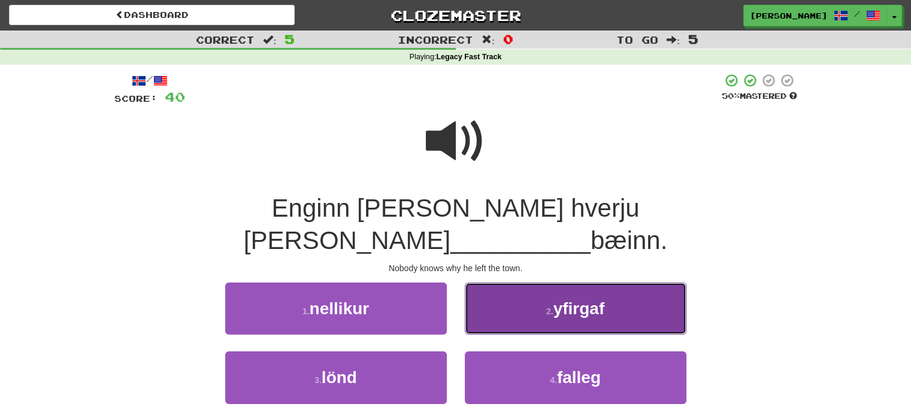
click at [536, 283] on button "2 . [GEOGRAPHIC_DATA]" at bounding box center [576, 309] width 222 height 52
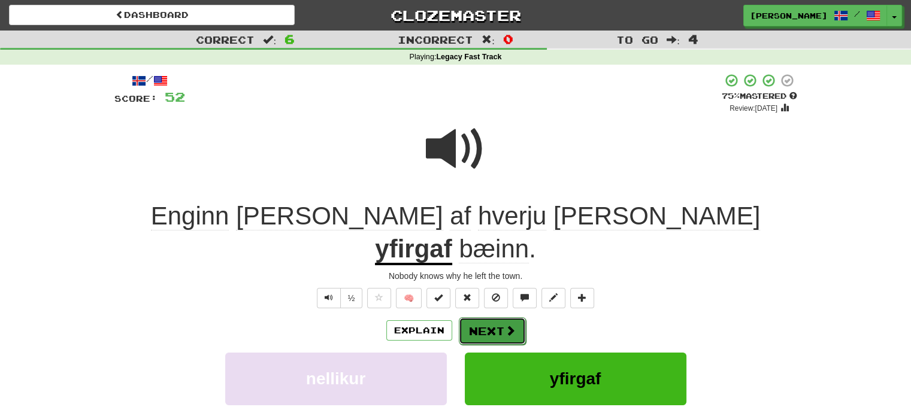
click at [474, 318] on button "Next" at bounding box center [492, 332] width 67 height 28
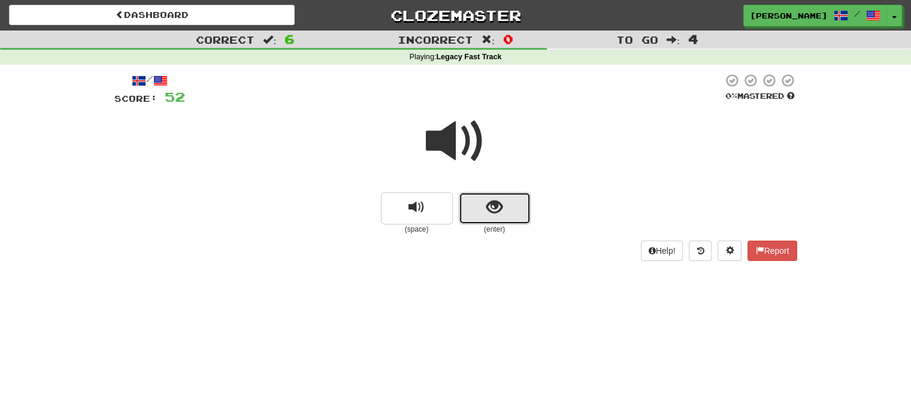
click at [491, 210] on span "show sentence" at bounding box center [494, 207] width 16 height 16
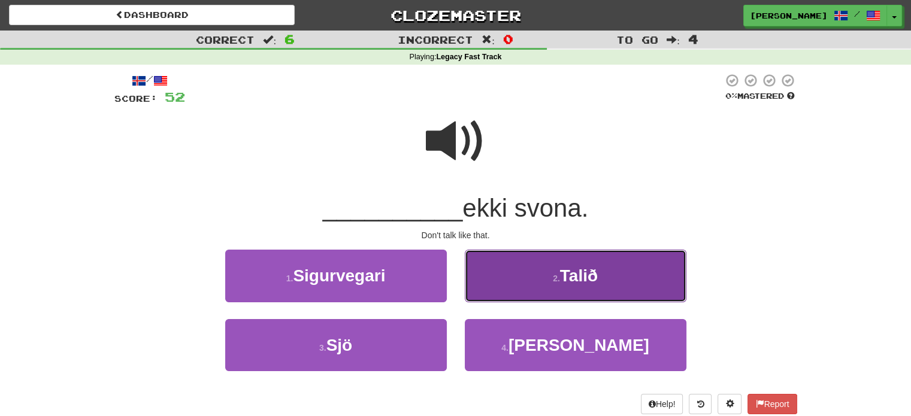
click at [527, 297] on button "2 . Talið" at bounding box center [576, 276] width 222 height 52
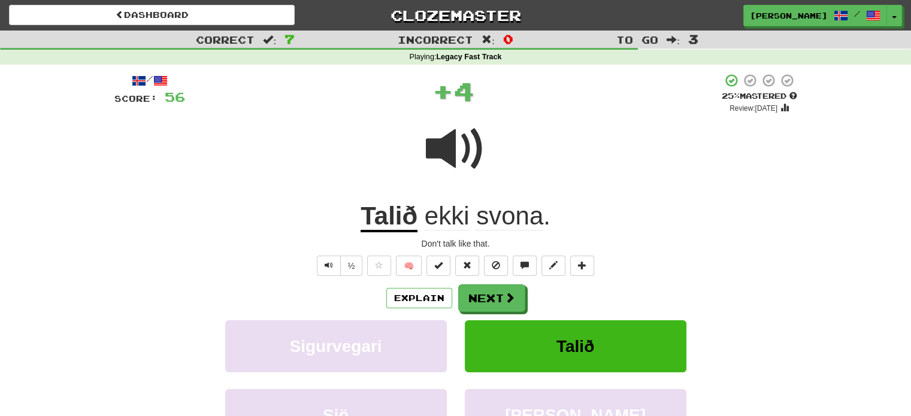
click at [439, 255] on div "/ Score: 56 + 4 25 % Mastered Review: [DATE] Talið ekki svona . Don't talk like…" at bounding box center [455, 297] width 683 height 449
click at [439, 270] on button at bounding box center [439, 266] width 24 height 20
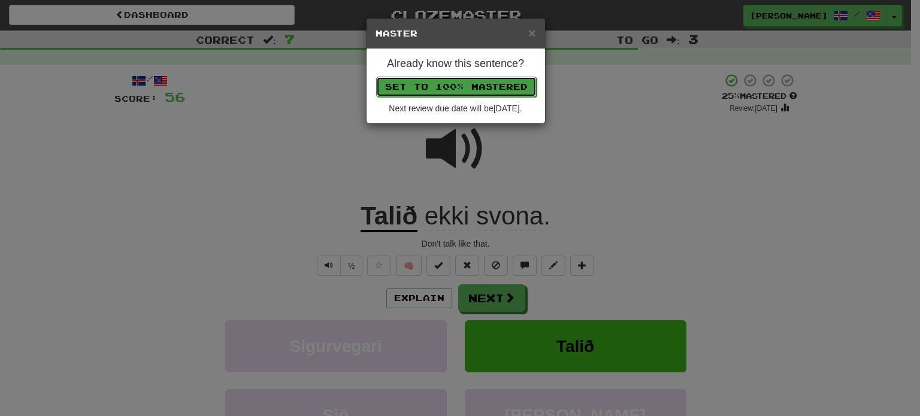
click at [442, 83] on button "Set to 100% Mastered" at bounding box center [456, 87] width 161 height 20
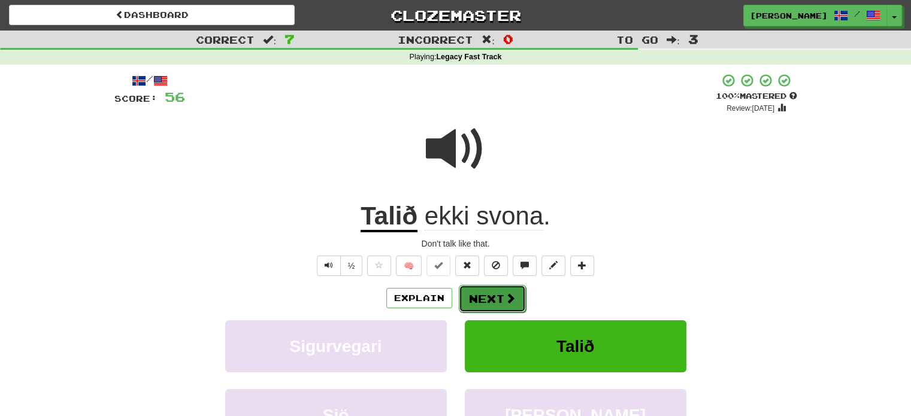
click at [486, 297] on button "Next" at bounding box center [492, 299] width 67 height 28
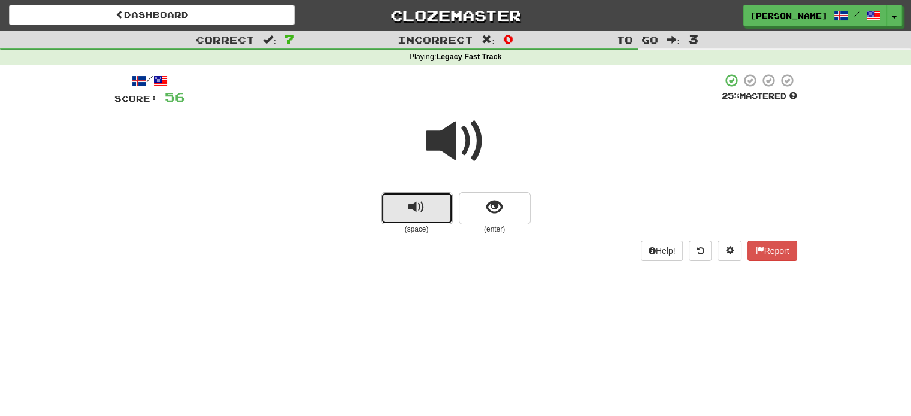
click at [412, 195] on button "replay audio" at bounding box center [417, 208] width 72 height 32
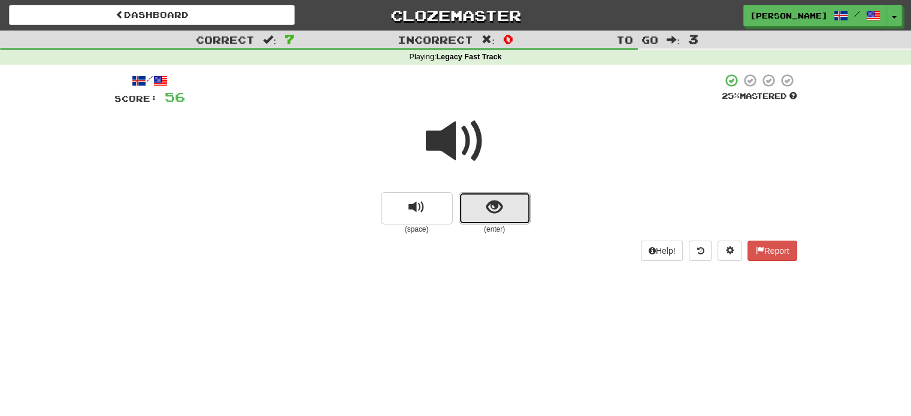
click at [488, 203] on span "show sentence" at bounding box center [494, 207] width 16 height 16
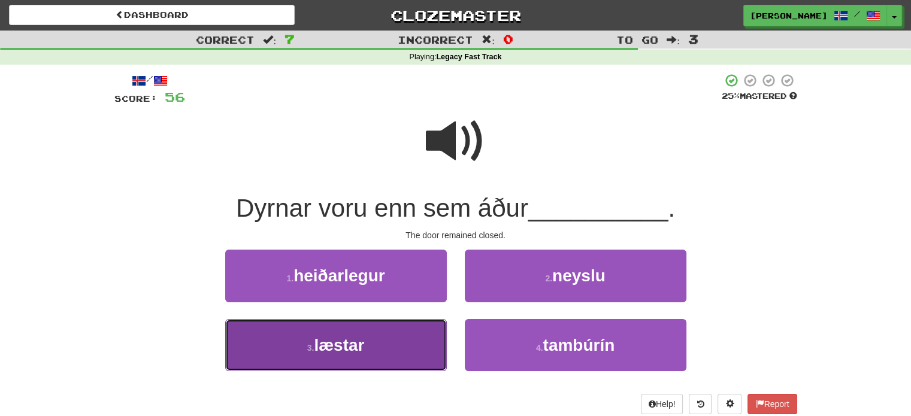
click at [409, 344] on button "3 . [GEOGRAPHIC_DATA]" at bounding box center [336, 345] width 222 height 52
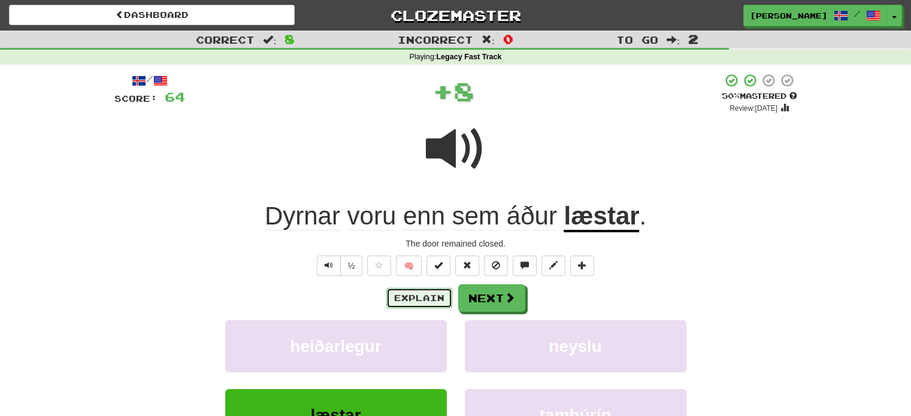
click at [439, 291] on button "Explain" at bounding box center [419, 298] width 66 height 20
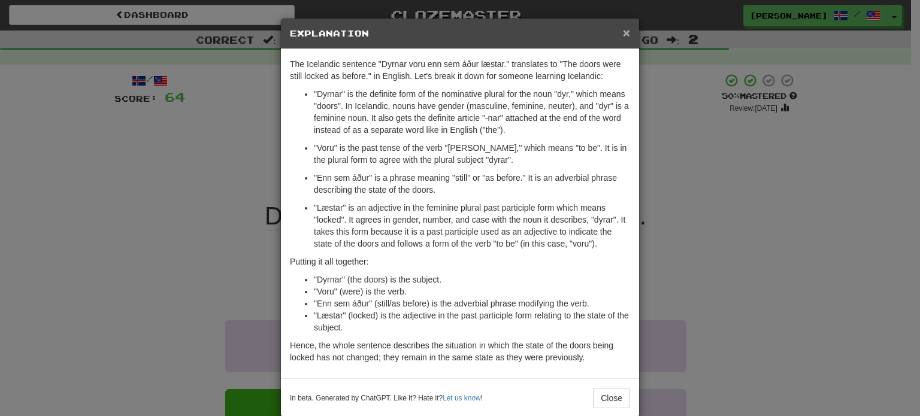
click at [623, 34] on span "×" at bounding box center [626, 33] width 7 height 14
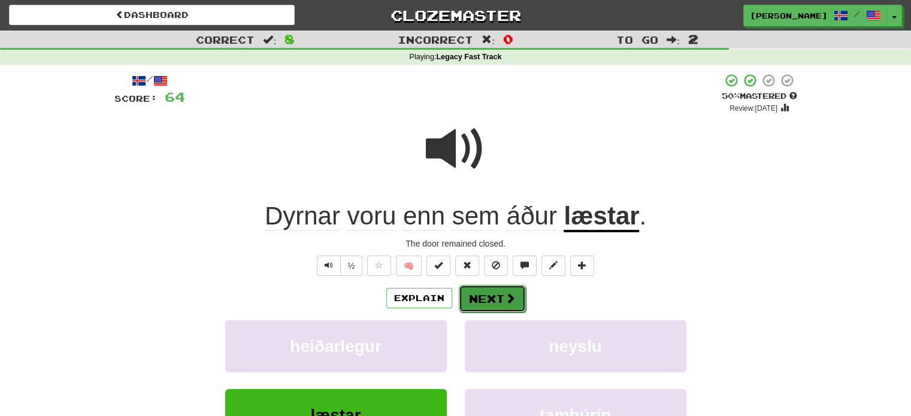
click at [489, 297] on button "Next" at bounding box center [492, 299] width 67 height 28
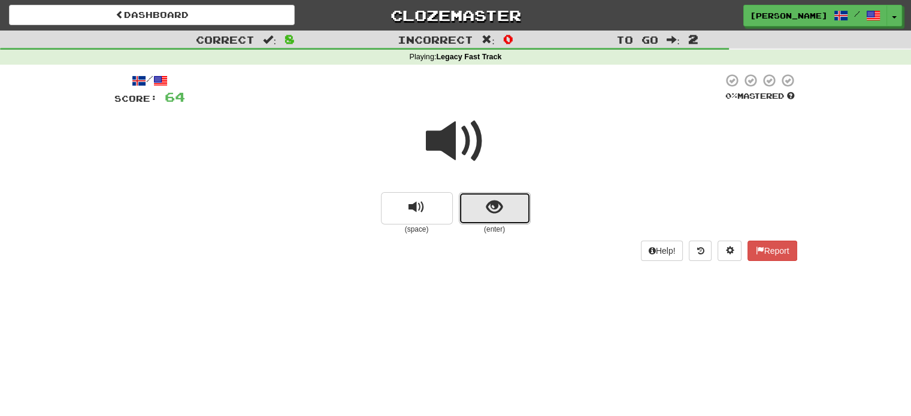
click at [509, 210] on button "show sentence" at bounding box center [495, 208] width 72 height 32
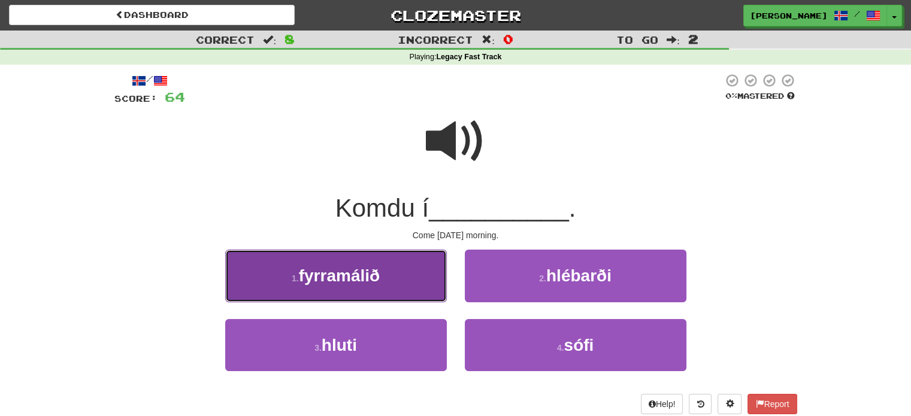
click at [389, 274] on button "1 . fyrramálið" at bounding box center [336, 276] width 222 height 52
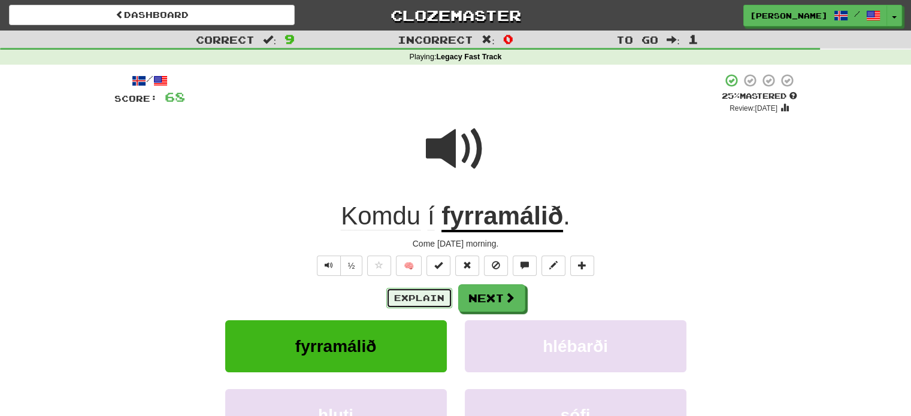
click at [422, 297] on button "Explain" at bounding box center [419, 298] width 66 height 20
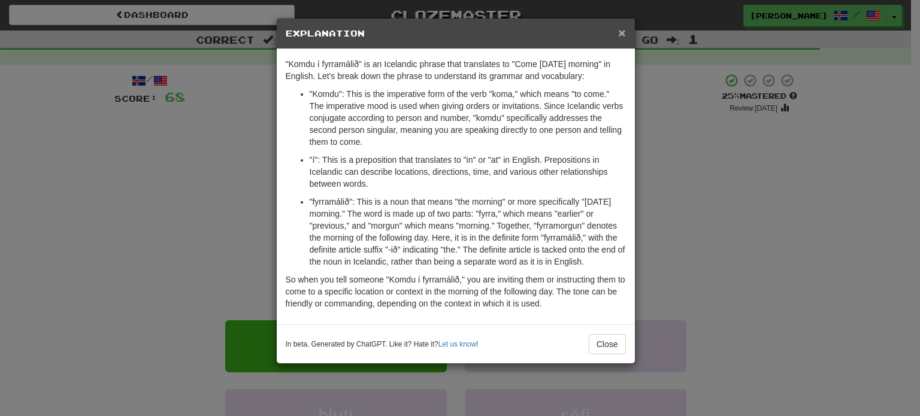
click at [622, 35] on span "×" at bounding box center [621, 33] width 7 height 14
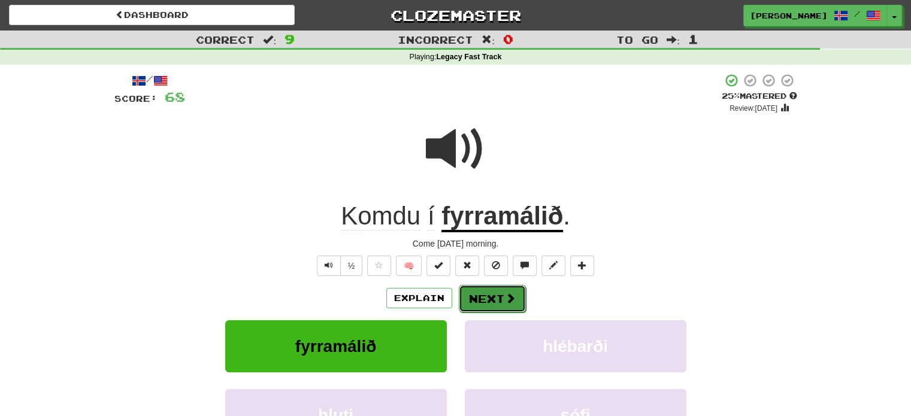
click at [487, 304] on button "Next" at bounding box center [492, 299] width 67 height 28
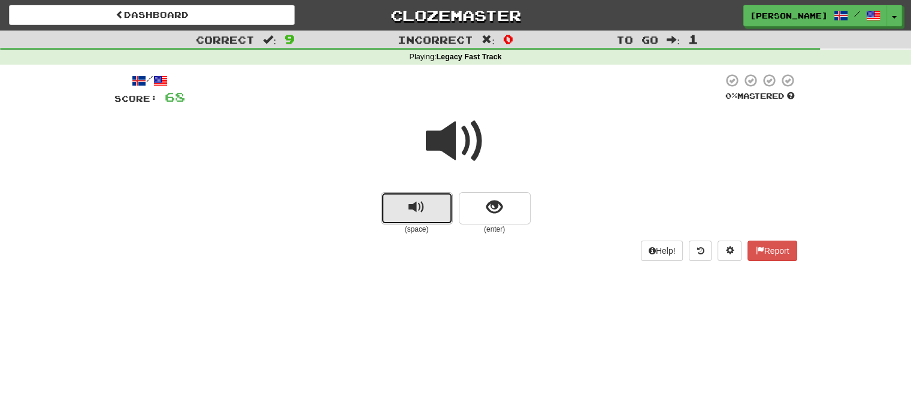
click at [399, 211] on button "replay audio" at bounding box center [417, 208] width 72 height 32
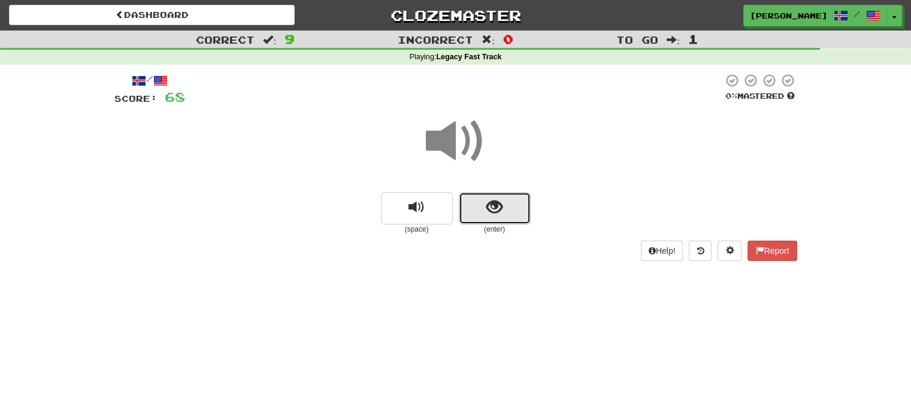
click at [483, 200] on button "show sentence" at bounding box center [495, 208] width 72 height 32
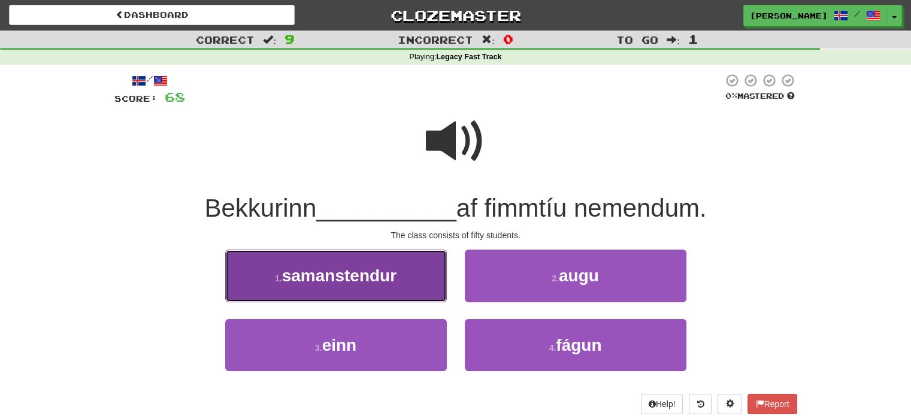
click at [374, 282] on span "samanstendur" at bounding box center [339, 276] width 114 height 19
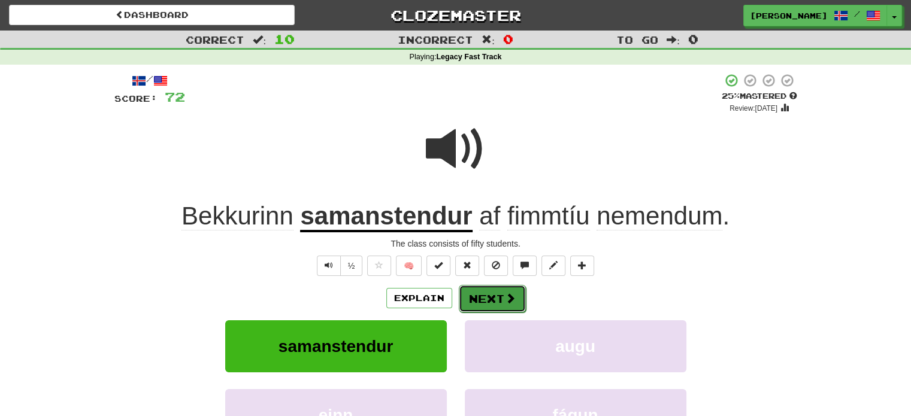
click at [495, 294] on button "Next" at bounding box center [492, 299] width 67 height 28
